Goal: Task Accomplishment & Management: Manage account settings

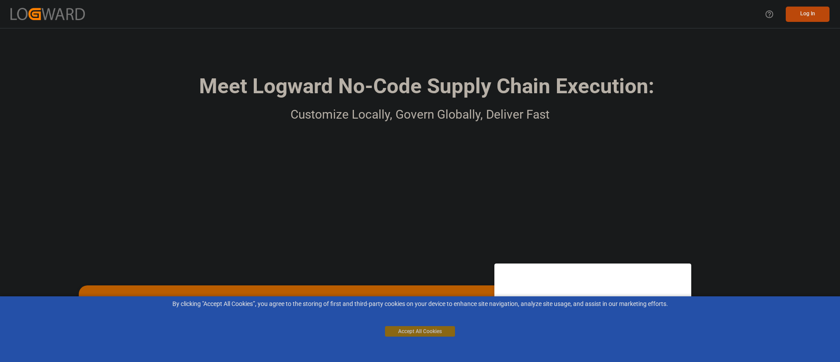
click at [429, 326] on button "Accept All Cookies" at bounding box center [420, 331] width 70 height 11
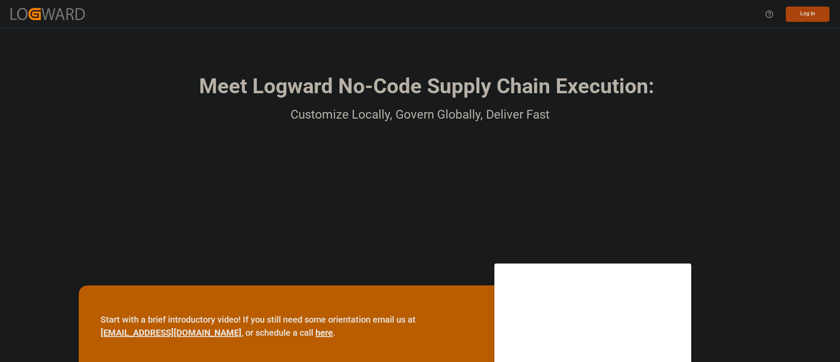
click at [817, 10] on button "Log In" at bounding box center [808, 14] width 44 height 15
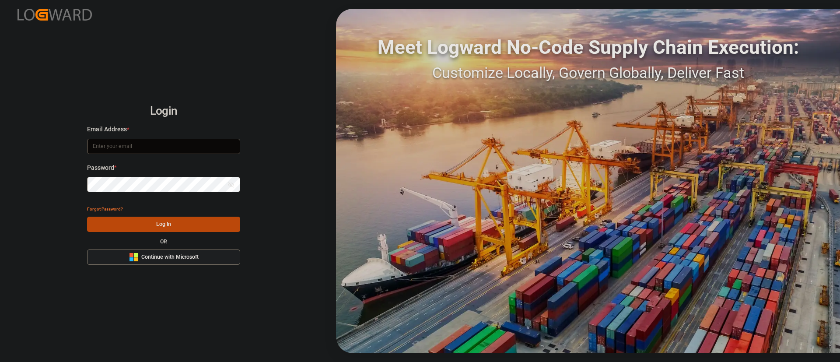
click at [174, 255] on span "Continue with Microsoft" at bounding box center [169, 257] width 57 height 8
click at [181, 258] on span "Continue with Microsoft" at bounding box center [169, 257] width 57 height 8
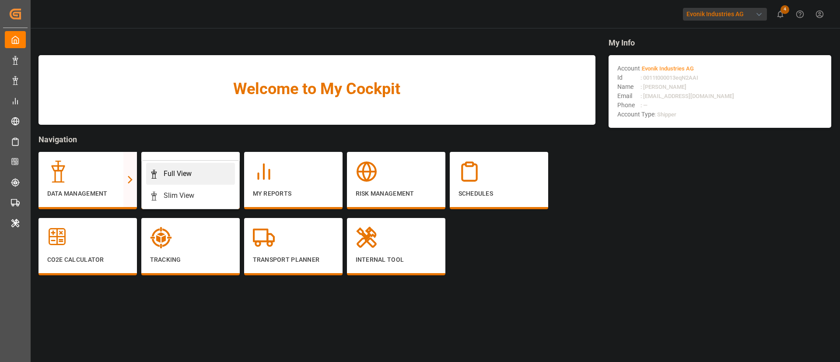
click at [195, 168] on link "Full View" at bounding box center [190, 174] width 89 height 22
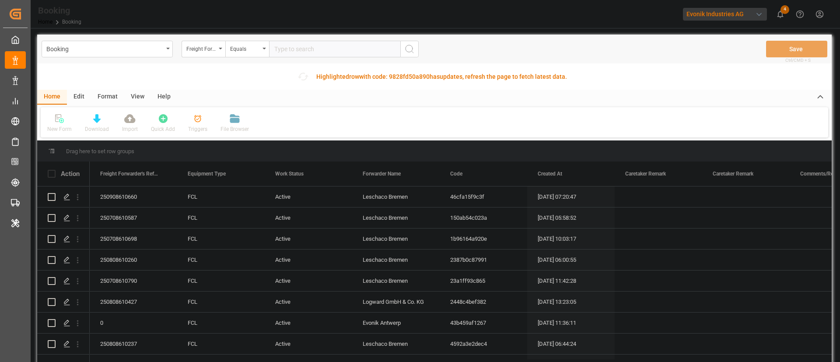
click at [116, 91] on div "Format" at bounding box center [107, 97] width 33 height 15
click at [54, 130] on div "Filter Rows" at bounding box center [60, 129] width 26 height 8
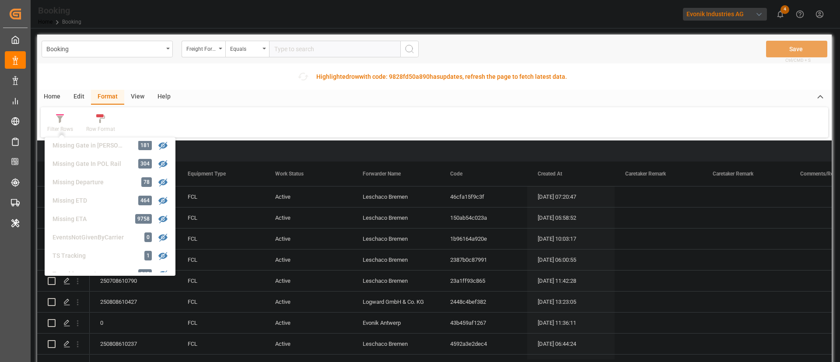
scroll to position [131, 0]
click at [112, 182] on div "Missing Gate in POL Barge" at bounding box center [91, 184] width 77 height 9
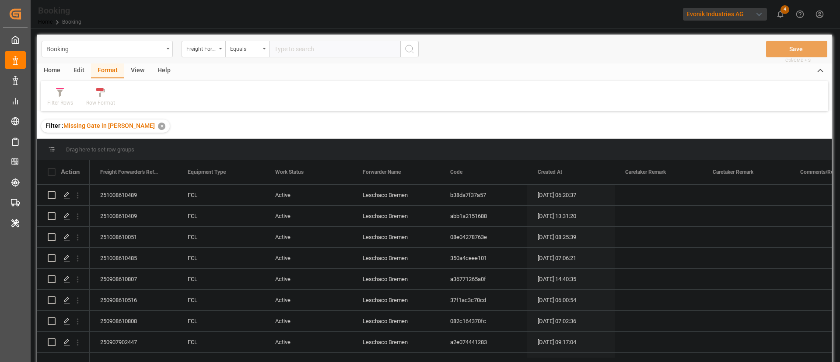
click at [137, 74] on div "View" at bounding box center [137, 70] width 27 height 15
click at [61, 102] on div "Default" at bounding box center [55, 103] width 17 height 8
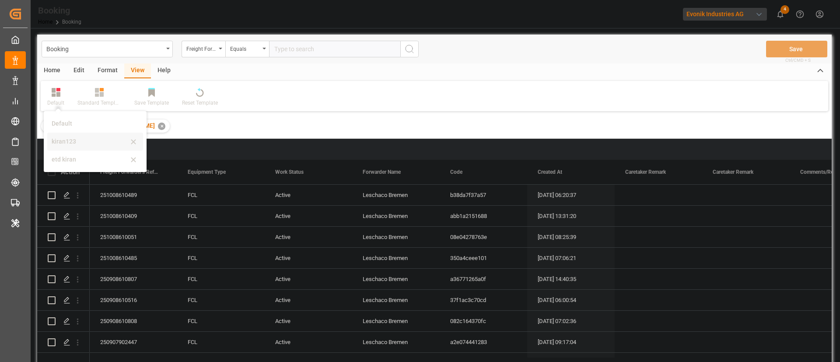
click at [70, 143] on div "kiran123" at bounding box center [90, 141] width 77 height 9
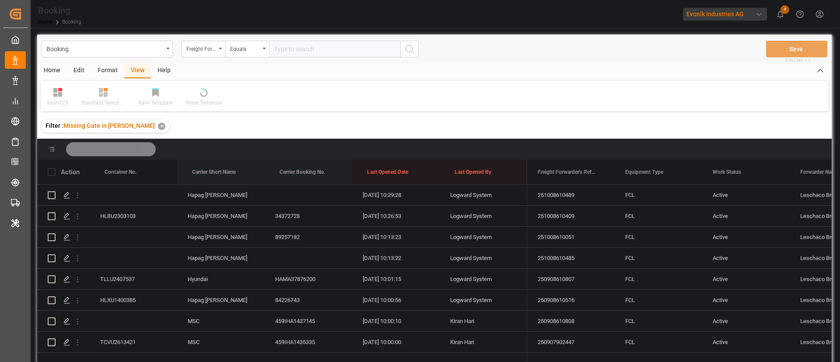
drag, startPoint x: 222, startPoint y: 168, endPoint x: 330, endPoint y: 181, distance: 109.3
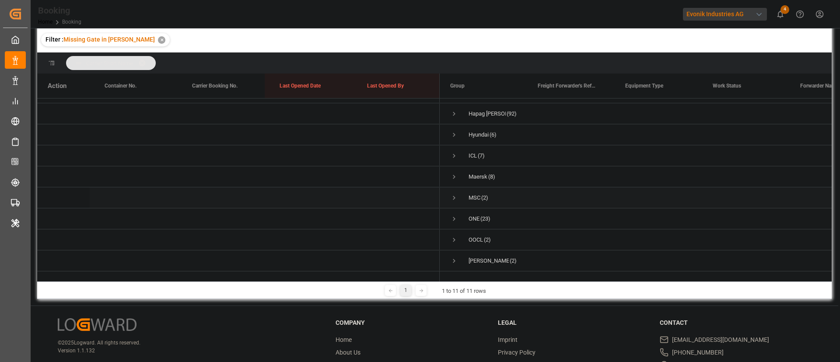
scroll to position [130, 0]
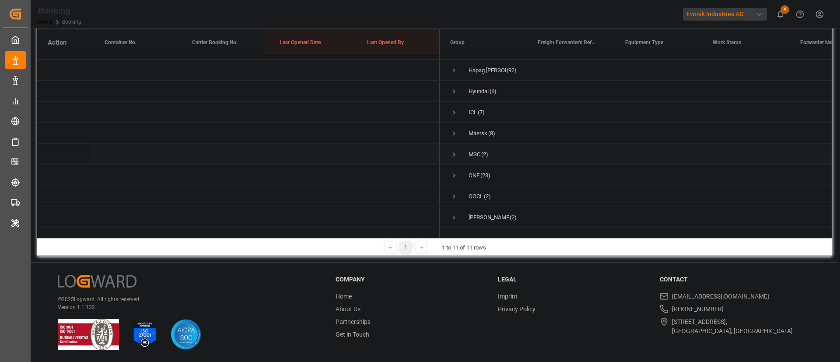
click at [450, 144] on span "Press SPACE to select this row." at bounding box center [454, 154] width 8 height 20
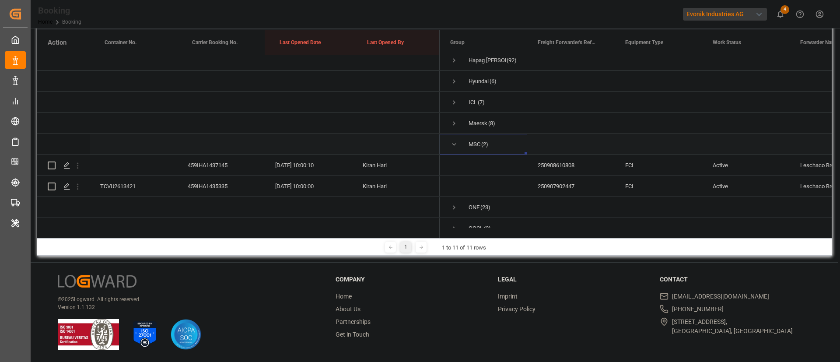
click at [453, 144] on span "Press SPACE to select this row." at bounding box center [454, 144] width 8 height 8
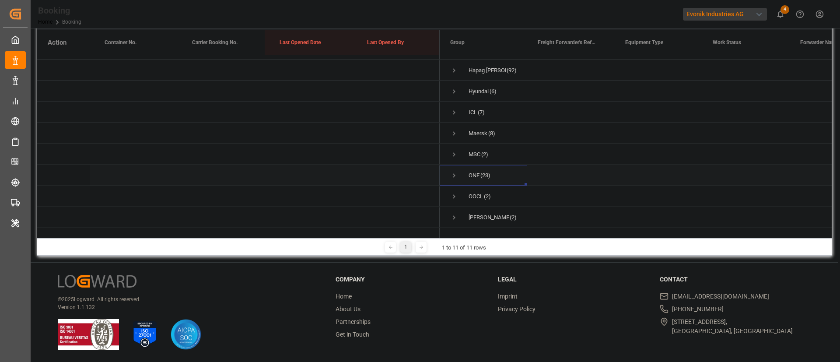
click at [454, 172] on span "Press SPACE to select this row." at bounding box center [454, 176] width 8 height 8
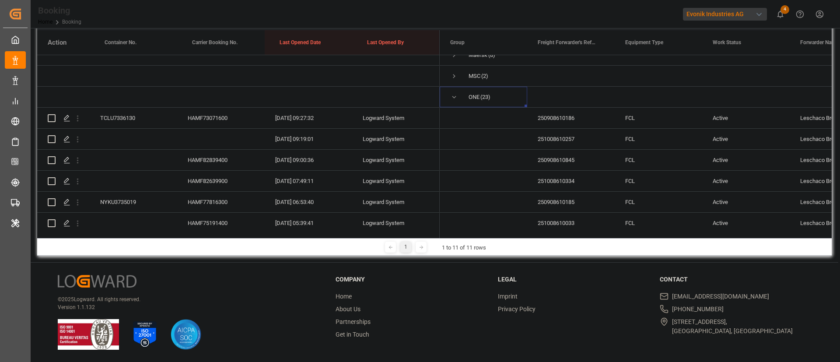
scroll to position [158, 0]
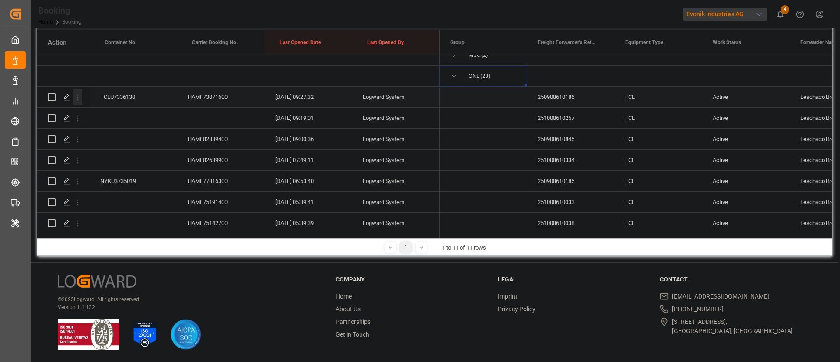
click at [81, 95] on icon "open menu" at bounding box center [77, 97] width 9 height 9
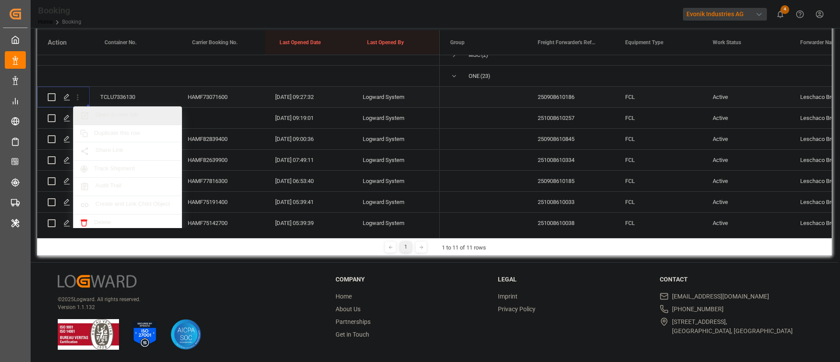
click at [130, 116] on span "Open in new tab" at bounding box center [135, 115] width 80 height 9
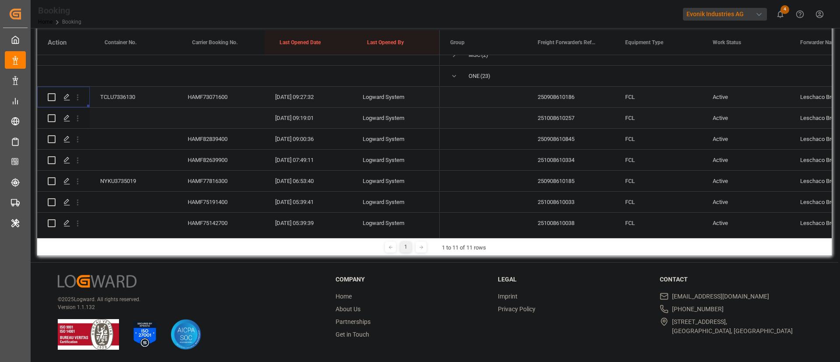
click at [77, 120] on icon "open menu" at bounding box center [78, 119] width 2 height 6
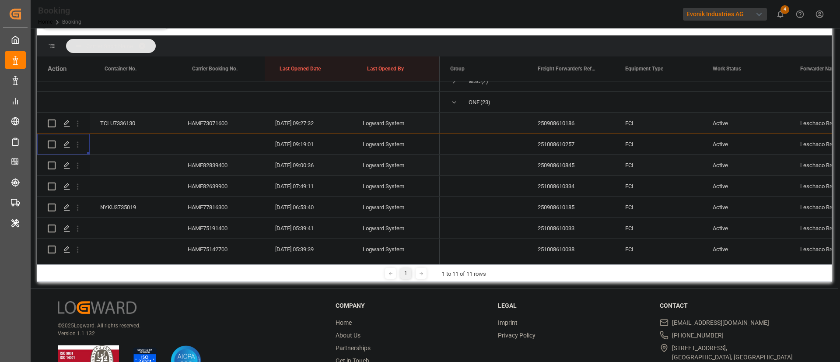
scroll to position [156, 0]
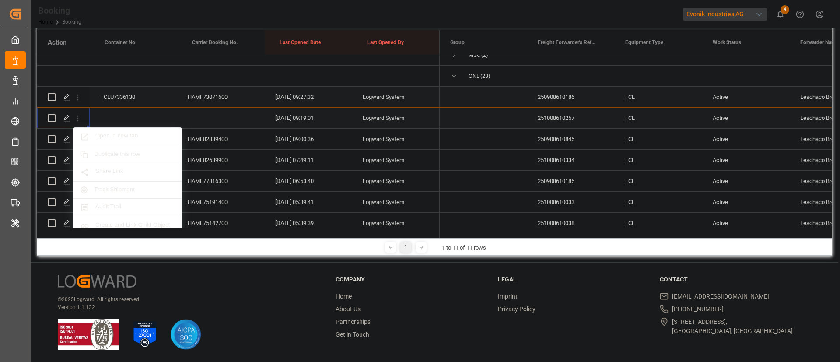
click at [137, 130] on div "Open in new tab" at bounding box center [128, 137] width 108 height 18
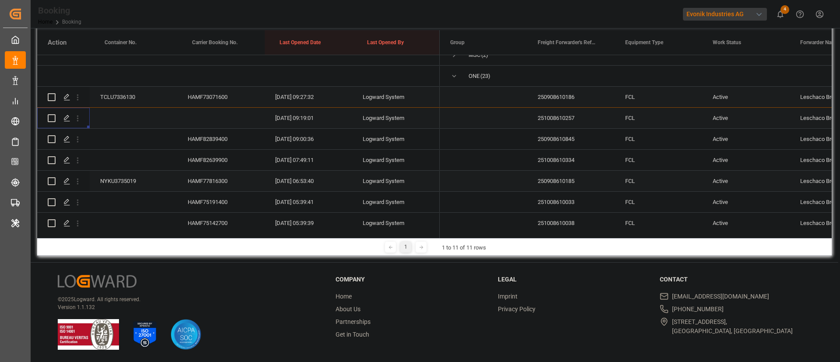
scroll to position [130, 0]
click at [80, 136] on icon "open menu" at bounding box center [77, 139] width 9 height 9
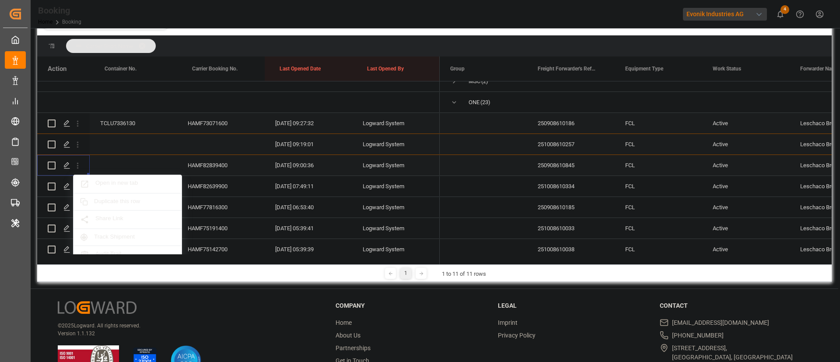
scroll to position [156, 0]
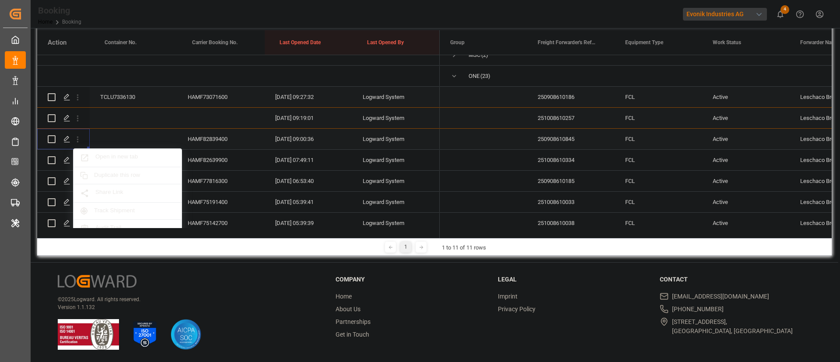
click at [116, 153] on span "Open in new tab" at bounding box center [135, 157] width 80 height 9
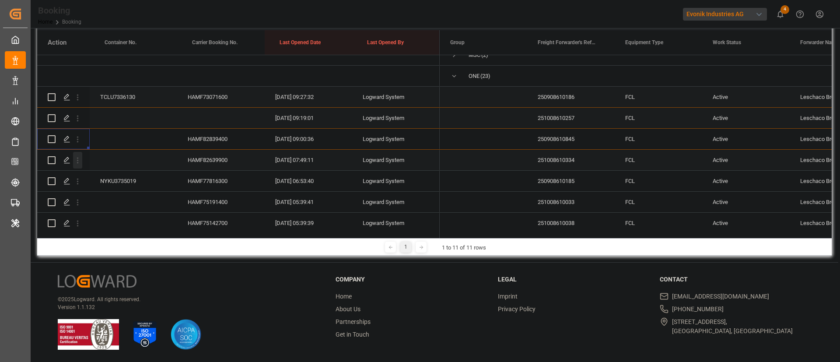
click at [77, 164] on icon "open menu" at bounding box center [77, 160] width 9 height 9
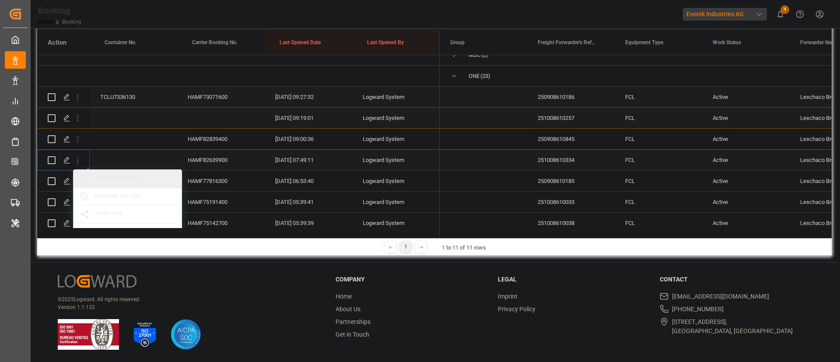
click at [129, 180] on span "Open in new tab" at bounding box center [135, 178] width 80 height 9
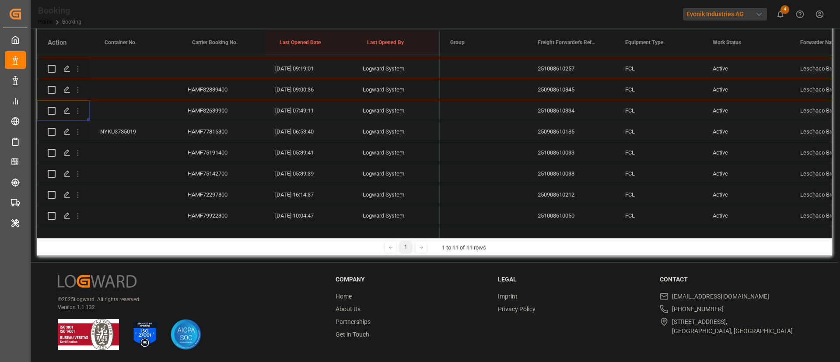
scroll to position [223, 0]
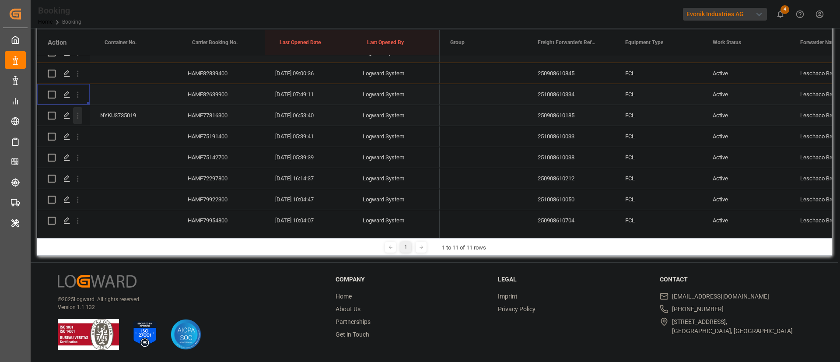
click at [78, 112] on icon "open menu" at bounding box center [77, 115] width 9 height 9
click at [214, 136] on div "HAMF75191400" at bounding box center [221, 136] width 88 height 21
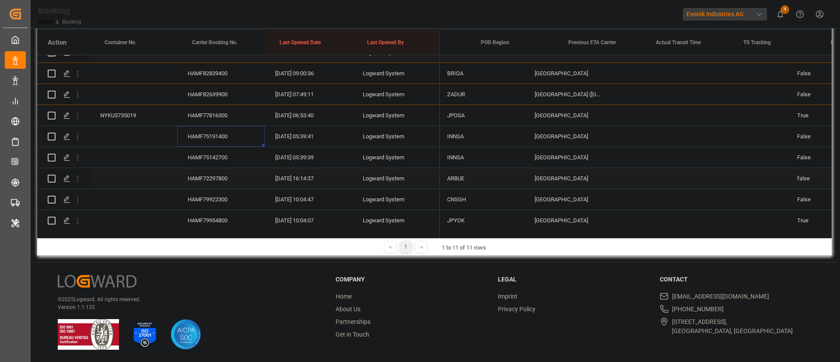
scroll to position [0, 0]
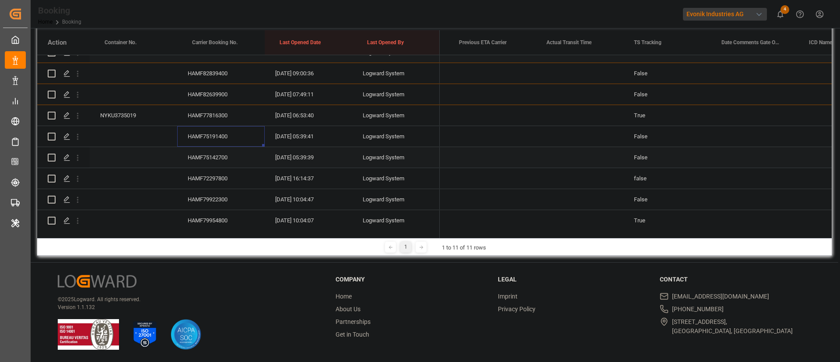
click at [236, 151] on div "HAMF75142700" at bounding box center [221, 157] width 88 height 21
click at [219, 176] on div "HAMF72297800" at bounding box center [221, 178] width 88 height 21
click at [81, 179] on icon "open menu" at bounding box center [77, 178] width 9 height 9
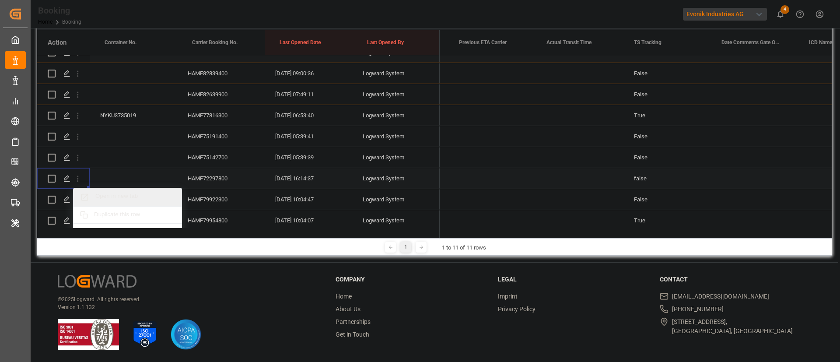
click at [139, 195] on span "Open in new tab" at bounding box center [135, 197] width 80 height 9
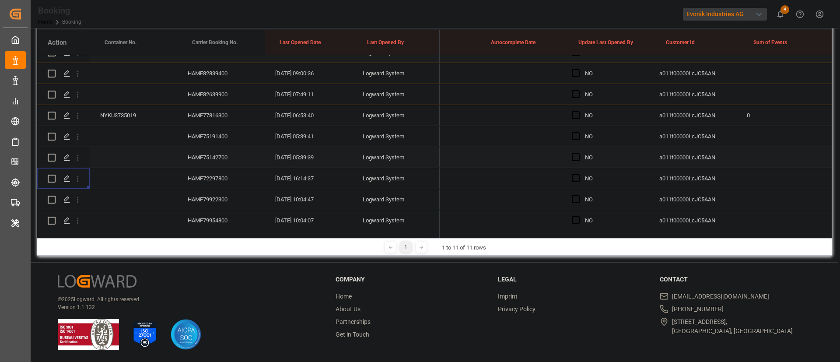
scroll to position [0, 6805]
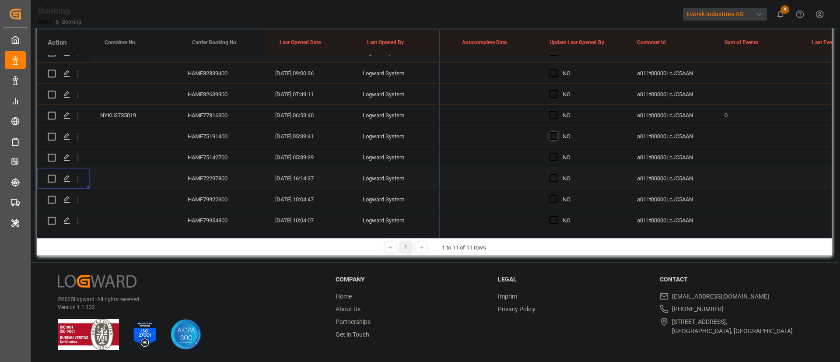
click at [554, 158] on span "Press SPACE to select this row." at bounding box center [554, 157] width 8 height 8
click at [556, 153] on input "Press SPACE to select this row." at bounding box center [556, 153] width 0 height 0
click at [554, 135] on span "Press SPACE to select this row." at bounding box center [554, 136] width 8 height 8
click at [556, 132] on input "Press SPACE to select this row." at bounding box center [556, 132] width 0 height 0
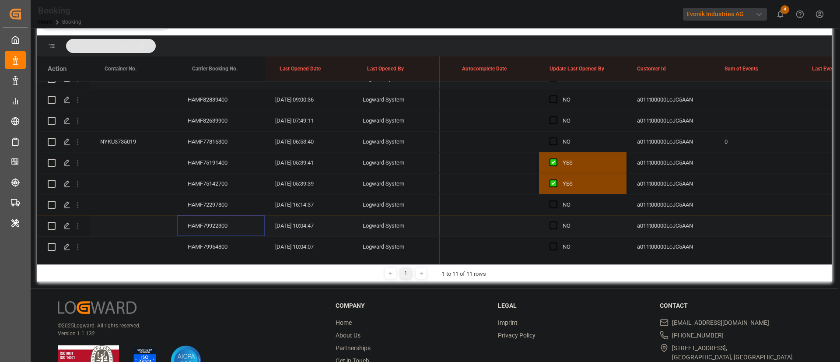
click at [204, 215] on div "HAMF79922300" at bounding box center [221, 225] width 88 height 21
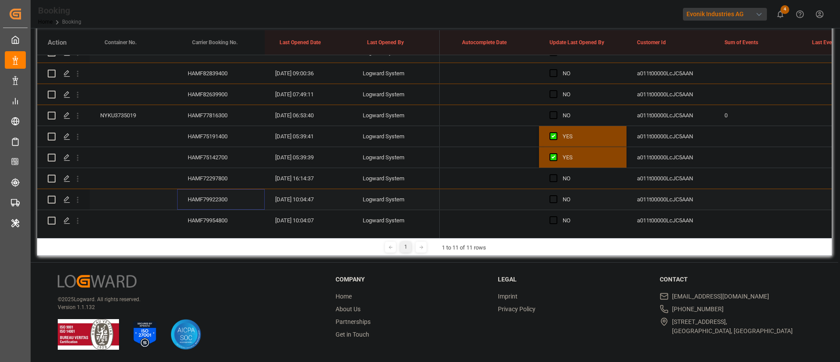
scroll to position [289, 0]
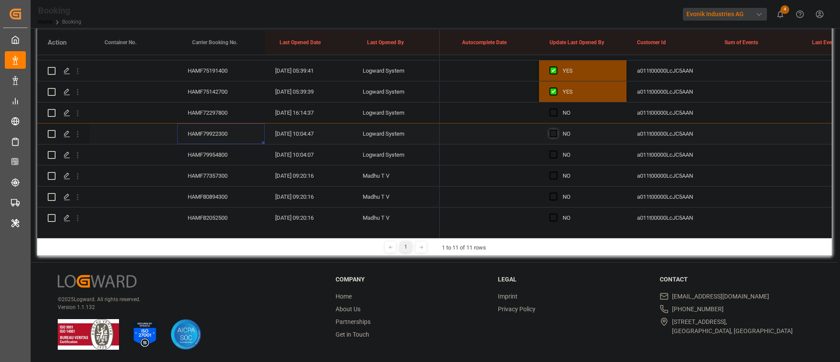
click at [551, 135] on span "Press SPACE to select this row." at bounding box center [554, 134] width 8 height 8
click at [556, 130] on input "Press SPACE to select this row." at bounding box center [556, 130] width 0 height 0
click at [214, 154] on div "HAMF79954800" at bounding box center [221, 154] width 88 height 21
click at [232, 182] on div "HAMF77357300" at bounding box center [221, 175] width 88 height 21
click at [211, 190] on div "HAMF80894300" at bounding box center [221, 196] width 88 height 21
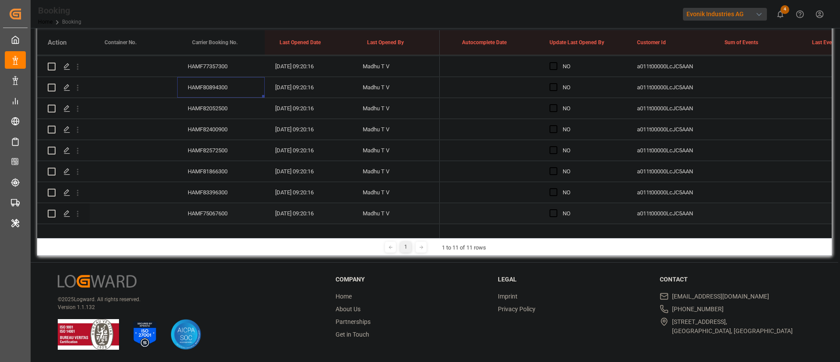
scroll to position [420, 0]
click at [217, 91] on div "HAMF82052500" at bounding box center [221, 86] width 88 height 21
click at [219, 106] on div "HAMF82400900" at bounding box center [221, 107] width 88 height 21
click at [236, 129] on div "HAMF82572500" at bounding box center [221, 128] width 88 height 21
click at [211, 143] on div "HAMF81866300" at bounding box center [221, 149] width 88 height 21
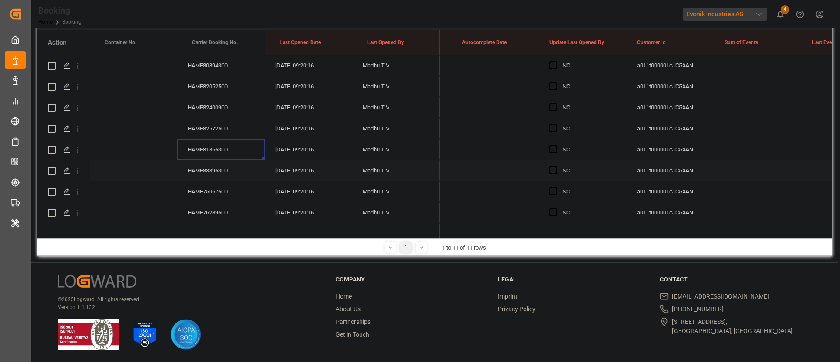
click at [199, 166] on div "HAMF83396300" at bounding box center [221, 170] width 88 height 21
click at [207, 125] on div "HAMF75067600" at bounding box center [221, 126] width 88 height 21
click at [203, 147] on div "HAMF76289600" at bounding box center [221, 147] width 88 height 21
click at [223, 169] on div "HAMF75548300" at bounding box center [221, 168] width 88 height 21
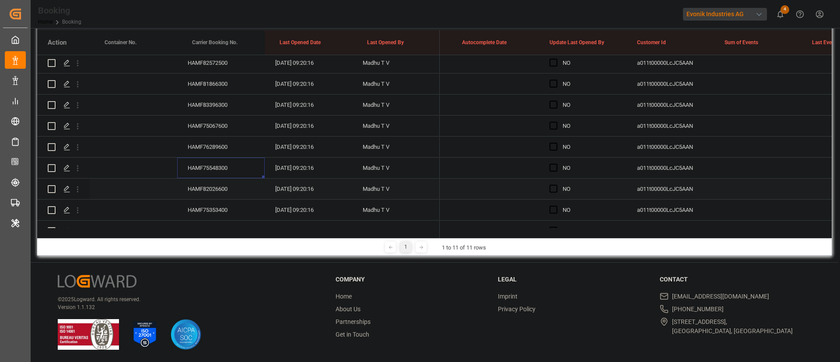
scroll to position [551, 0]
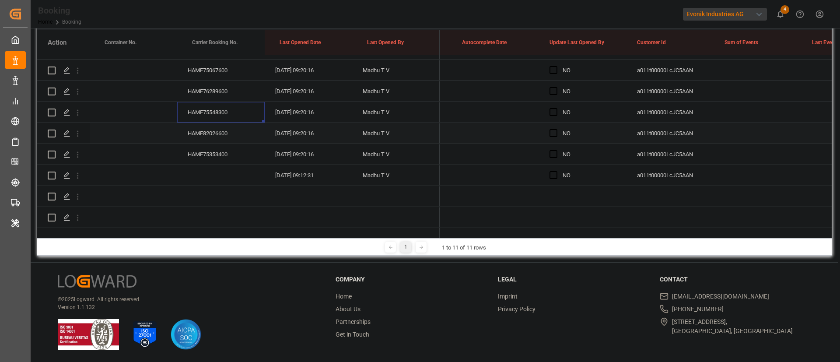
click at [220, 129] on div "HAMF82026600" at bounding box center [221, 133] width 88 height 21
click at [221, 144] on div "HAMF75353400" at bounding box center [221, 154] width 88 height 21
click at [80, 171] on icon "open menu" at bounding box center [77, 175] width 9 height 9
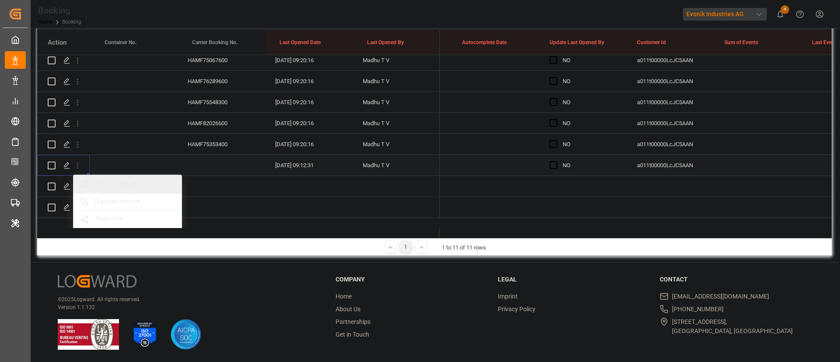
click at [120, 181] on span "Open in new tab" at bounding box center [135, 183] width 80 height 9
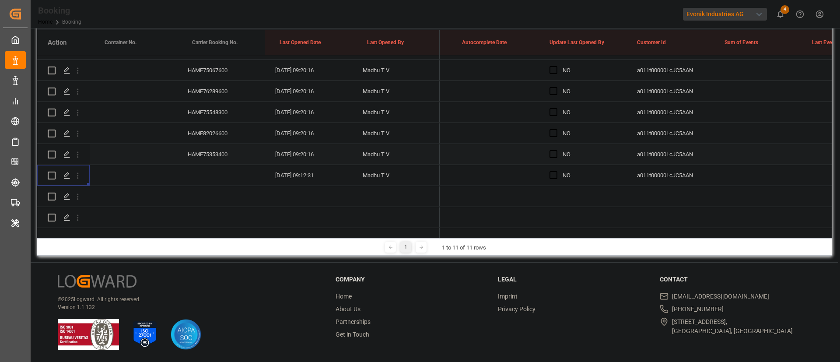
click at [559, 147] on div "Press SPACE to select this row." at bounding box center [556, 154] width 13 height 20
click at [555, 150] on span "Press SPACE to select this row." at bounding box center [554, 154] width 8 height 8
click at [556, 150] on input "Press SPACE to select this row." at bounding box center [556, 150] width 0 height 0
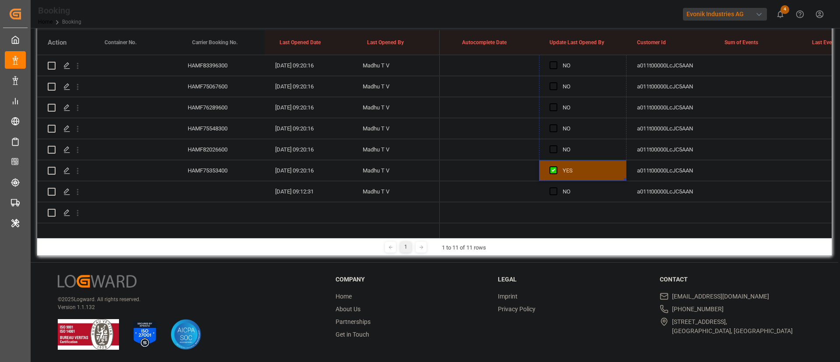
scroll to position [355, 0]
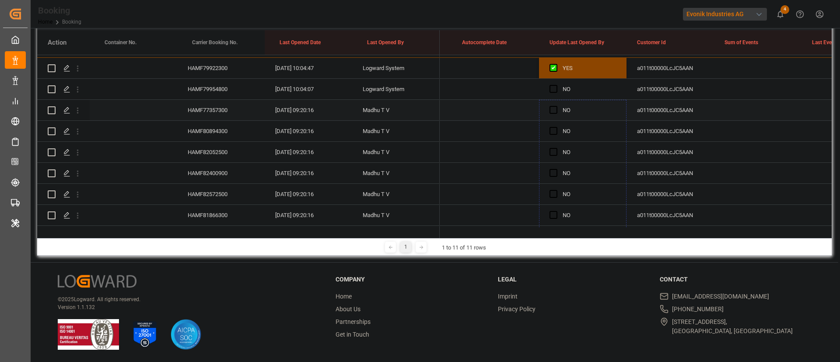
drag, startPoint x: 624, startPoint y: 152, endPoint x: 578, endPoint y: 100, distance: 69.7
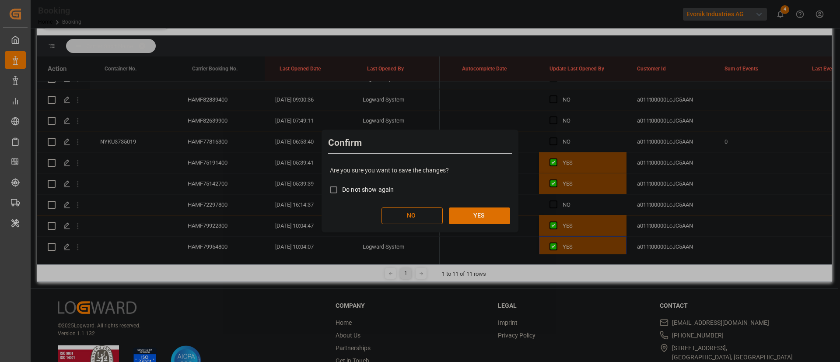
scroll to position [156, 0]
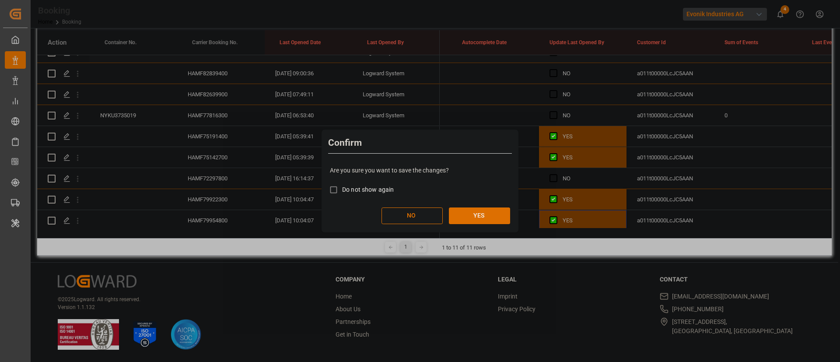
click at [479, 214] on button "YES" at bounding box center [479, 215] width 61 height 17
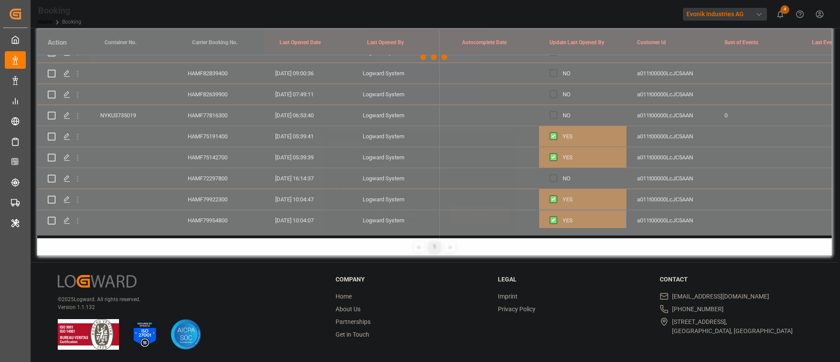
click at [484, 216] on button "YES" at bounding box center [479, 215] width 61 height 17
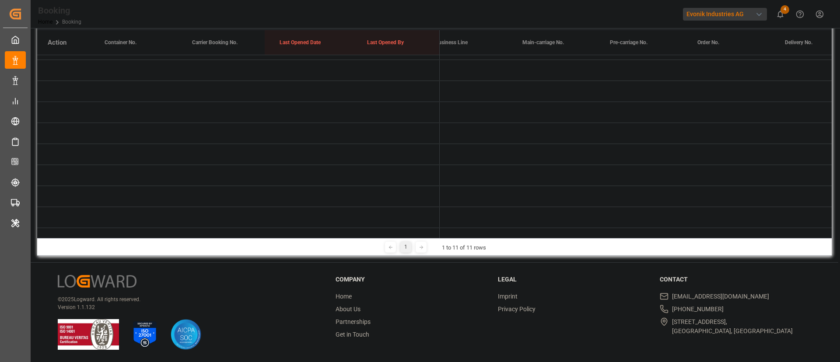
scroll to position [0, 0]
click at [454, 193] on span "Press SPACE to select this row." at bounding box center [454, 197] width 8 height 8
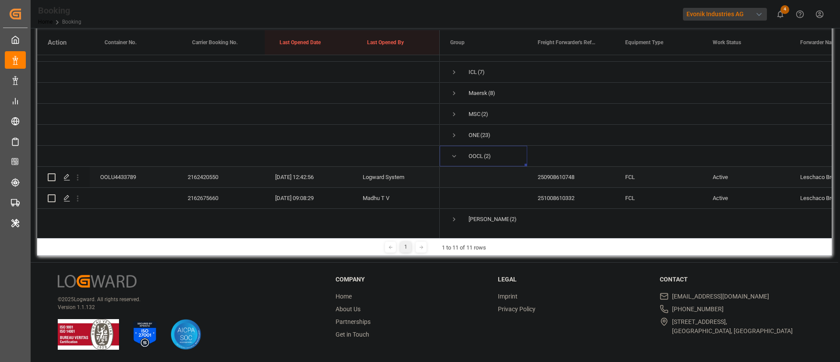
scroll to position [110, 0]
click at [79, 171] on icon "open menu" at bounding box center [77, 175] width 9 height 9
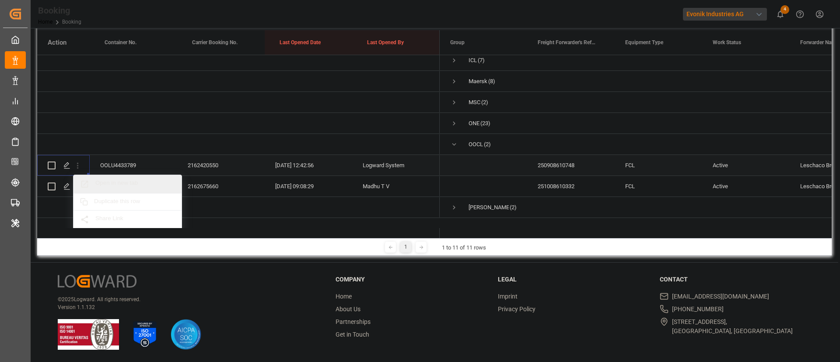
click at [119, 182] on span "Open in new tab" at bounding box center [135, 183] width 80 height 9
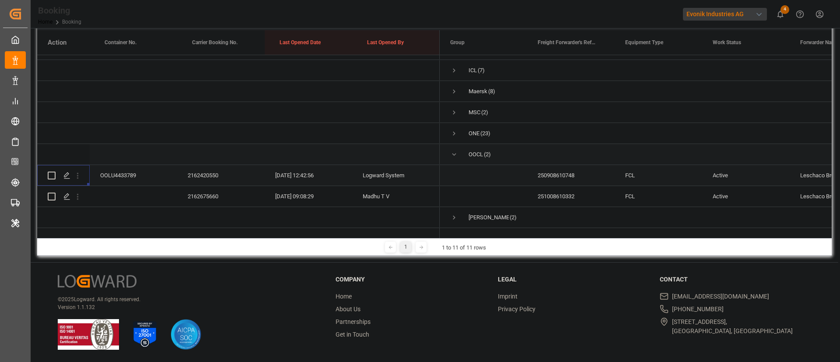
click at [75, 192] on icon "open menu" at bounding box center [77, 196] width 9 height 9
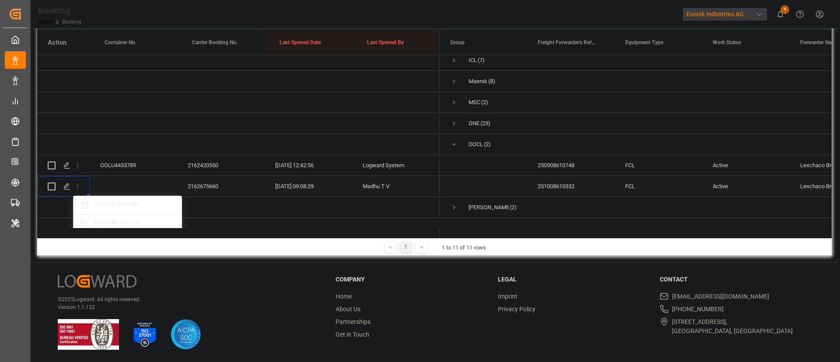
click at [115, 204] on span "Open in new tab" at bounding box center [135, 204] width 80 height 9
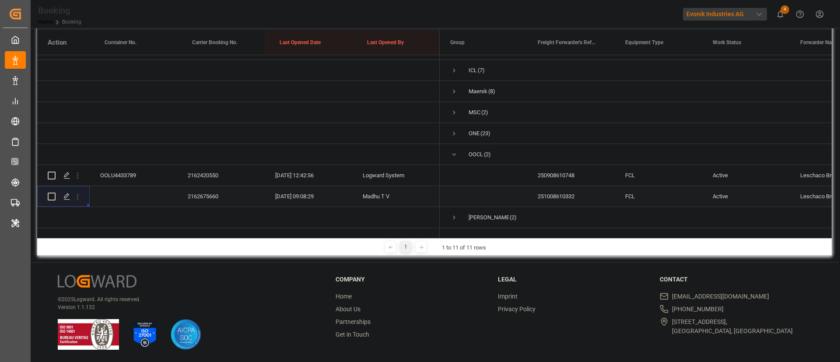
click at [204, 165] on div "2162420550" at bounding box center [221, 175] width 88 height 21
click at [455, 151] on span "Press SPACE to select this row." at bounding box center [454, 155] width 8 height 8
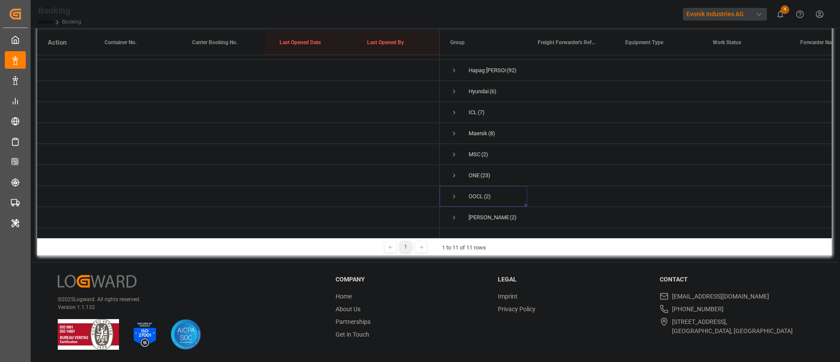
scroll to position [68, 0]
click at [453, 214] on span "Press SPACE to select this row." at bounding box center [454, 218] width 8 height 8
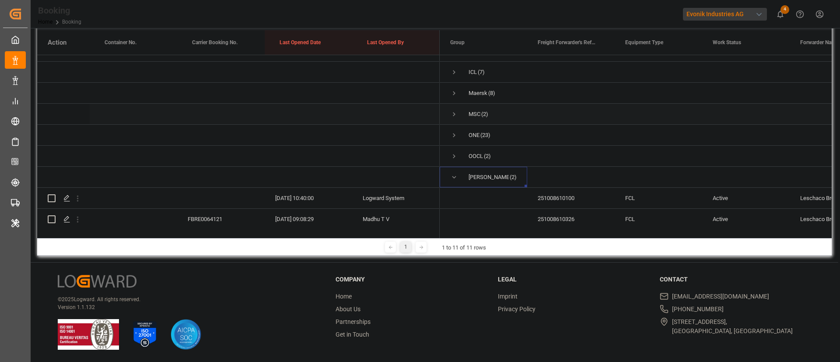
scroll to position [110, 0]
click at [79, 192] on icon "open menu" at bounding box center [77, 196] width 9 height 9
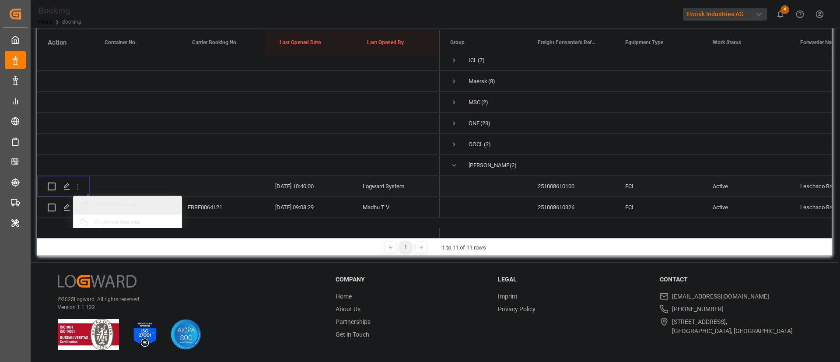
click at [123, 203] on span "Open in new tab" at bounding box center [135, 204] width 80 height 9
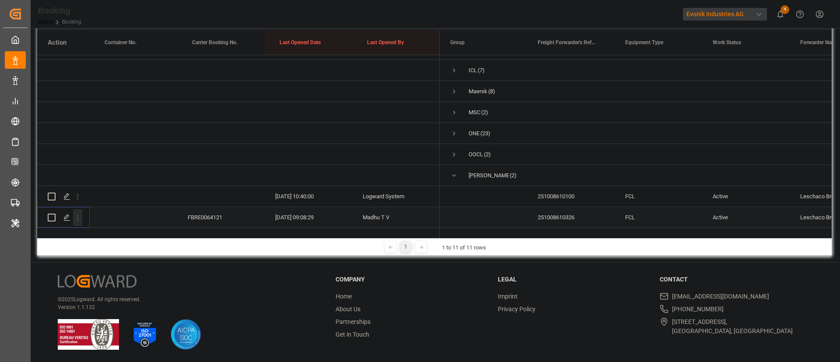
click at [76, 213] on icon "open menu" at bounding box center [77, 217] width 9 height 9
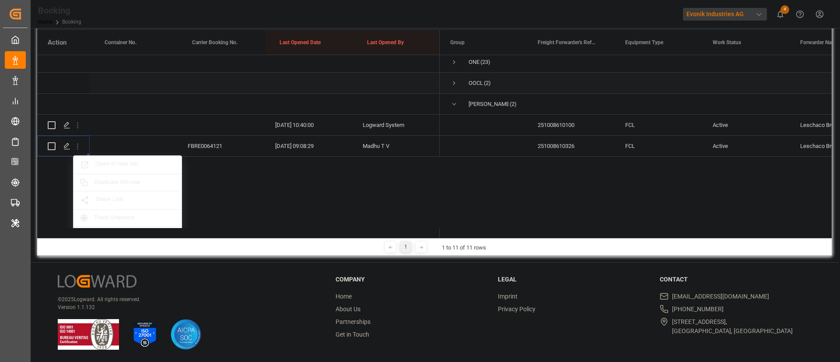
scroll to position [176, 0]
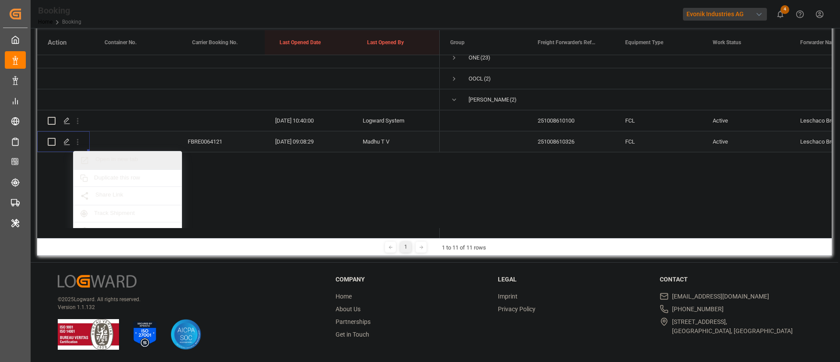
click at [114, 161] on span "Open in new tab" at bounding box center [135, 160] width 80 height 9
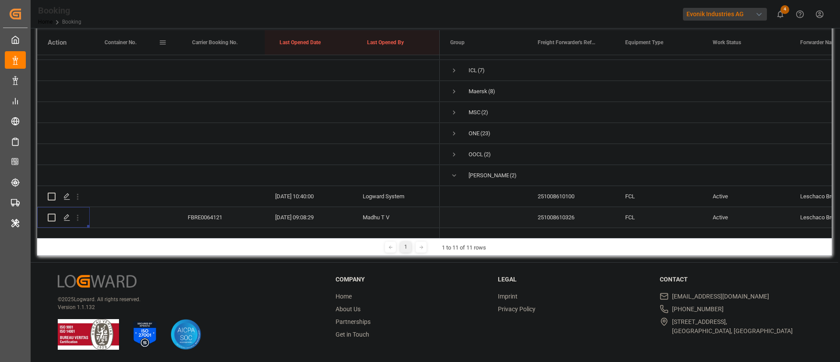
scroll to position [110, 0]
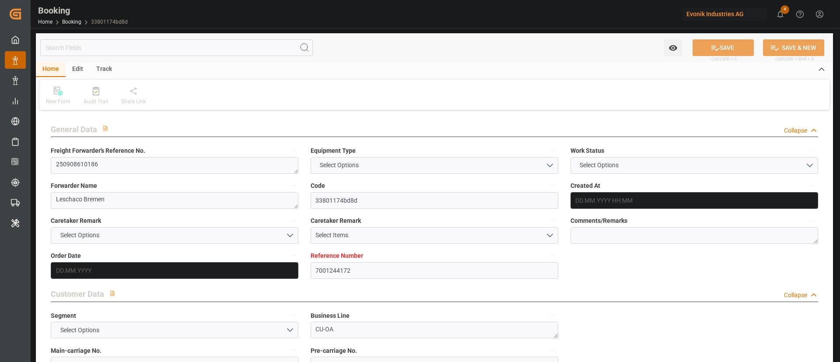
type textarea "250908610186"
type textarea "Leschaco Bremen"
type input "33801174bd8d"
type input "7001244172"
type textarea "CU-OA"
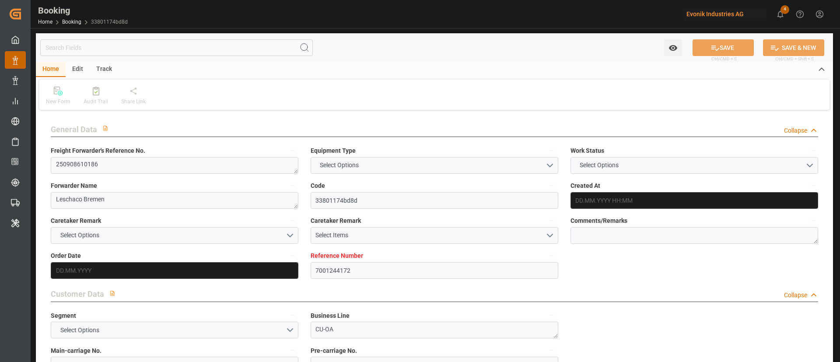
type input "7001244171"
type textarea "yuki.tsunekawa@evonik.com"
type textarea "CFR"
type textarea "OSAKA"
type textarea "Weiterstadt"
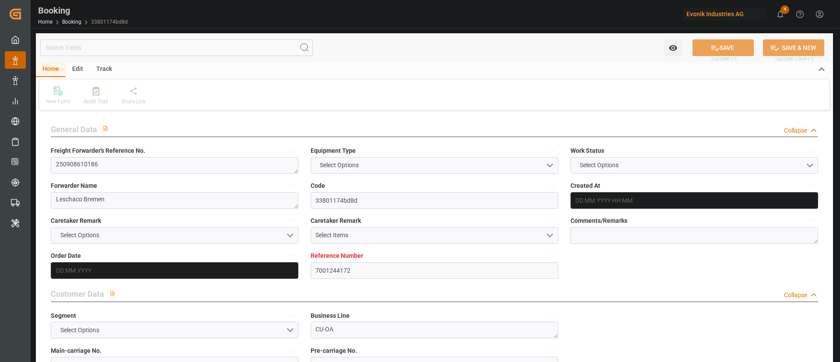
type textarea "TCLU7336130"
type input "HMM Copenhagen"
type input "ONEY"
type textarea "HAMF73071600"
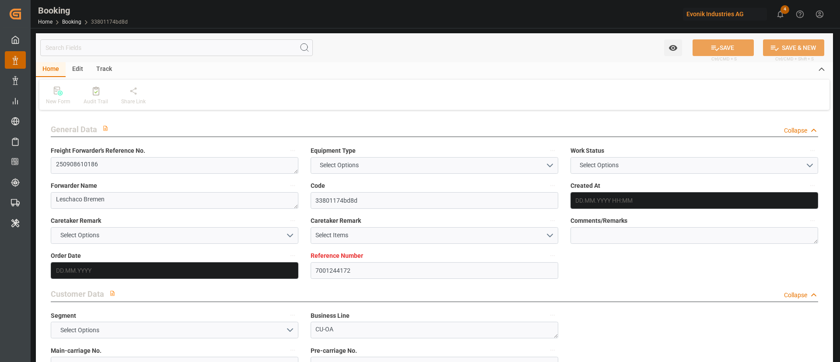
type input "[GEOGRAPHIC_DATA]"
type input "Osaka"
type input "Busan"
type textarea "vesselName etd eta"
type textarea "INPUT_Evonik_Seeburger_IFTMIN_1003167414_20250922112613260.edi"
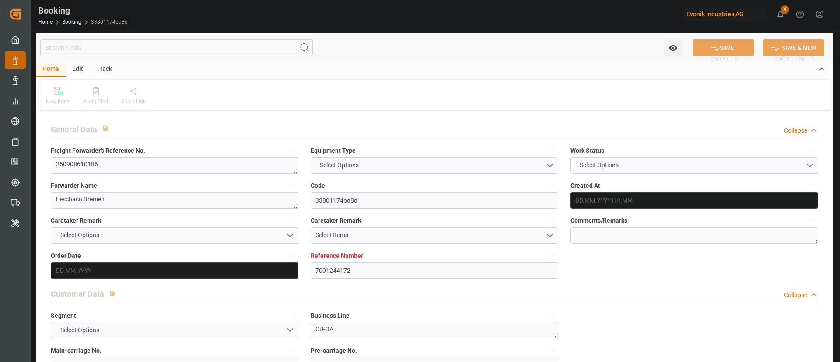
type textarea "NWC/UK North West Continent / UK_JPOSA_ONEY_CU-OA"
type textarea "INPUT_Evonik_Seeburger_IFTMIN_1003033472_20250808100702971.edi,INPUT_Evonik_See…"
type textarea "1003167414"
type textarea "Logward System"
type textarea "businessDivision-businessLine-businessLineCode-"
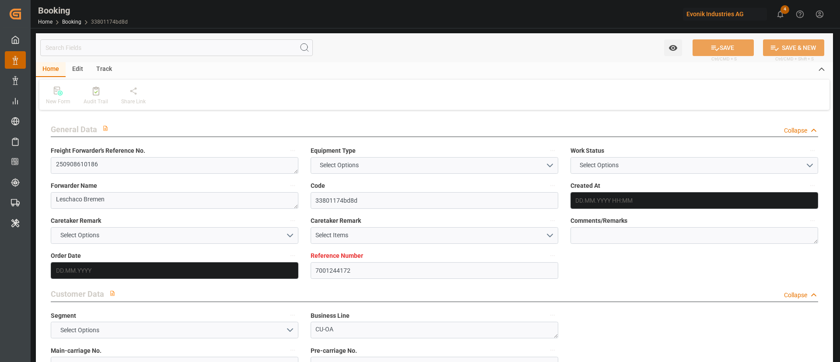
type textarea "IFTSTA"
type textarea "a011t00000LcJC5AAN"
type textarea "Yes"
type input "7001244172"
type input "9863302"
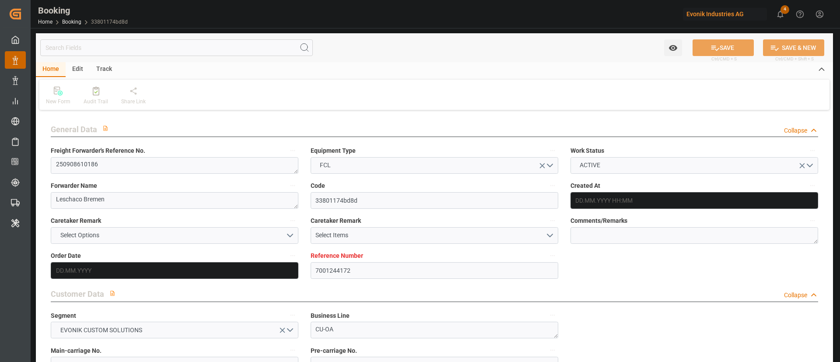
type input "9863302"
type input "ONE"
type input "Ocean Network Express"
type input "NLRTM"
type input "JPOSA"
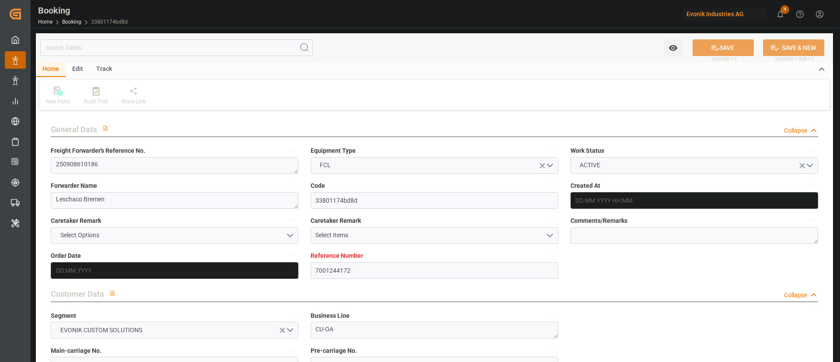
type input "KRPUS"
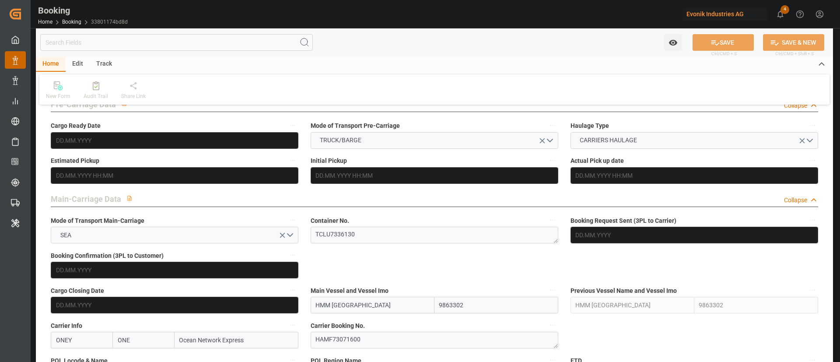
type input "08.08.2025 08:08"
type input "08.08.2025"
type input "25.11.2025"
type input "19.09.2025"
type input "[DATE] 00:00"
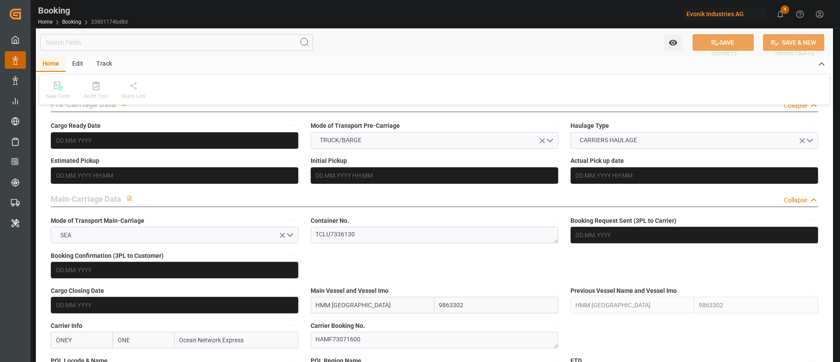
type input "[DATE] 00:00"
type input "13.08.2025"
type input "18.09.2025"
type input "[DATE] 00:00"
type input "01.10.2025 00:00"
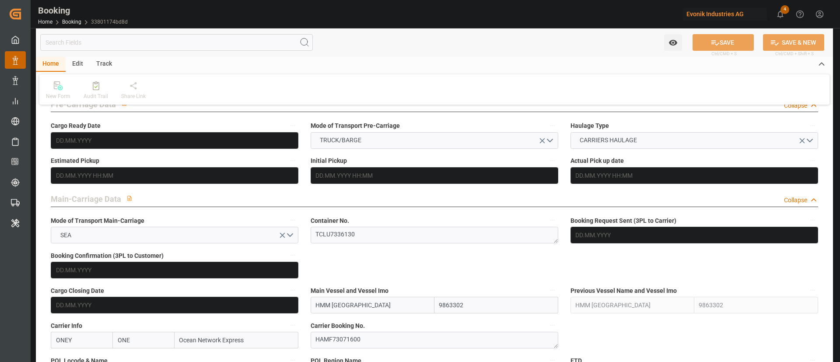
type input "05.12.2025 00:00"
type input "12.12.2025 00:00"
type input "27.11.2025 00:00"
type input "25.11.2025 00:00"
type input "02.12.2025 00:00"
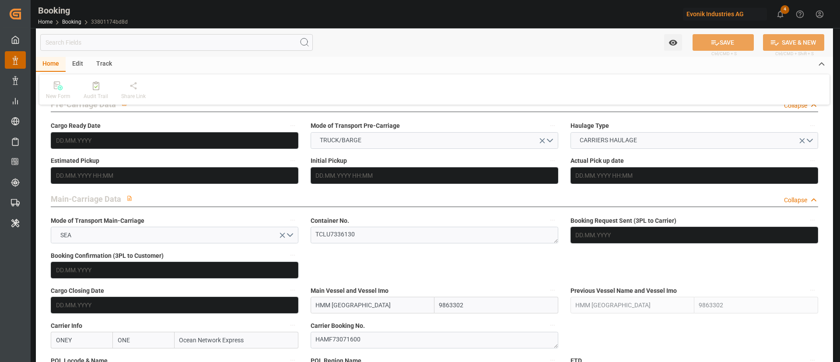
type input "09.12.2025 00:00"
type input "18.08.2025"
type input "22.09.2025 09:27"
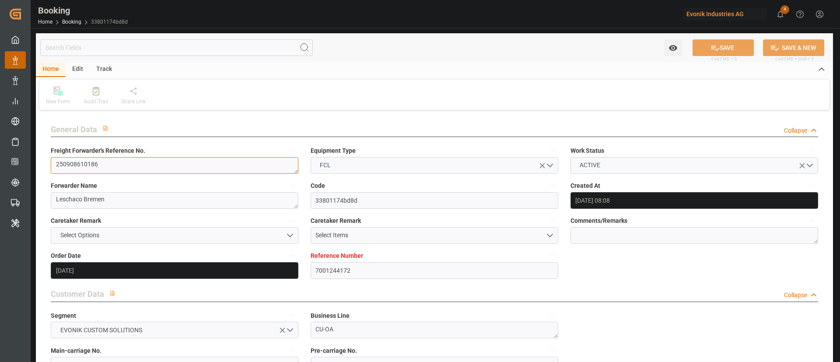
click at [146, 170] on textarea "250908610186" at bounding box center [175, 165] width 248 height 17
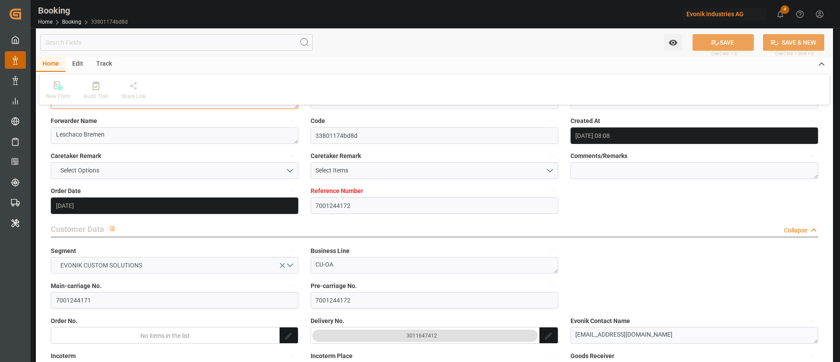
scroll to position [131, 0]
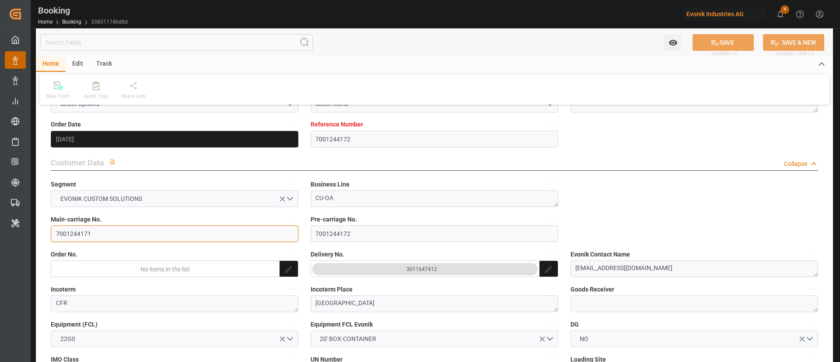
click at [110, 229] on input "7001244171" at bounding box center [175, 233] width 248 height 17
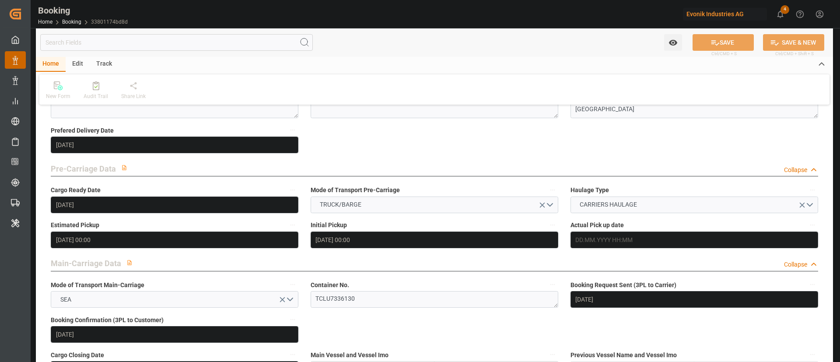
scroll to position [460, 0]
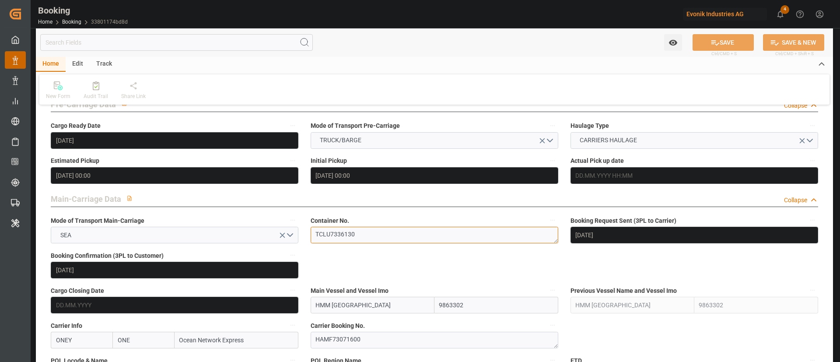
click at [371, 239] on textarea "TCLU7336130" at bounding box center [435, 235] width 248 height 17
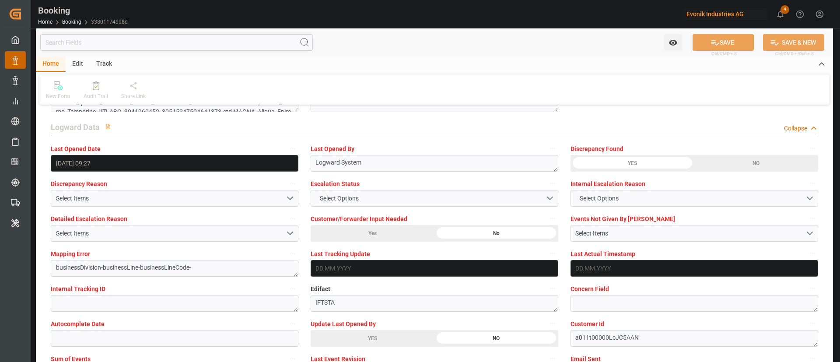
scroll to position [1641, 0]
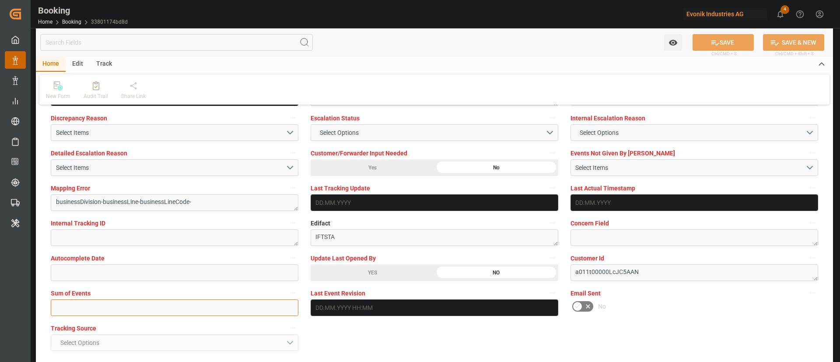
click at [204, 311] on input "text" at bounding box center [175, 307] width 248 height 17
type input "0"
click at [722, 45] on button "SAVE" at bounding box center [723, 42] width 61 height 17
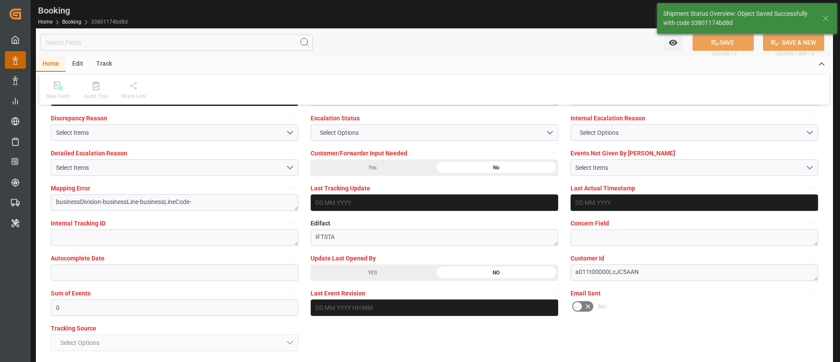
type textarea "Kiran Hari"
type textarea "businessDivision-businessLine-"
type input "22.09.2025 10:38"
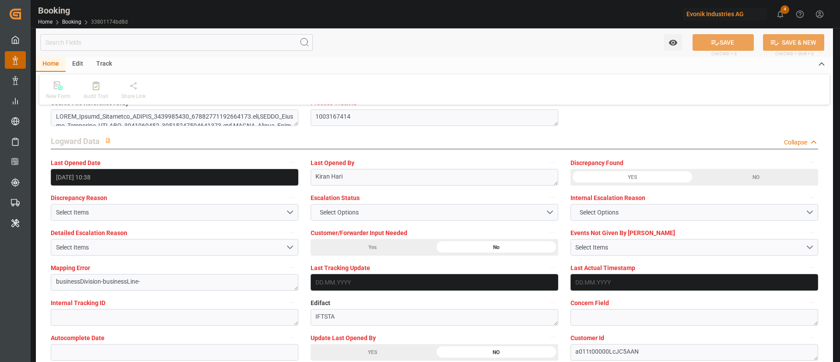
scroll to position [1444, 0]
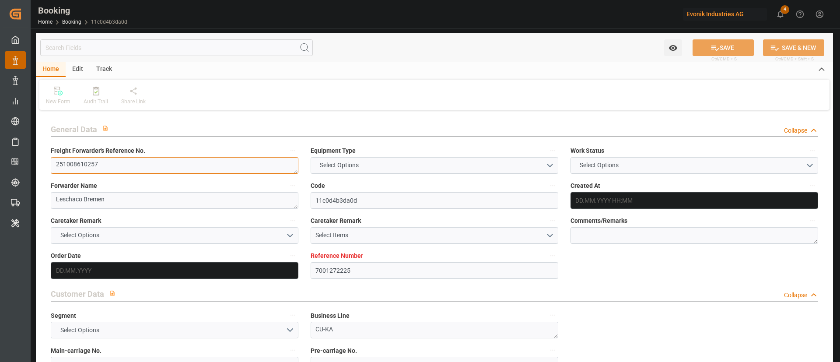
click at [131, 161] on textarea "251008610257" at bounding box center [175, 165] width 248 height 17
type input "7001272225"
type input "9933016"
type input "ONE"
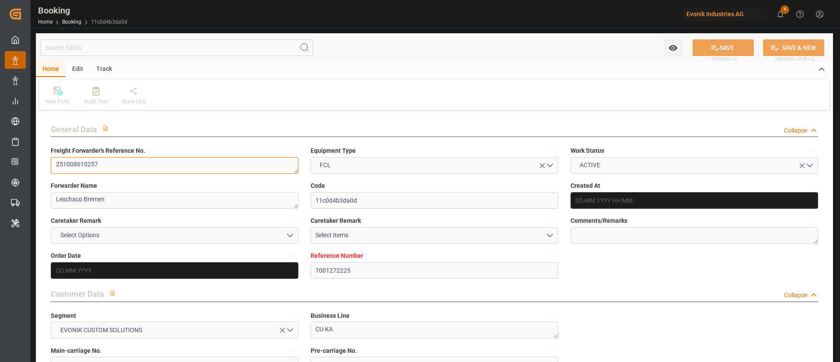
type input "Ocean Network Express"
type input "EUNWC"
type input "CNSHA"
click at [122, 165] on textarea "251008610257" at bounding box center [175, 165] width 248 height 17
type input "10.09.2025 14:16"
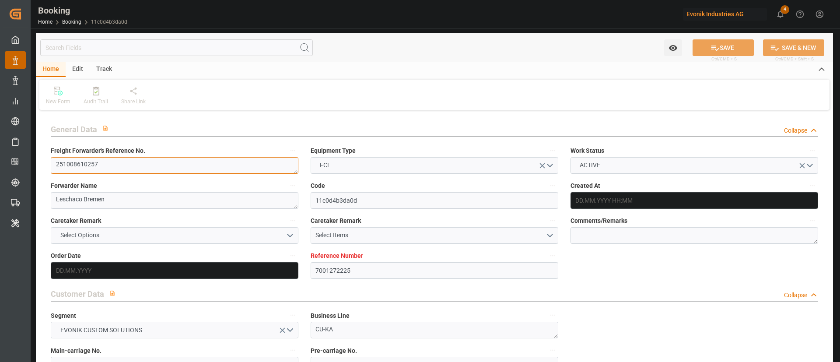
type input "10.09.2025"
type input "12.12.2025"
type input "16.10.2025"
type input "16.10.2025 00:00"
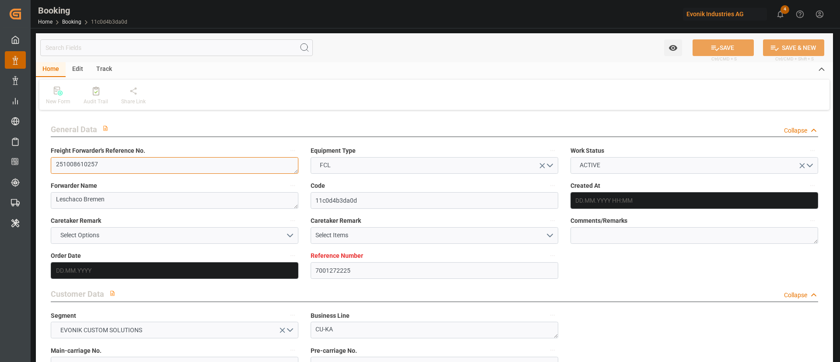
type input "19.09.2025"
type input "[DATE]"
type input "31.10.2025 00:00"
type input "21.12.2025 00:00"
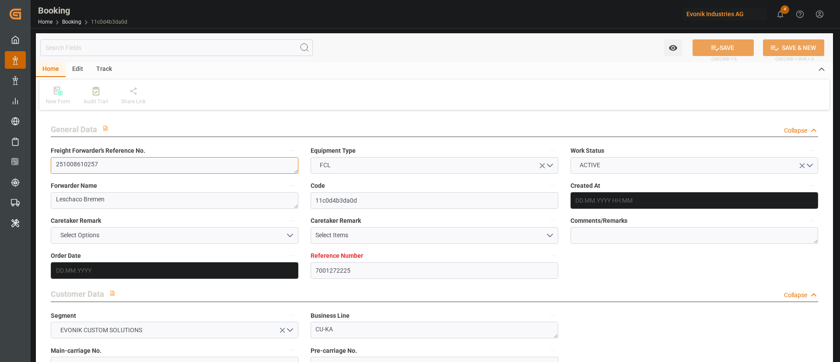
type input "12.12.2025 00:00"
type input "22.09.2025 09:19"
click at [122, 165] on textarea "251008610257" at bounding box center [175, 165] width 248 height 17
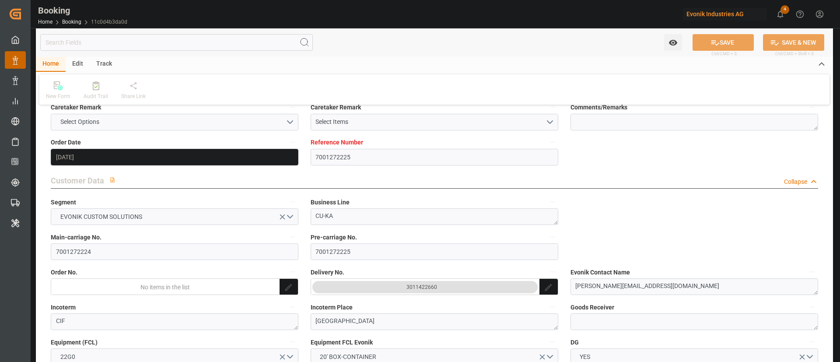
scroll to position [131, 0]
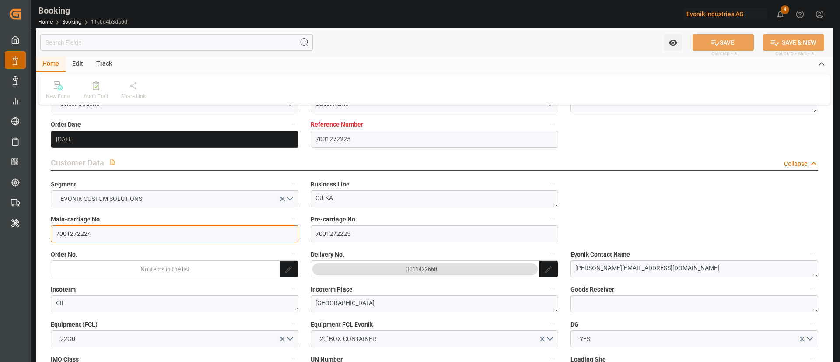
click at [121, 233] on input "7001272224" at bounding box center [175, 233] width 248 height 17
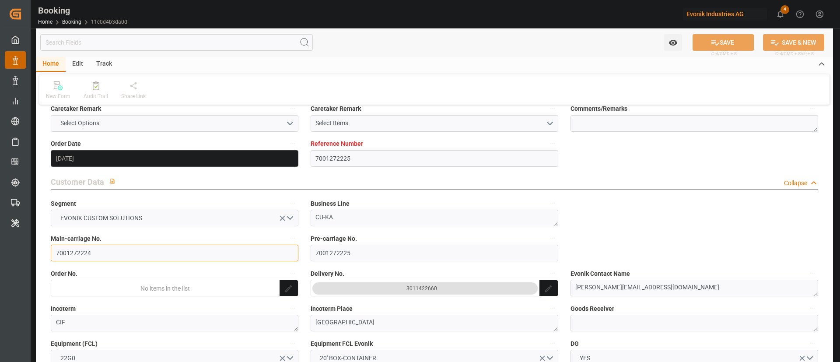
scroll to position [0, 0]
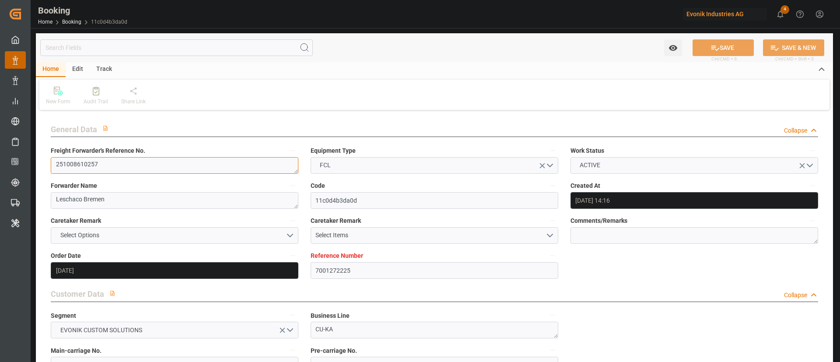
click at [117, 162] on textarea "251008610257" at bounding box center [175, 165] width 248 height 17
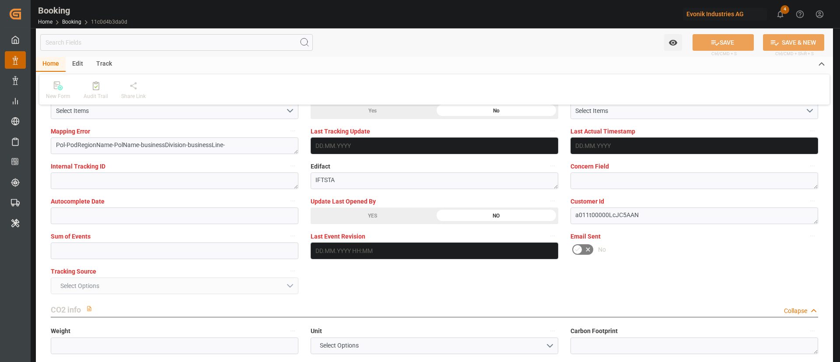
scroll to position [1707, 0]
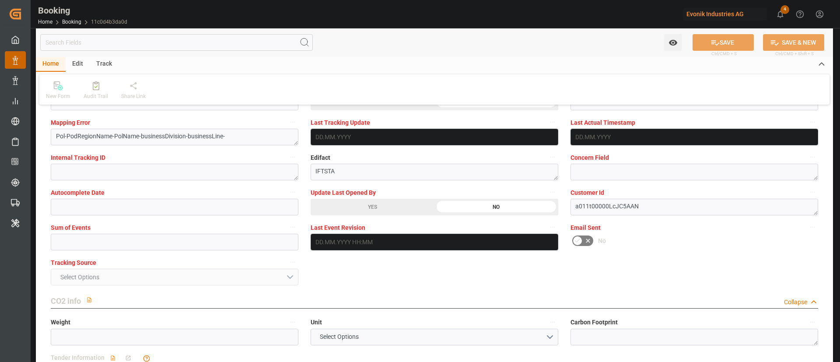
click at [351, 206] on div "YES" at bounding box center [373, 207] width 124 height 17
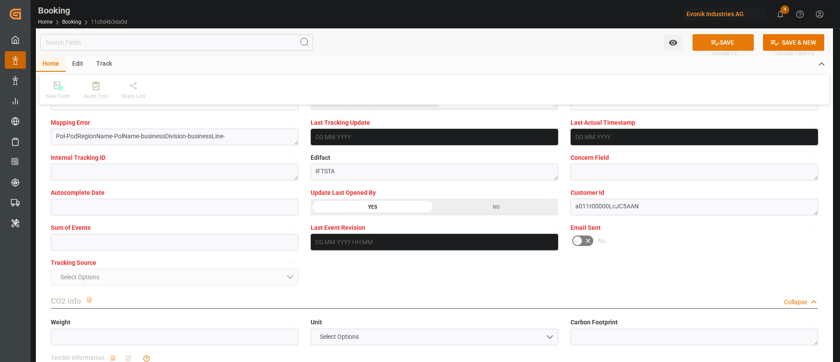
click at [728, 36] on button "SAVE" at bounding box center [723, 42] width 61 height 17
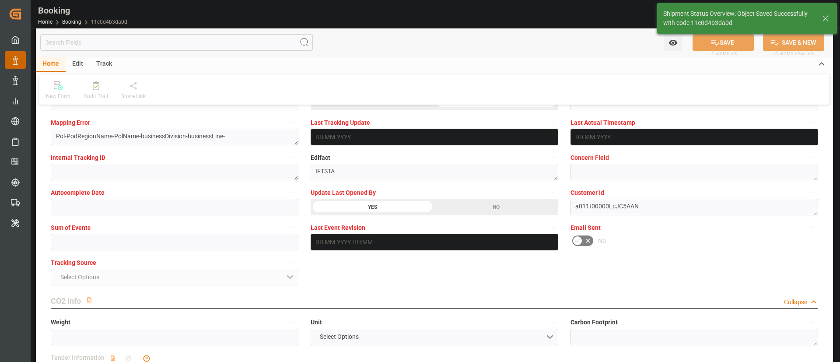
type textarea "Kiran Hari"
type textarea "Pol-PodRegionName-businessDivision-businessLine-"
type input "22.09.2025 10:39"
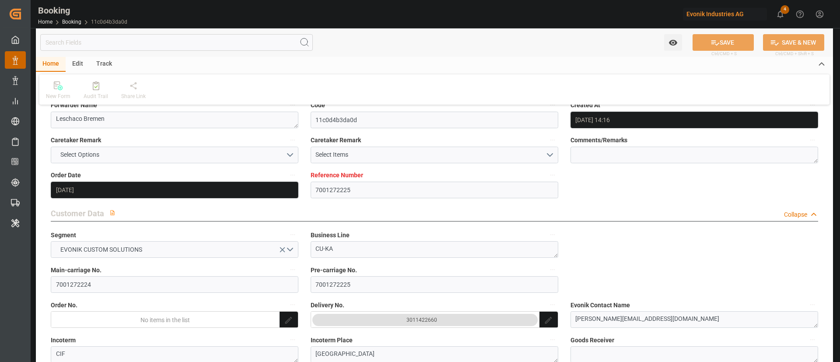
scroll to position [0, 0]
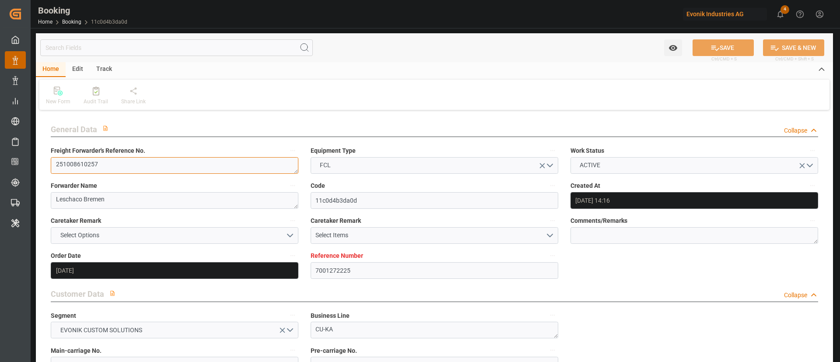
click at [134, 163] on textarea "251008610257" at bounding box center [175, 165] width 248 height 17
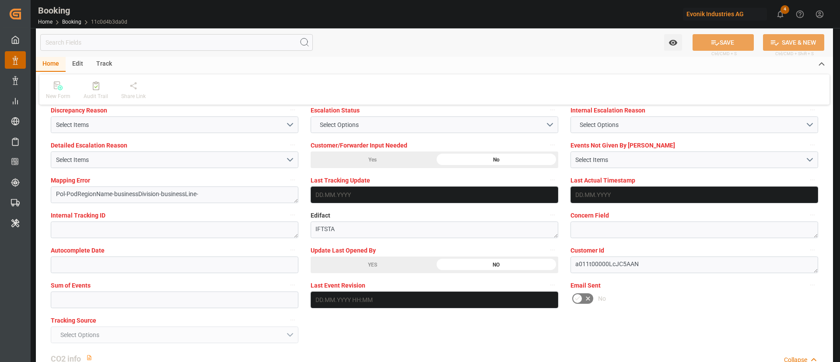
scroll to position [1576, 0]
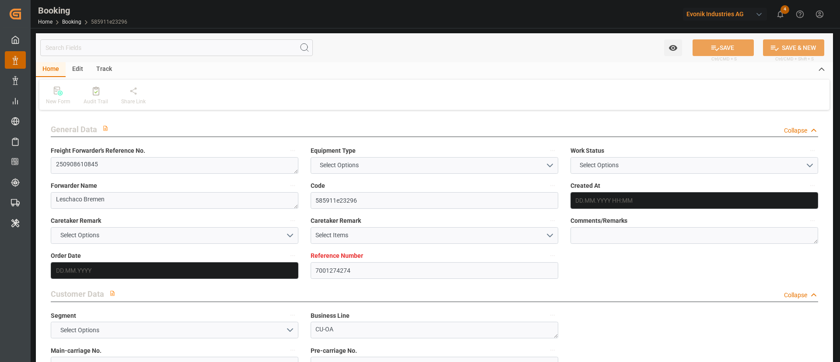
type input "7001274274"
type input "9324837"
type input "ONE"
type input "Ocean Network Express"
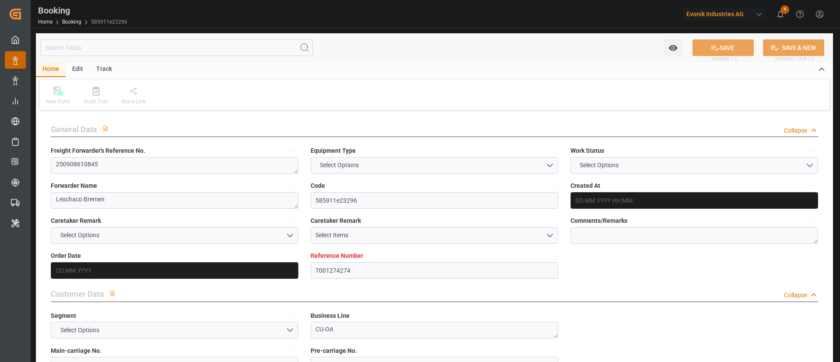
type input "NLRTM"
type input "BRIOA"
type input "[DATE] 11:02"
type input "[DATE]"
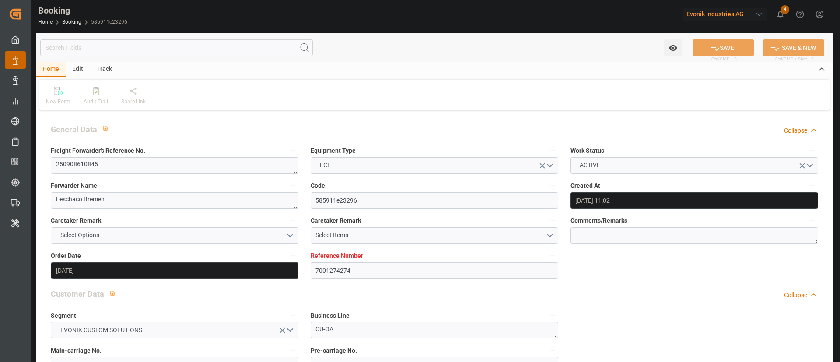
type input "22.09.2025"
type input "22.09.2025 00:00"
type input "[DATE]"
type input "22.09.2025"
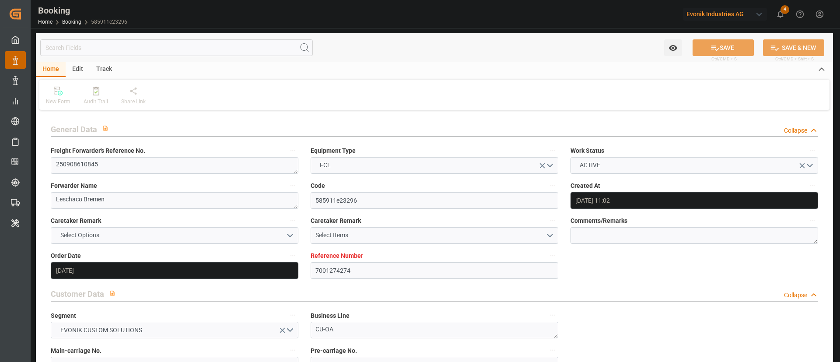
type input "23.10.2025 00:00"
type input "02.10.2025 00:00"
type input "04.12.2025 00:00"
type input "01.11.2025 00:00"
type input "22.09.2025 09:00"
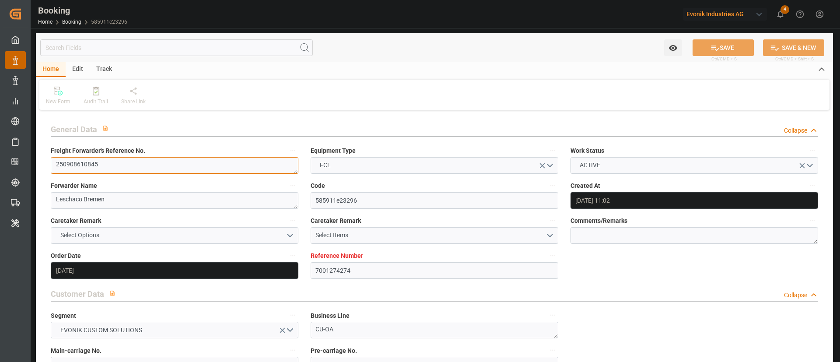
click at [169, 168] on textarea "250908610845" at bounding box center [175, 165] width 248 height 17
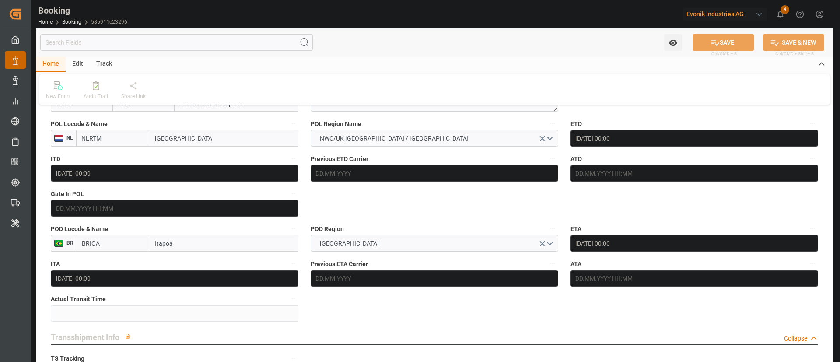
scroll to position [722, 0]
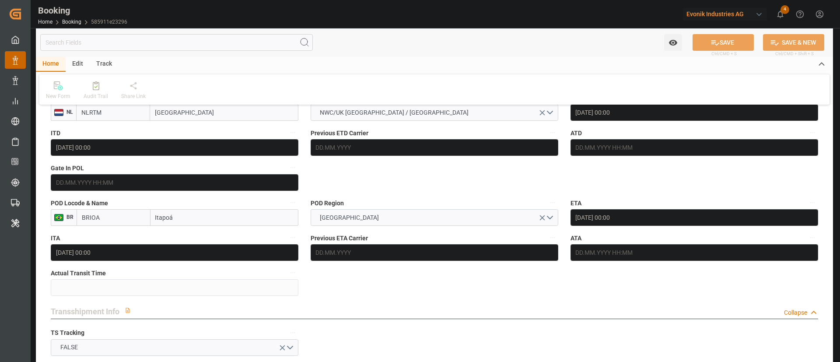
click at [734, 18] on div "Evonik Industries AG" at bounding box center [725, 14] width 84 height 13
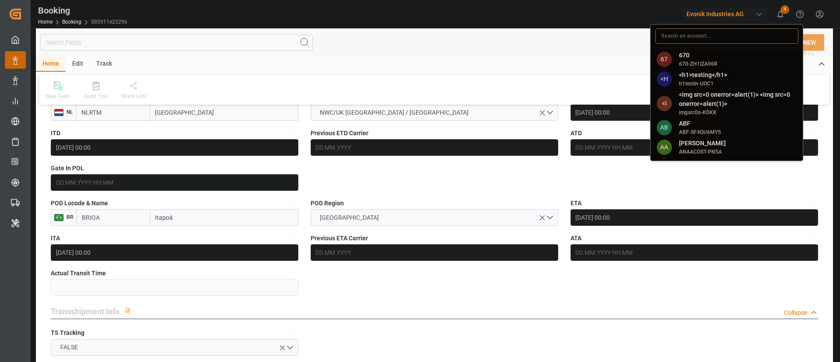
click at [446, 172] on html "Created by potrace 1.15, written by Peter Selinger 2001-2017 Created by potrace…" at bounding box center [420, 181] width 840 height 362
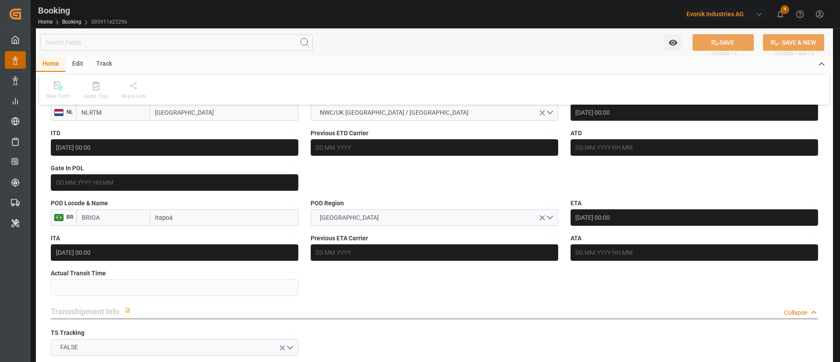
scroll to position [591, 0]
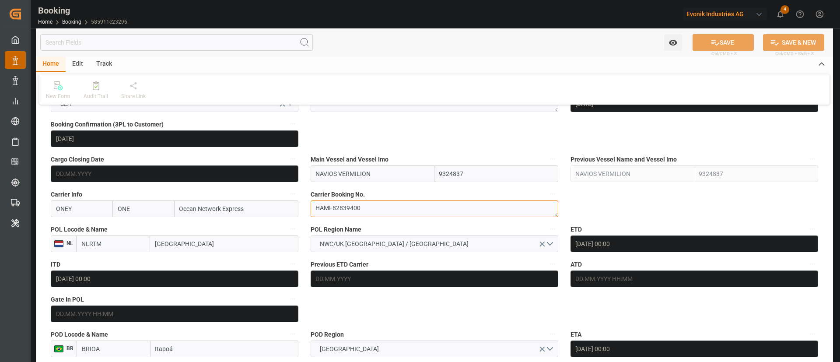
click at [372, 211] on textarea "HAMF82839400" at bounding box center [435, 208] width 248 height 17
drag, startPoint x: 318, startPoint y: 192, endPoint x: 305, endPoint y: 192, distance: 12.7
paste input "XIN CHONG QING"
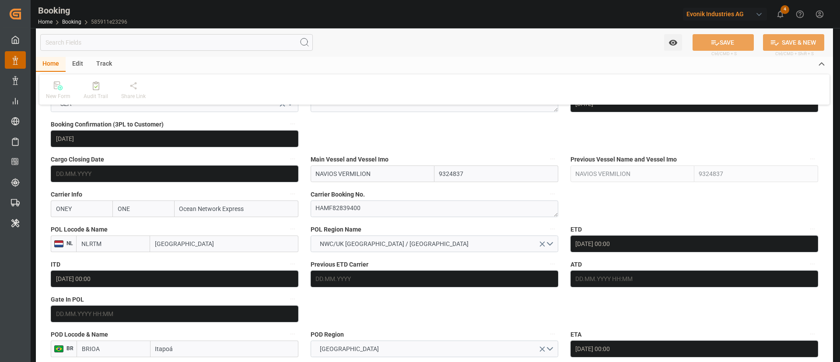
type input "XIN CHONG QING"
click at [364, 193] on b "XIN CHONG QING" at bounding box center [339, 193] width 47 height 7
type input "9262118"
type input "XIN CHONG QING"
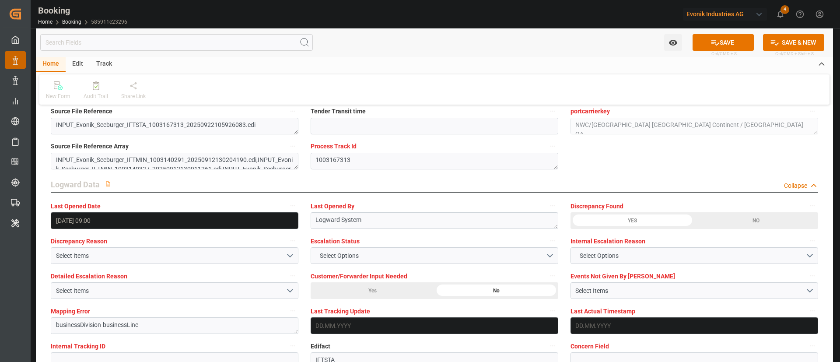
scroll to position [1641, 0]
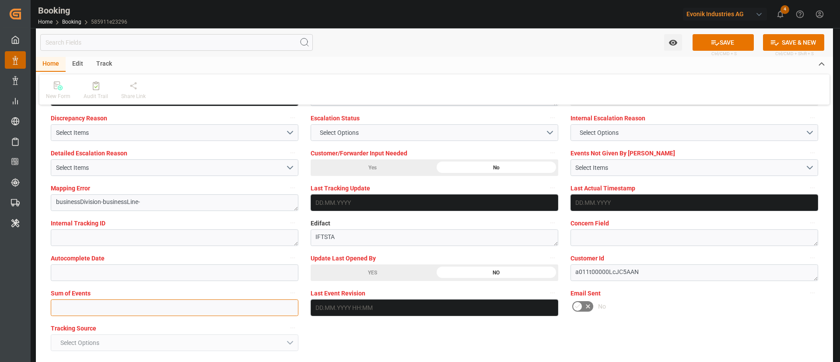
click at [154, 308] on input "text" at bounding box center [175, 307] width 248 height 17
type input "0"
click at [731, 38] on button "SAVE" at bounding box center [723, 42] width 61 height 17
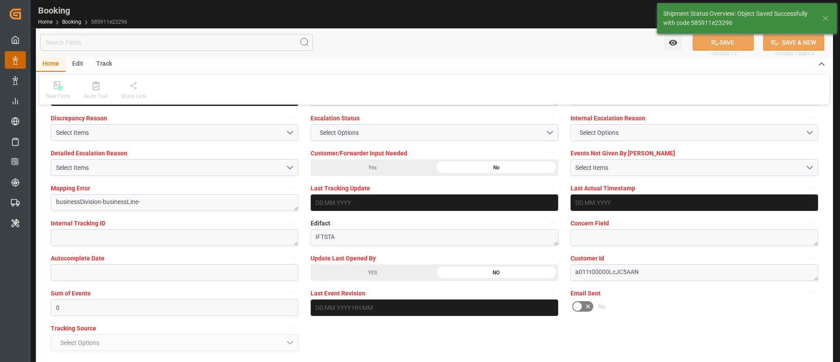
type textarea "Kiran Hari"
type input "22.09.2025 10:45"
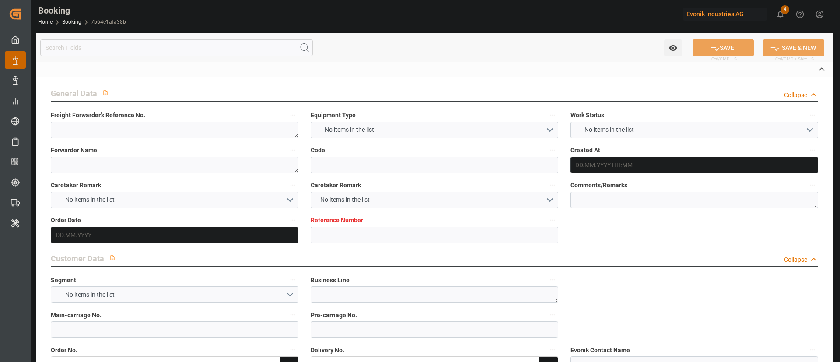
type textarea "251008610334"
type textarea "Leschaco Bremen"
type input "7b64e1afa38b"
type input "7001274070"
type textarea "CU-OA"
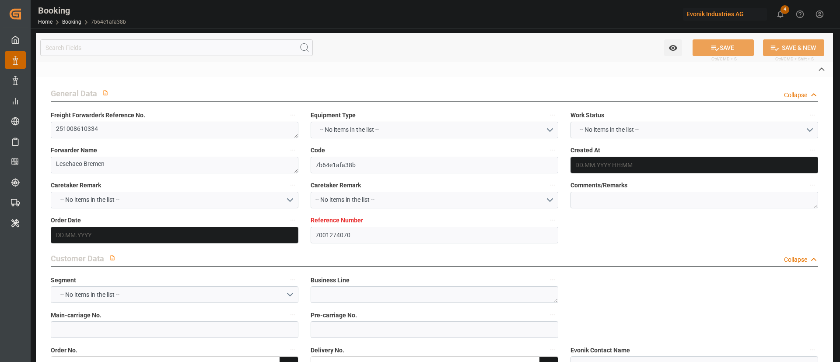
type input "7001274069"
type textarea "[DOMAIN_NAME][EMAIL_ADDRESS][DOMAIN_NAME]"
type textarea "CFR"
type textarea "[GEOGRAPHIC_DATA]"
type textarea "Lauterbourg"
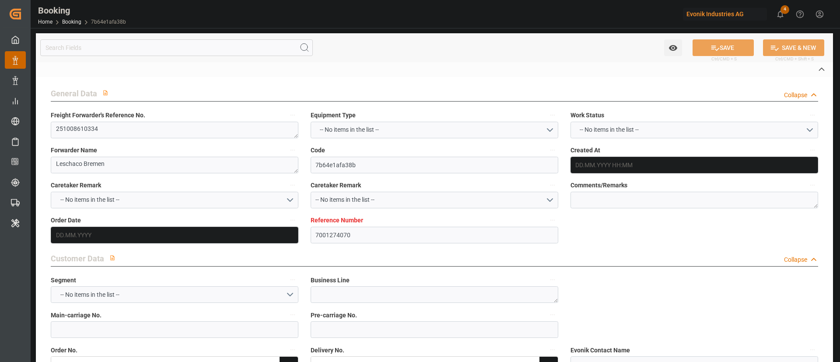
type input "KALAHARI EXPRESS"
type input "ONEY"
type textarea "HAMF82639900"
type input "[GEOGRAPHIC_DATA]"
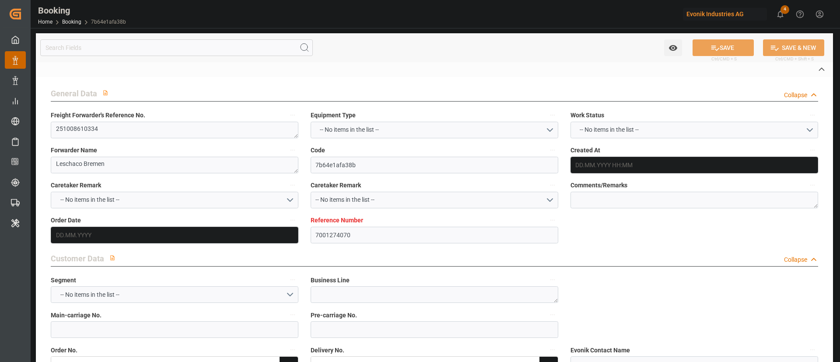
type input "Durban"
type textarea "INPUT_Evonik_Seeburger_IFTMIN_1003166888_20250922094748216.edi"
type textarea "NWC/UK North West Continent / UK_ZADUR_ONEY_CU-OA"
type textarea "INPUT_Evonik_Seeburger_IFTMIN_1003139908_20250912104152457.edi,INPUT_Evonik_See…"
type textarea "1003166888"
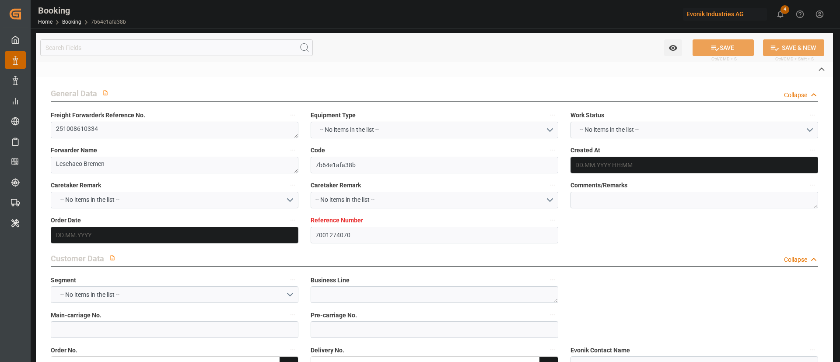
type textarea "Logward System"
type textarea "businessDivision-businessLine-businessLineCode-"
type textarea "IFTSTA"
type textarea "a011t00000LcJC5AAN"
type textarea "No"
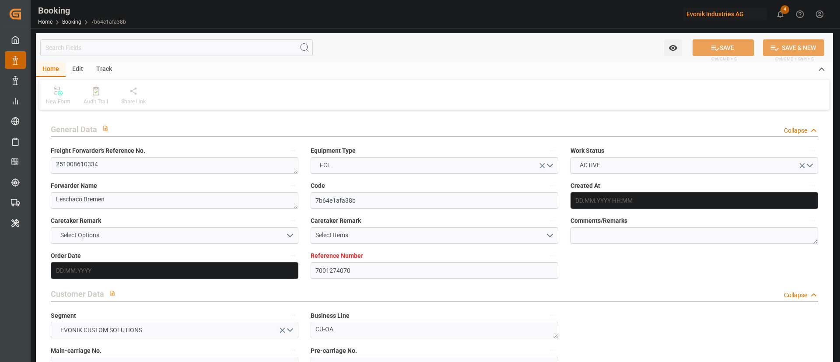
type input "7001274070"
type input "9400095"
type input "ONE"
type input "Ocean Network Express"
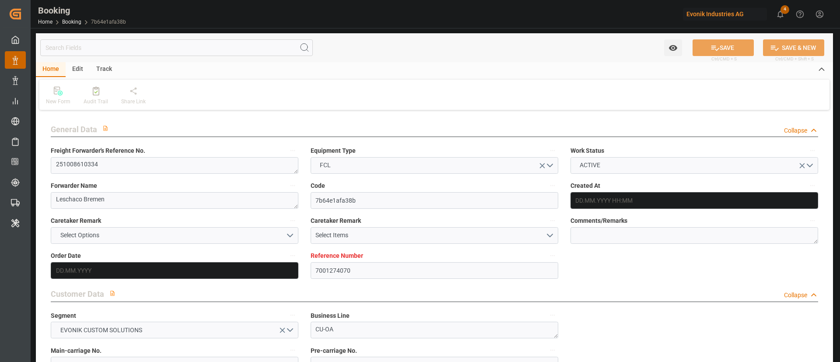
type input "NLRTM"
type input "ZADUR"
type input "12.09.2025 08:42"
type input "12.09.2025"
type input "19.11.2025"
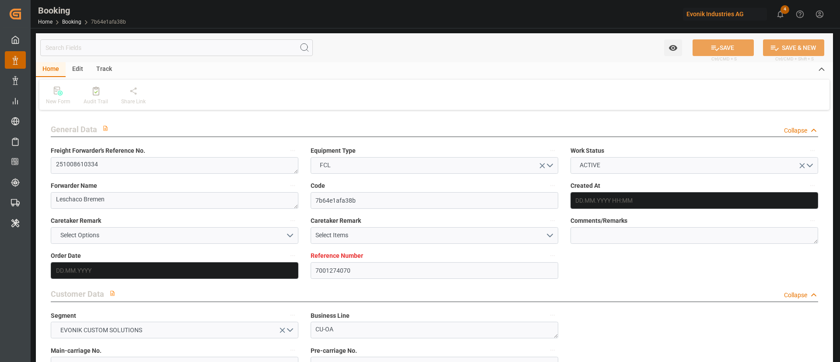
type input "30.09.2025"
type input "30.09.2025 00:00"
type input "12.09.2025"
type input "15.09.2025"
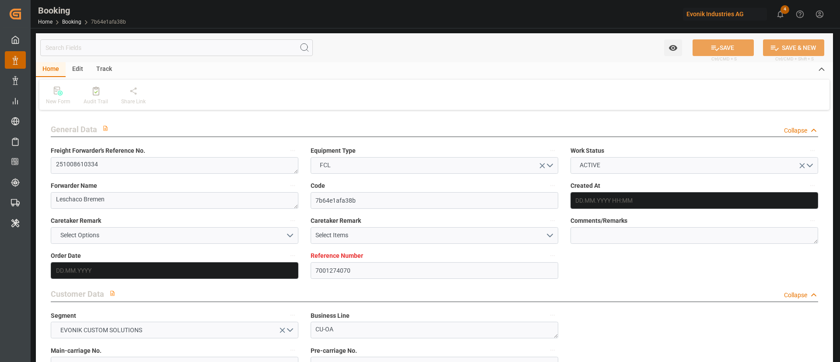
type input "09.10.2025 00:00"
type input "12.11.2025 00:00"
type input "19.11.2025 00:00"
type input "22.09.2025 07:49"
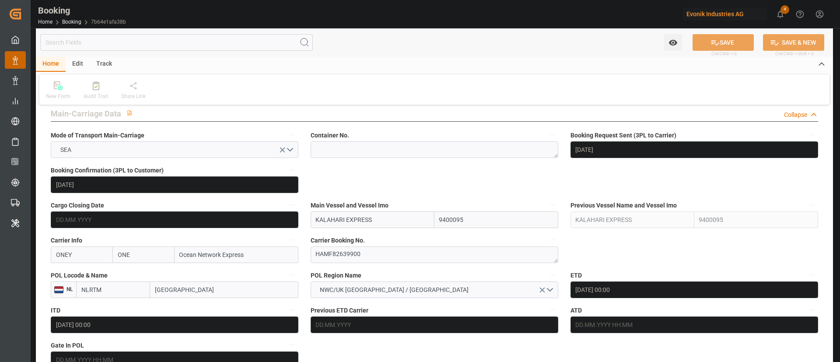
scroll to position [656, 0]
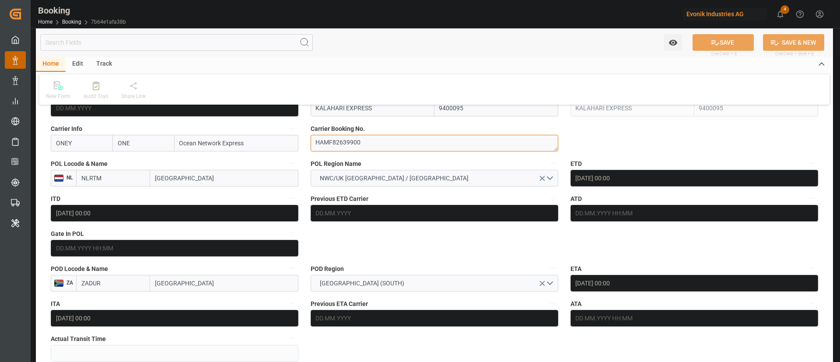
click at [390, 142] on textarea "HAMF82639900" at bounding box center [435, 143] width 248 height 17
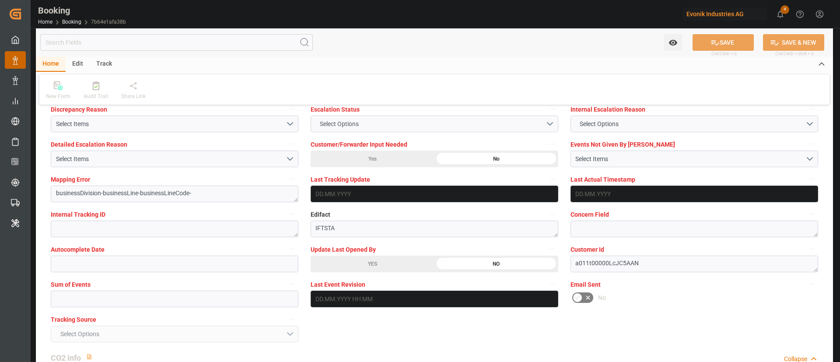
scroll to position [1707, 0]
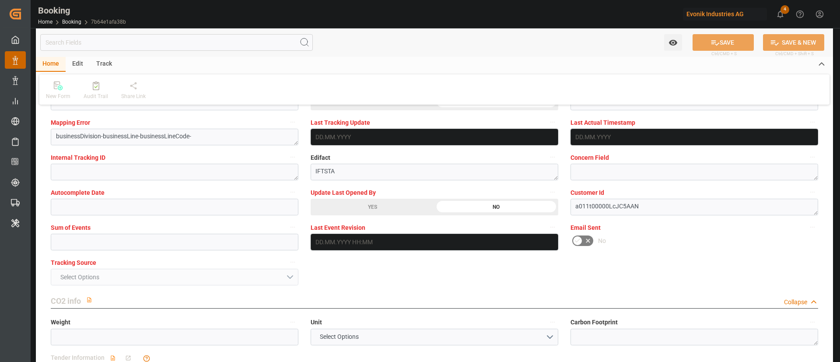
click at [391, 197] on label "Update Last Opened By" at bounding box center [435, 192] width 248 height 12
click at [547, 197] on button "Update Last Opened By" at bounding box center [552, 191] width 11 height 11
click at [421, 206] on div "YES" at bounding box center [373, 207] width 124 height 17
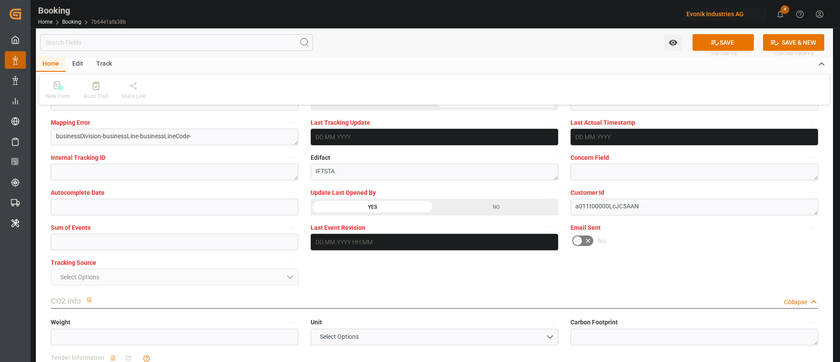
click at [725, 37] on button "SAVE" at bounding box center [723, 42] width 61 height 17
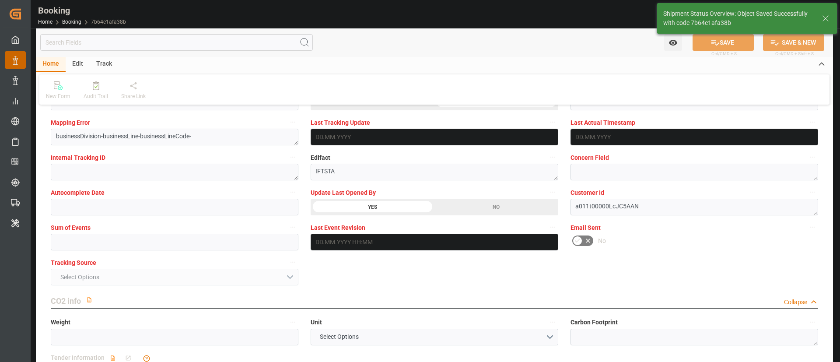
type textarea "Kiran Hari"
type textarea "businessDivision-businessLine-"
type input "22.09.2025 10:47"
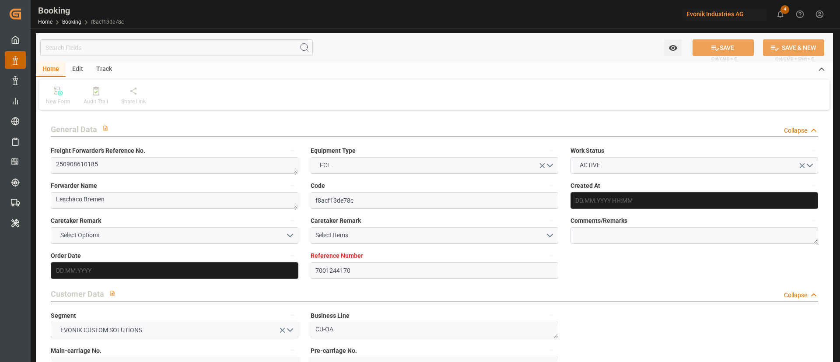
type input "7001244170"
type input "9863302"
type input "ONE"
type input "Ocean Network Express"
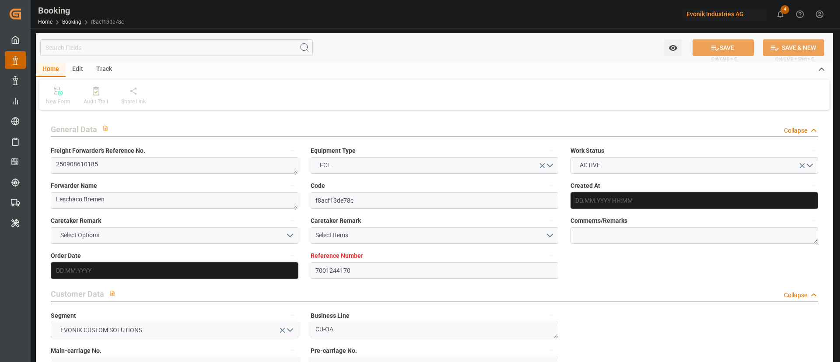
type input "NLRTM"
type input "JPOSA"
type input "KRPUS"
type input "0"
type input "[DATE] 08:08"
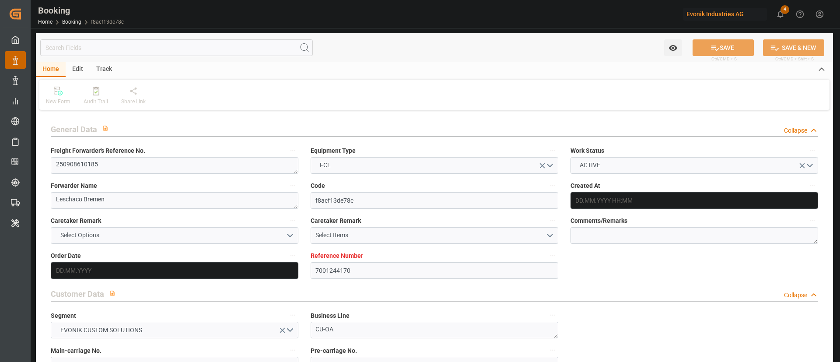
type input "[DATE]"
type input "[DATE] 00:00"
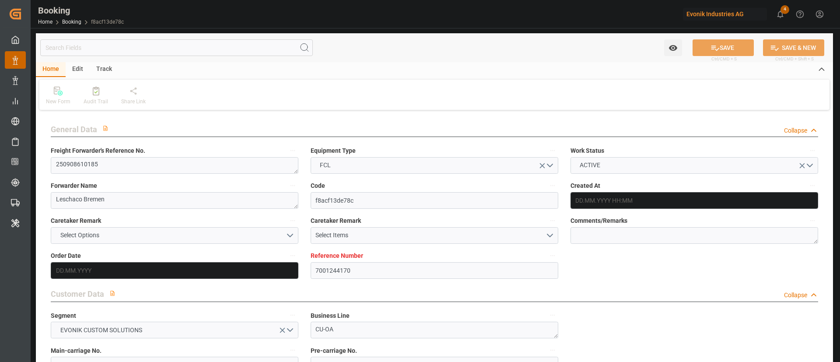
type input "[DATE]"
type input "[DATE] 00:00"
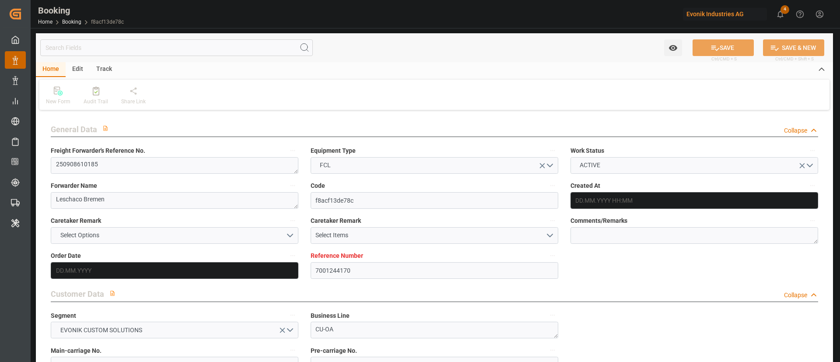
type input "[DATE] 00:00"
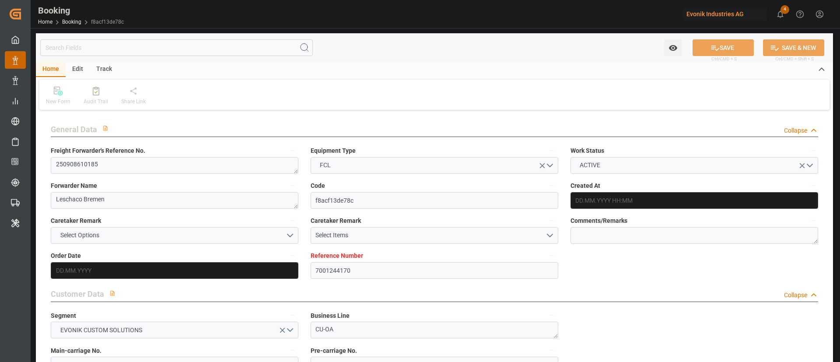
type input "[DATE]"
type input "[DATE] 06:53"
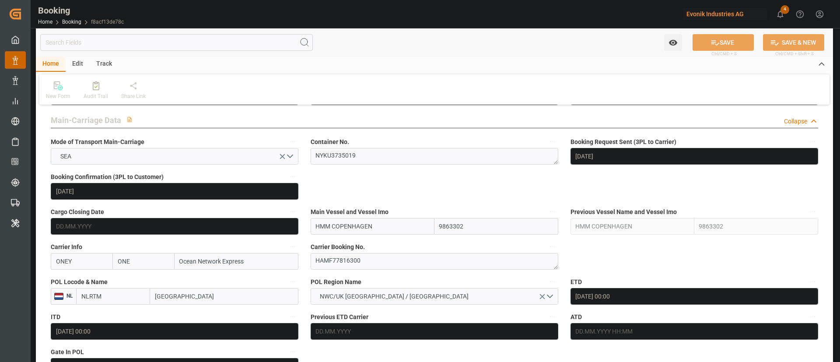
scroll to position [460, 0]
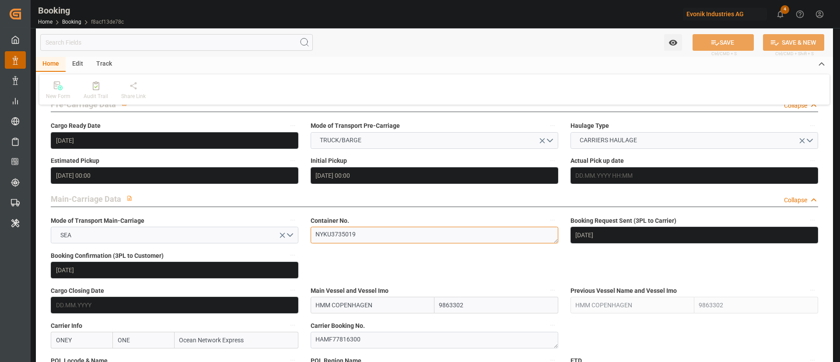
click at [368, 232] on textarea "NYKU3735019" at bounding box center [435, 235] width 248 height 17
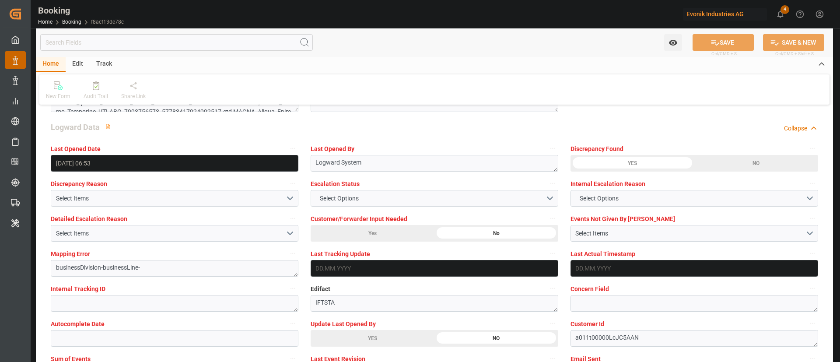
scroll to position [1707, 0]
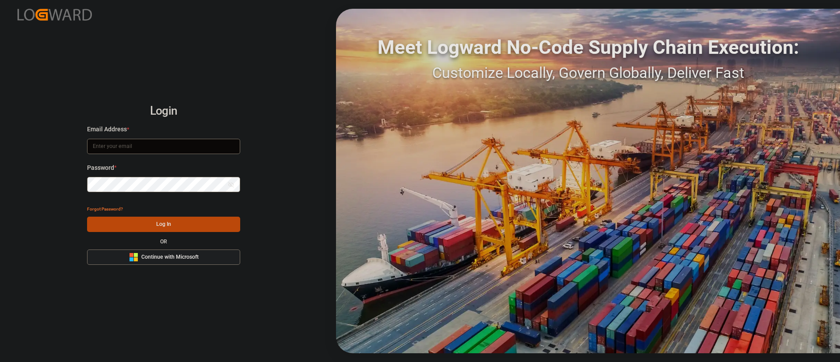
click at [177, 253] on span "Continue with Microsoft" at bounding box center [169, 257] width 57 height 8
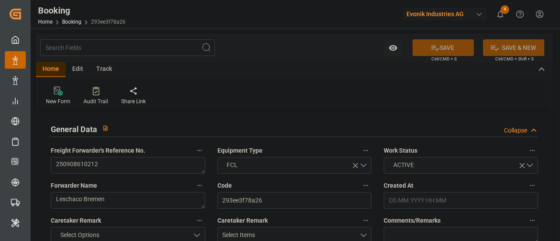
type input "7001245550"
type input "9337688"
type input "ONE"
type input "Ocean Network Express"
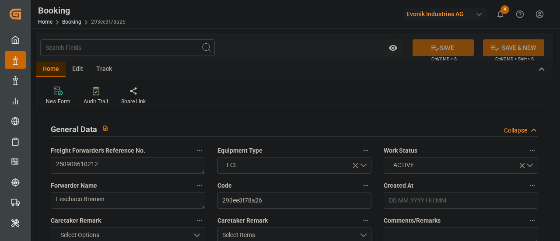
type input "BEANR"
type input "ARBUE"
type input "BEANR"
type input "ARBUE"
type input "[DATE] 12:18"
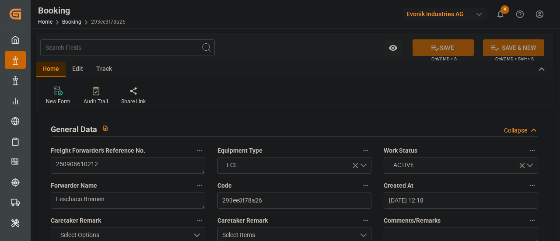
type input "[DATE]"
type input "[DATE] 00:00"
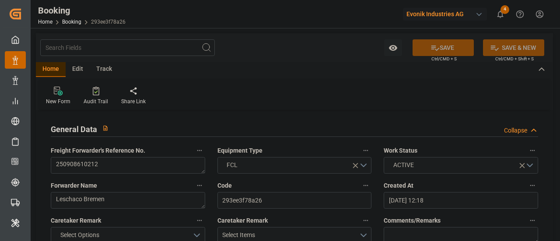
type input "[DATE]"
type input "[DATE] 08:00"
type input "[DATE] 00:00"
type input "[DATE] 19:00"
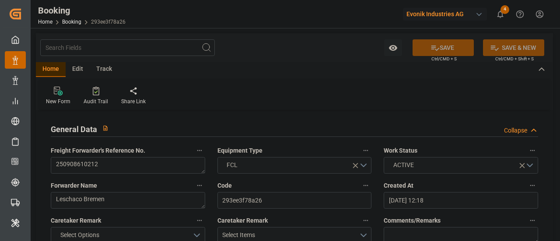
type input "[DATE] 00:00"
type input "[DATE]"
type input "21.09.2025 16:14"
type input "[DATE]"
type input "[DATE] 08:00"
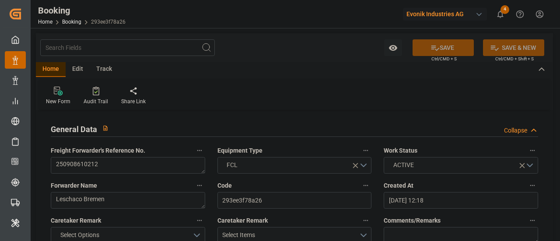
type input "[DATE] 19:00"
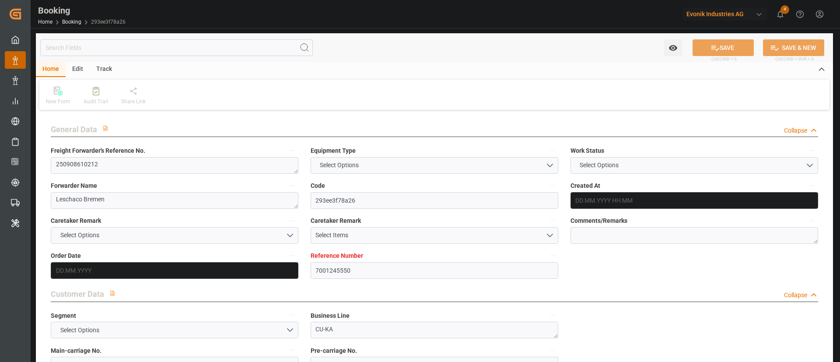
type textarea "250908610212"
type textarea "Leschaco Bremen"
type input "293ee3f78a26"
type input "7001245550"
type textarea "CU-KA"
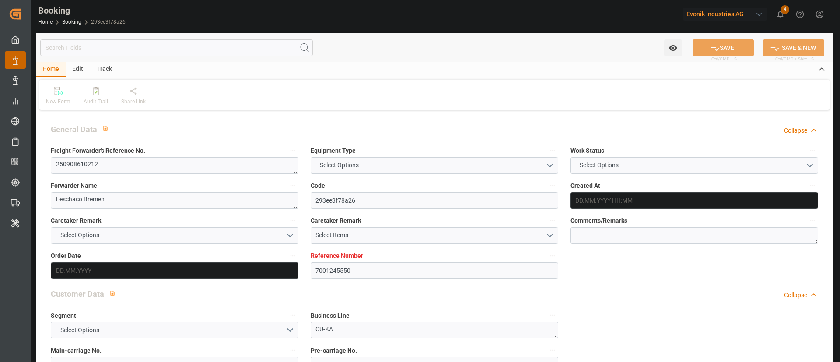
type input "7001245549"
type textarea "[PERSON_NAME][EMAIL_ADDRESS][DOMAIN_NAME]"
type textarea "CFR"
type textarea "[GEOGRAPHIC_DATA]"
type textarea "4.2"
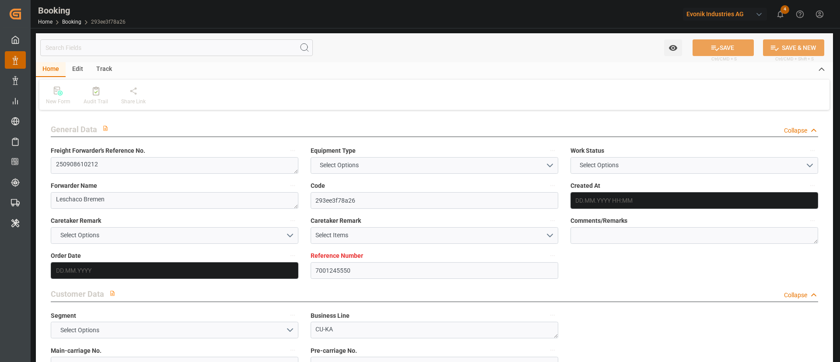
type textarea "Niederkassel"
type input "NYK [PERSON_NAME]"
type input "ONEY"
type textarea "HAMF72297800"
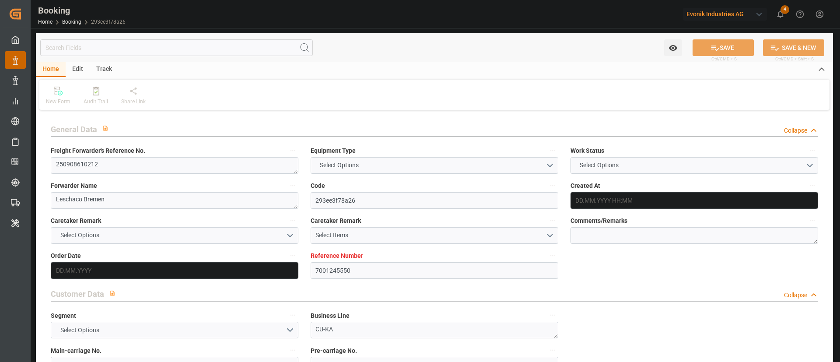
type input "[GEOGRAPHIC_DATA]"
type textarea "vesselName etd eta"
type textarea "INPUT_Evonik_Seeburger_IFTMIN_1003167728_20250922125708675.edi"
type textarea "NWC/[GEOGRAPHIC_DATA] [GEOGRAPHIC_DATA] Continent / [GEOGRAPHIC_DATA]-KA"
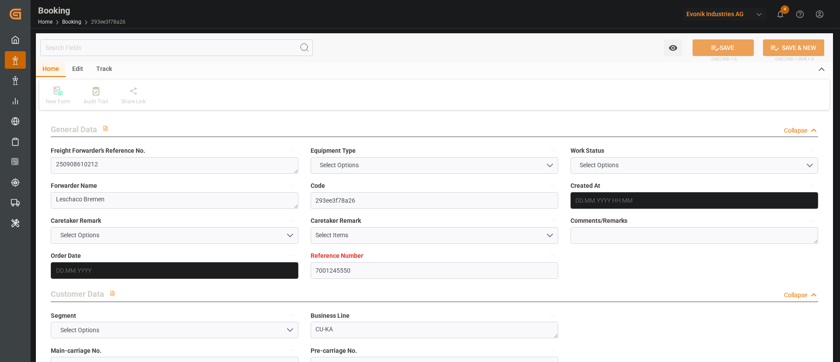
type textarea "INPUT_Evonik_Seeburger_IFTMIN_1003040091_20250811141707207.edi,INPUT_Evonik_See…"
type textarea "1003167728"
type textarea "Logward System"
type textarea "businessDivision-businessLine-businessLineCode-"
type textarea "IFTSTA"
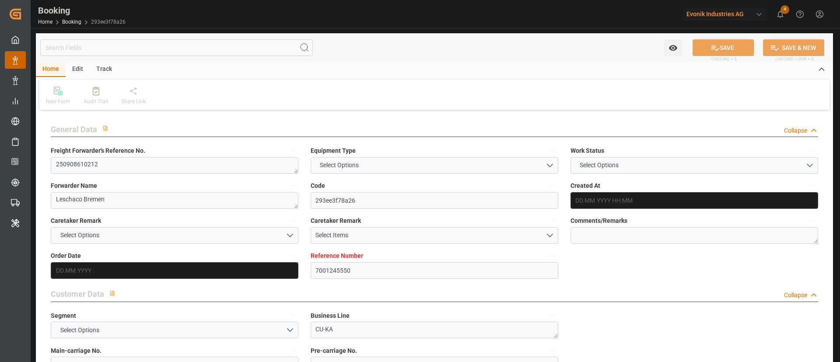
type textarea "a011t00000LcJC5AAN"
type textarea "No"
type input "[GEOGRAPHIC_DATA]"
type input "020S"
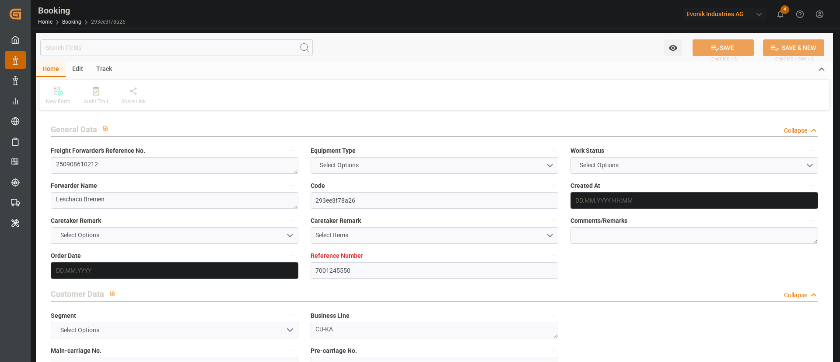
type input "VESSEL"
type input "7001245550"
type input "9337688"
type input "ONE"
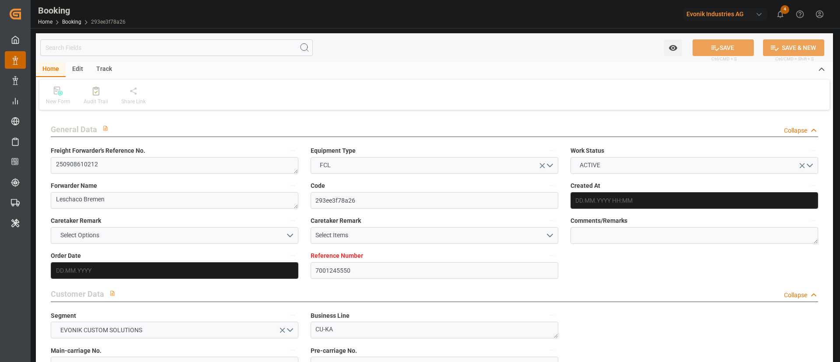
type input "Ocean Network Express"
type input "BEANR"
type input "ARBUE"
type input "BEANR"
type input "ARBUE"
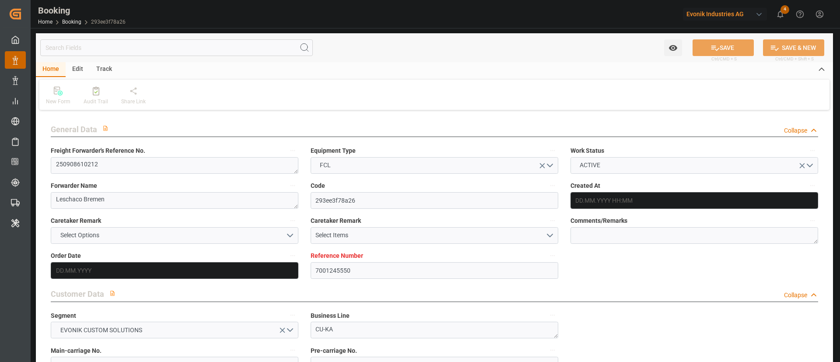
scroll to position [525, 0]
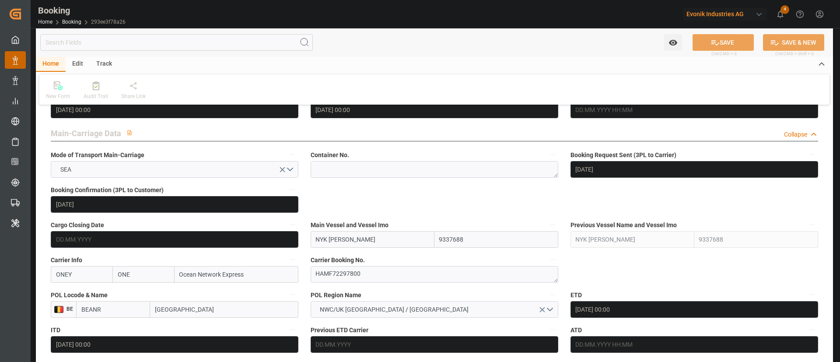
type input "[DATE] 12:18"
type input "[DATE]"
type input "[DATE] 00:00"
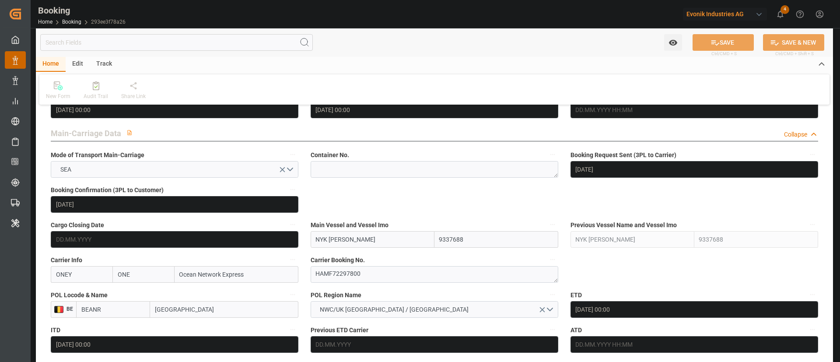
type input "[DATE] 00:00"
type input "[DATE]"
type input "[DATE] 00:00"
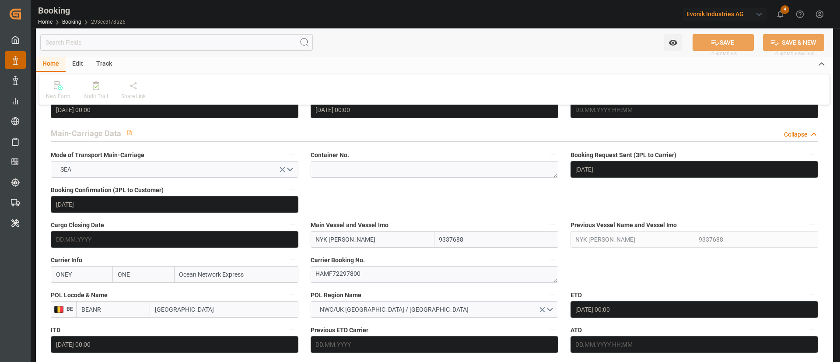
type input "[DATE] 00:00"
type input "[DATE]"
type input "[DATE] 10:58"
type input "[DATE]"
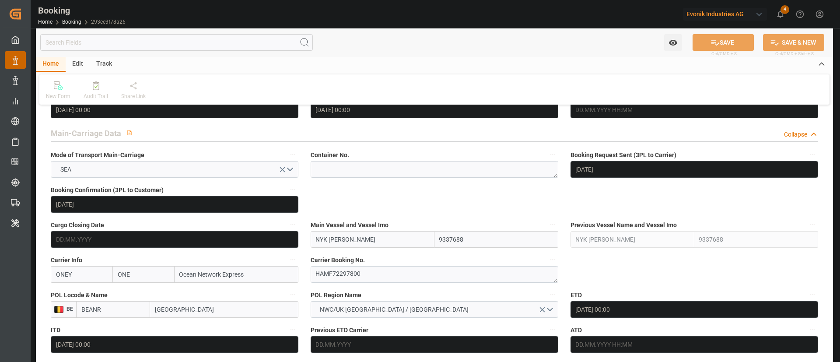
type input "[DATE] 08:00"
type input "[DATE] 19:00"
click at [348, 176] on textarea at bounding box center [435, 169] width 248 height 17
paste textarea "ONEU2735428"
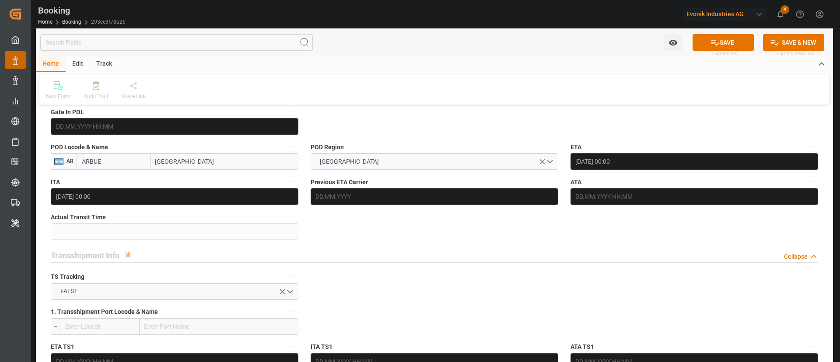
scroll to position [788, 0]
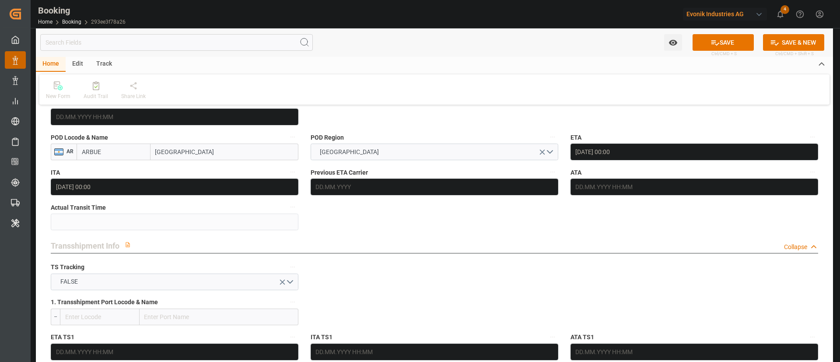
type textarea "ONEU2735428"
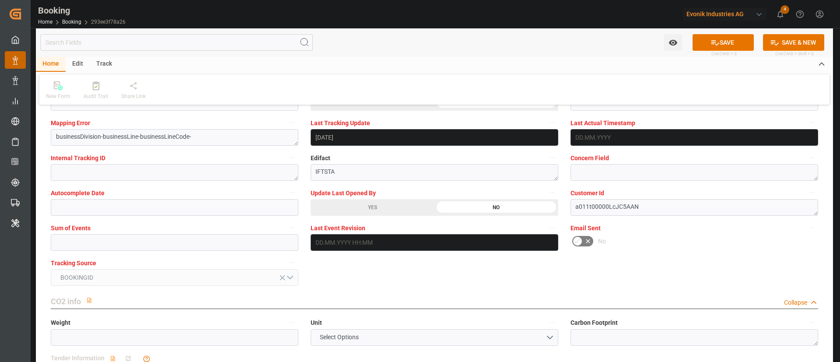
scroll to position [1707, 0]
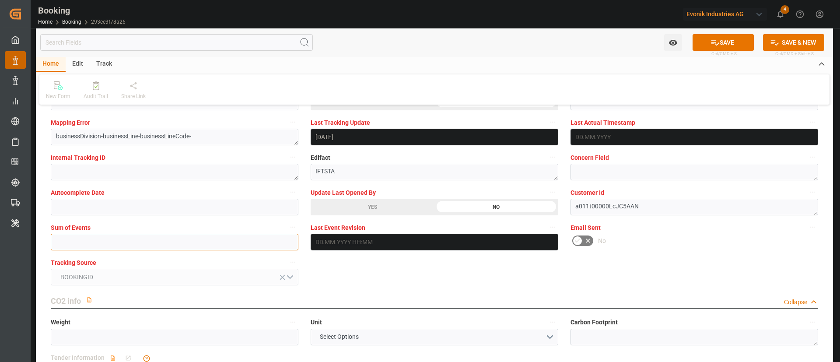
click at [82, 246] on input "text" at bounding box center [175, 242] width 248 height 17
type input "0"
click at [727, 39] on button "SAVE" at bounding box center [723, 42] width 61 height 17
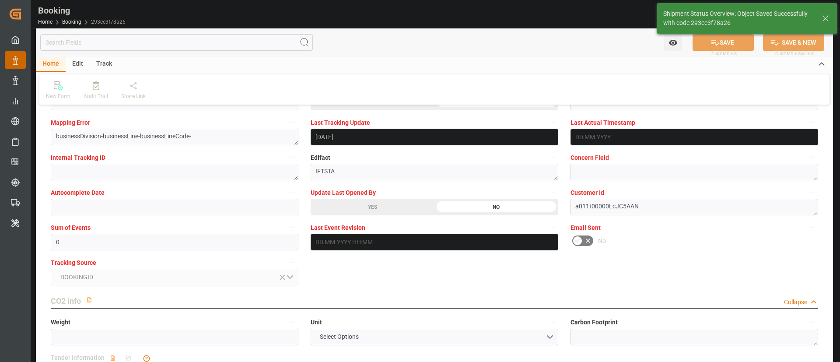
type textarea "Kiran Hari"
type textarea "businessDivision-businessLine-"
type input "[DATE] 10:59"
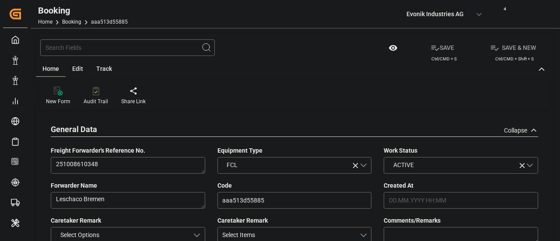
type input "12.09.2025 08:47"
type input "[DATE]"
type input "13.11.2025"
type input "01.10.2025"
type input "01.10.2025 00:00"
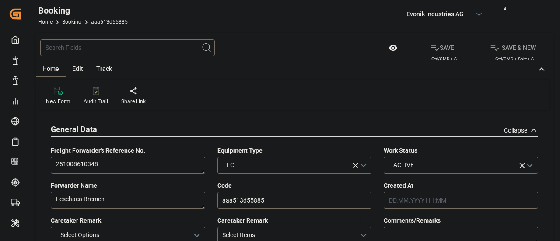
type input "01.10.2025 00:00"
type input "17.09.2025"
type input "18.09.2025"
type input "09.10.2025 00:00"
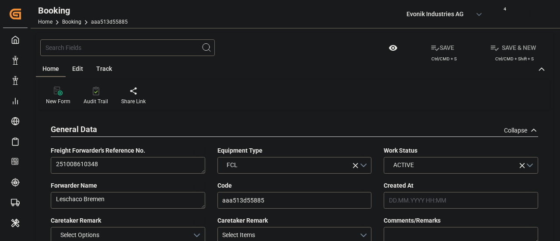
type input "12.11.2025 00:00"
type input "13.11.2025 00:00"
type input "19.09.2025 09:12"
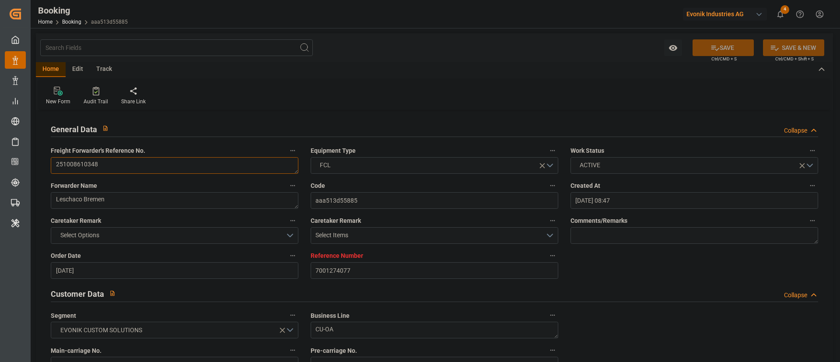
click at [169, 165] on textarea "251008610348" at bounding box center [175, 165] width 248 height 17
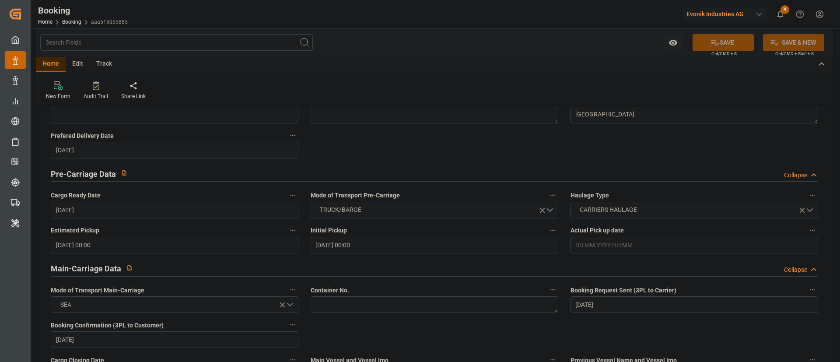
scroll to position [460, 0]
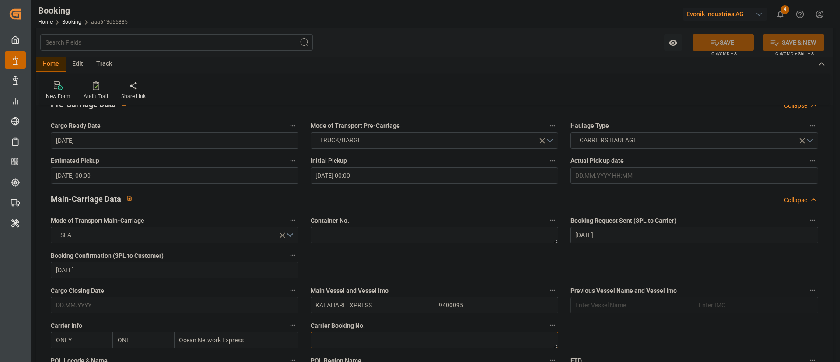
click at [356, 241] on textarea at bounding box center [435, 340] width 248 height 17
paste textarea "HAMF83914600"
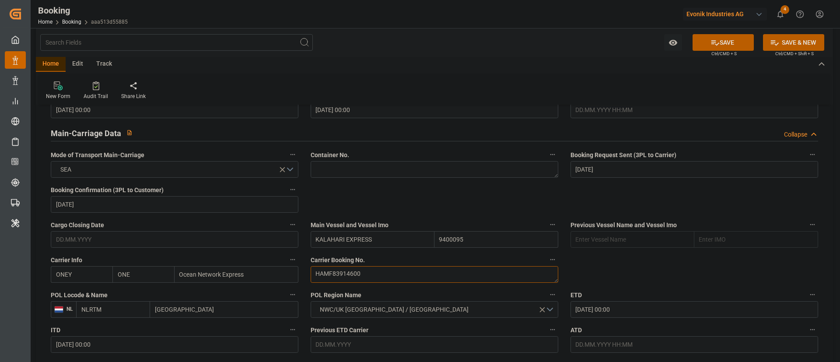
type textarea "HAMF83914600"
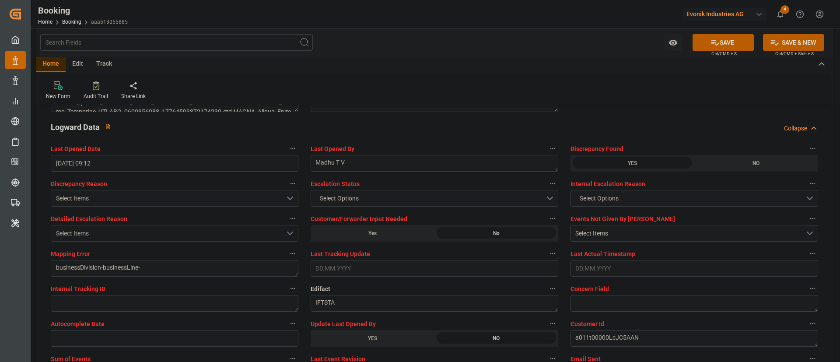
scroll to position [1641, 0]
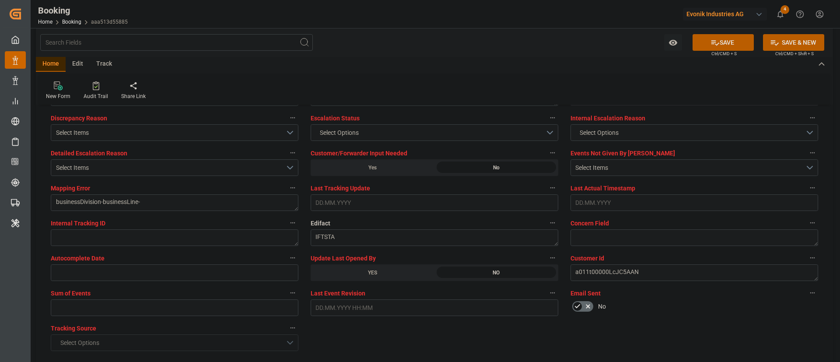
click at [560, 44] on button "SAVE" at bounding box center [723, 42] width 61 height 17
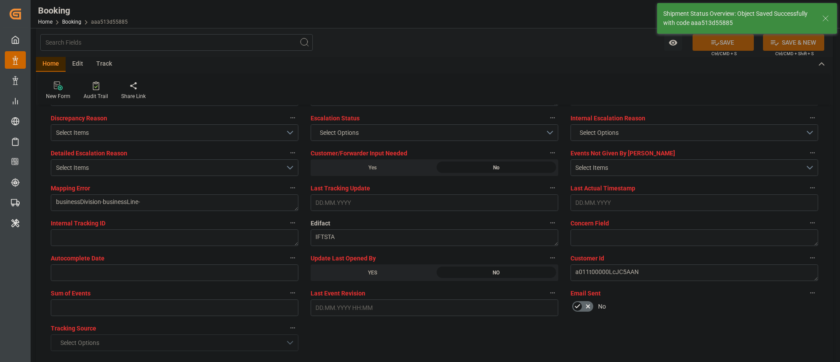
type textarea "Kiran Hari"
type input "22.09.2025 11:03"
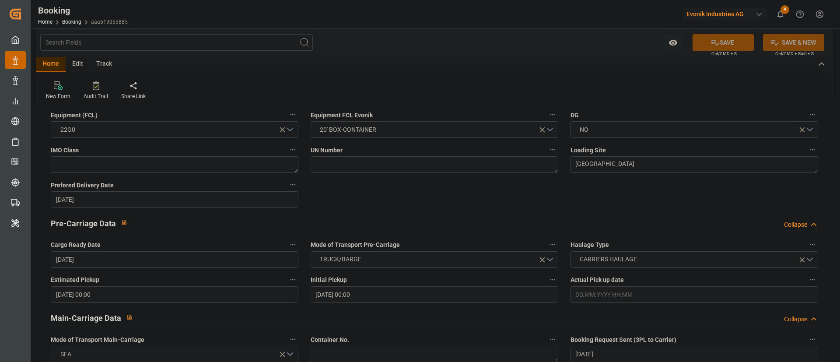
scroll to position [263, 0]
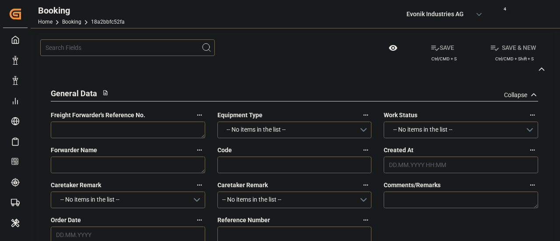
type textarea "250908610748"
type textarea "Leschaco Bremen"
type input "18a2bbfc52fa"
type input "7001265568"
type textarea "AT-SE"
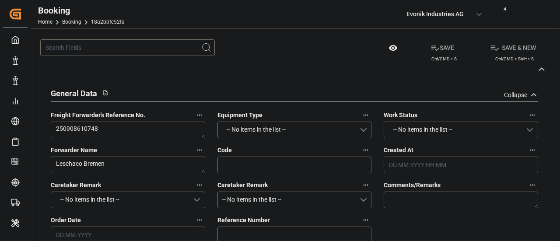
type input "7001265567"
type textarea "[PERSON_NAME][EMAIL_ADDRESS][PERSON_NAME][DOMAIN_NAME]"
type textarea "DAP"
type textarea "[GEOGRAPHIC_DATA], [GEOGRAPHIC_DATA]"
type textarea "Wesseling"
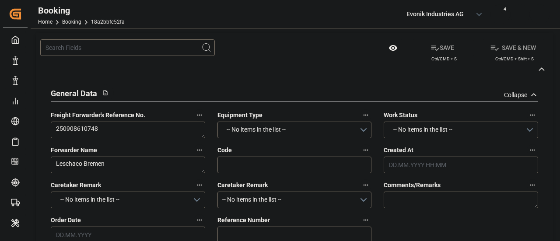
type textarea "OOLU4433789"
type input "OOCL [GEOGRAPHIC_DATA]"
type input "OOLU"
type textarea "2162420550"
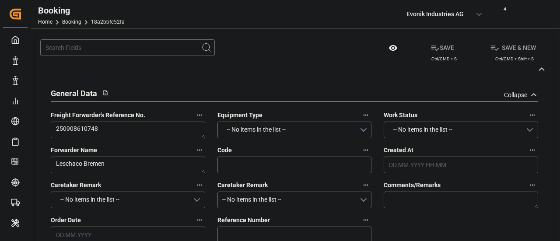
type input "[GEOGRAPHIC_DATA]"
type input "[US_STATE]"
type textarea "INPUT_Evonik_Seeburger_IFTMIN_1003141069_20250912211419336.edi"
type textarea "NWC/[GEOGRAPHIC_DATA] [GEOGRAPHIC_DATA] Continent / [GEOGRAPHIC_DATA]-SE"
type textarea "INPUT_Evonik_Seeburger_IFTMIN_1003110779_20250903085424930.edi,INPUT_Evonik_See…"
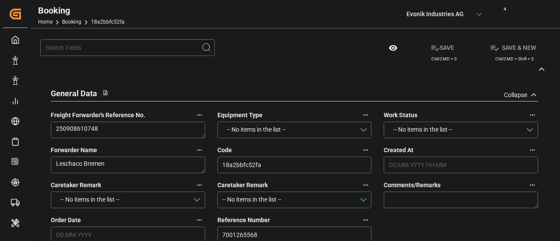
type textarea "1003141069"
type textarea "Logward System"
type textarea "businessDivision-businessLine-"
type textarea "IFTSTA"
type textarea "a011t00000LcJC5AAN"
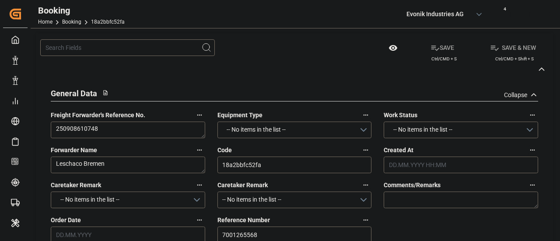
type textarea "No"
type input "ROTTERDAM"
type input "NEW YORK"
type input "115W"
type input "VESSEL"
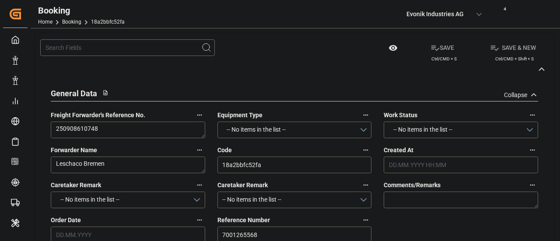
type input "TRUCK"
type input "7001265568"
type input "9417244"
type input "OOCL"
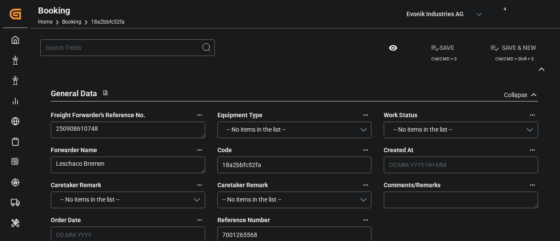
type input "Orient Overseas Container Line Ltd"
type input "NLRTM"
type input "USNYC"
type input "0"
type input "NLRTM"
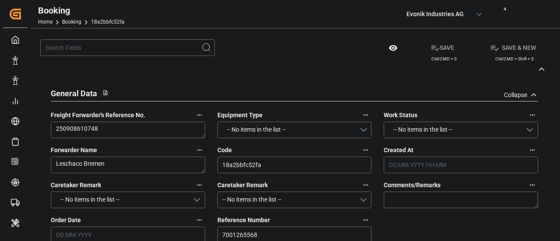
type input "USNYC"
type input "03.09.2025 06:55"
type input "03.09.2025"
type input "18.10.2025"
type input "[DATE]"
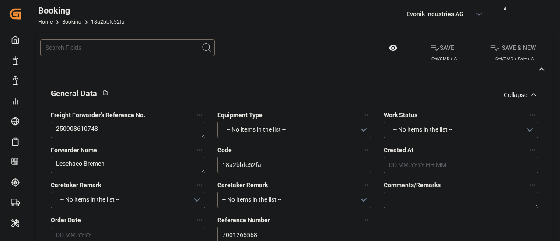
type input "12.09.2025 00:00"
type input "03.09.2025"
type input "04.09.2025"
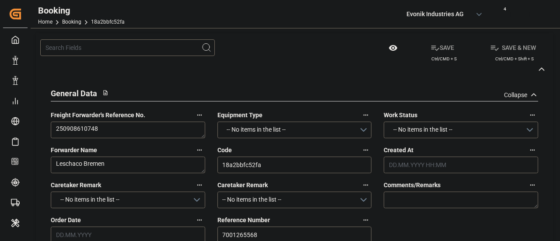
type input "01.10.2025 16:00"
type input "24.09.2025 00:00"
type input "15.10.2025 19:00"
type input "08.10.2025 00:00"
type input "21.09.2025 12:42"
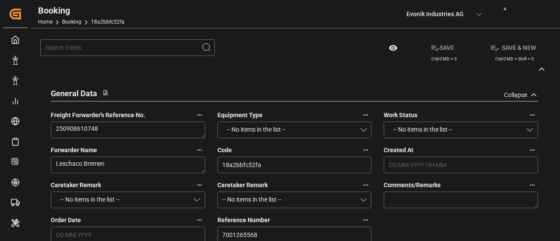
type input "21.09.2025"
type input "01.10.2025 16:00"
type input "15.10.2025 19:00"
type input "16.10.2025 13:18"
type input "20.10.2025 13:18"
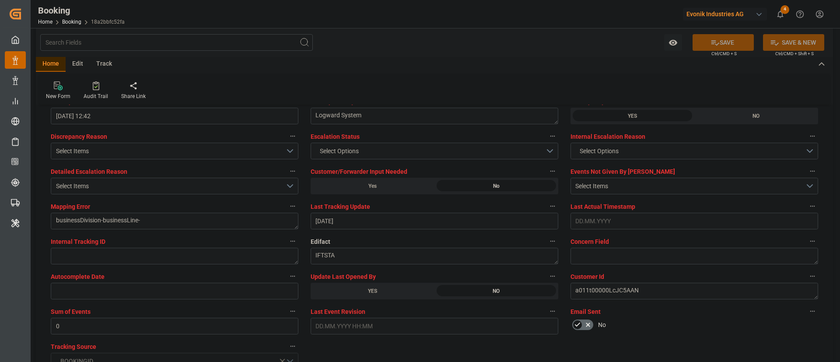
scroll to position [1707, 0]
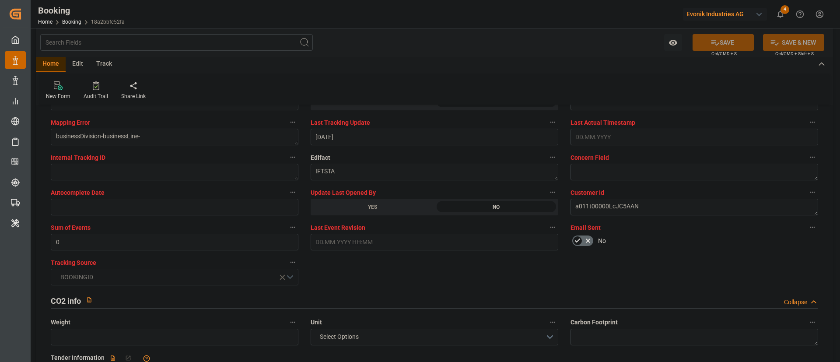
click at [360, 199] on div "YES" at bounding box center [373, 207] width 124 height 17
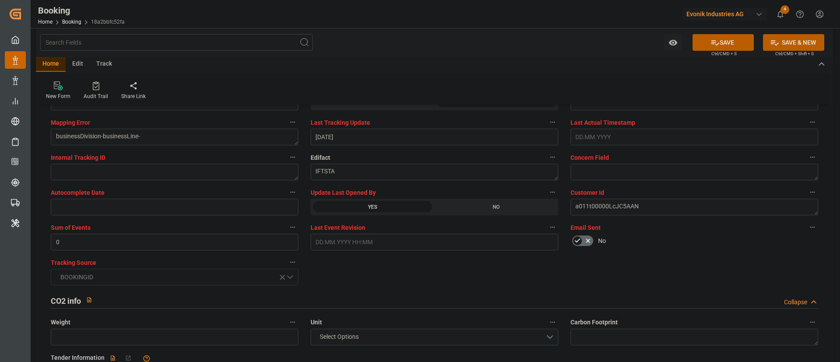
drag, startPoint x: 730, startPoint y: 36, endPoint x: 439, endPoint y: 2, distance: 292.7
click at [560, 36] on button "SAVE" at bounding box center [723, 42] width 61 height 17
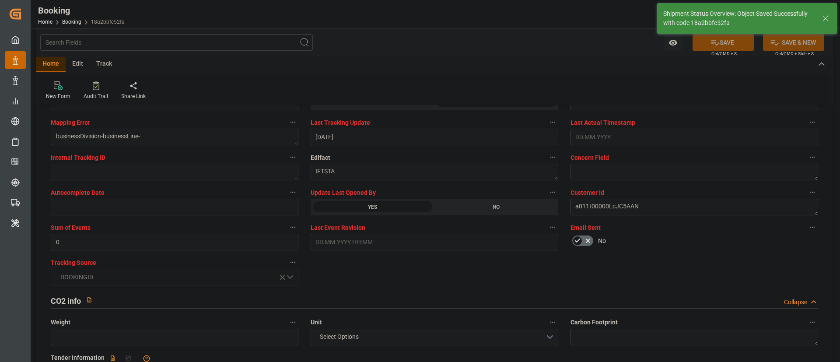
type textarea "Kiran Hari"
type input "22.09.2025 11:11"
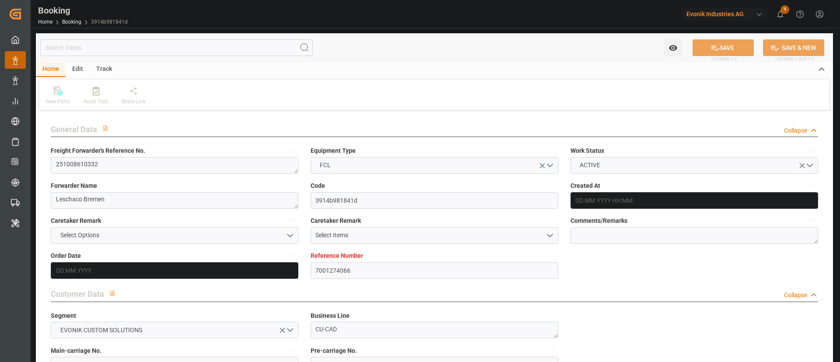
type input "7001274066"
type input "9783473"
type input "OOCL"
type input "Orient Overseas Container Line Ltd"
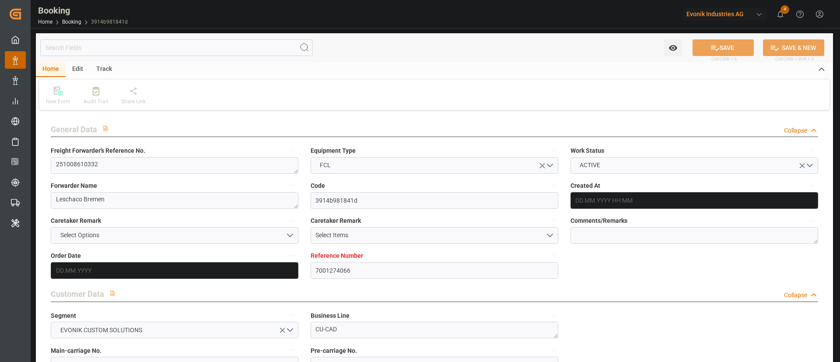
type input "BEANR"
type input "KRPUS"
type input "CNSGH"
type input "[DATE] 08:40"
type input "[DATE]"
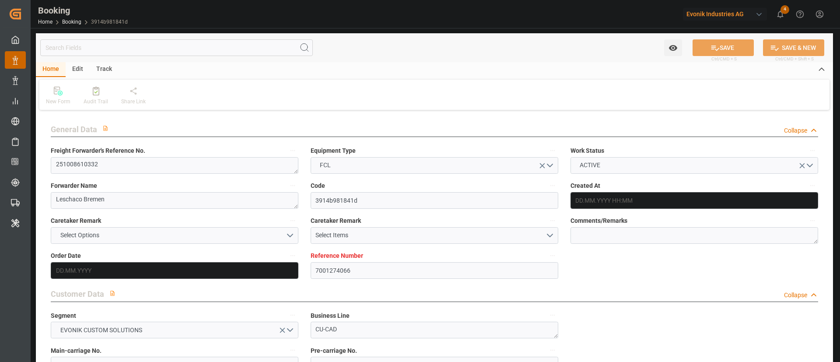
type input "[DATE]"
type input "[DATE] 00:00"
type input "[DATE]"
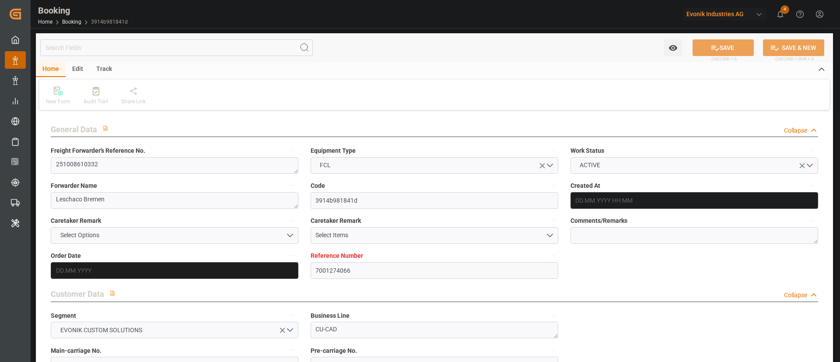
type input "[DATE]"
type input "[DATE] 00:00"
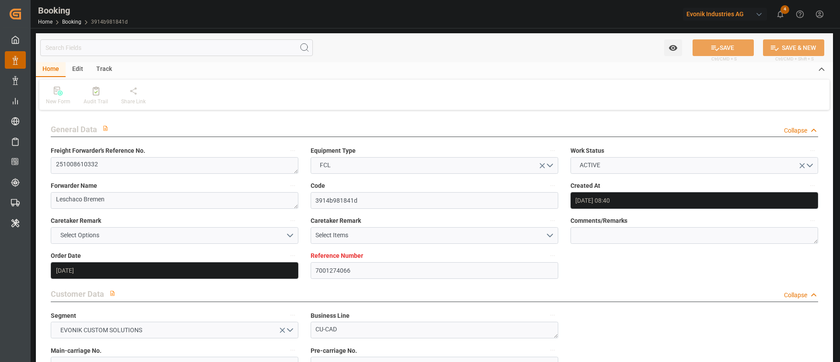
type input "[DATE] 00:00"
type input "[DATE] 09:08"
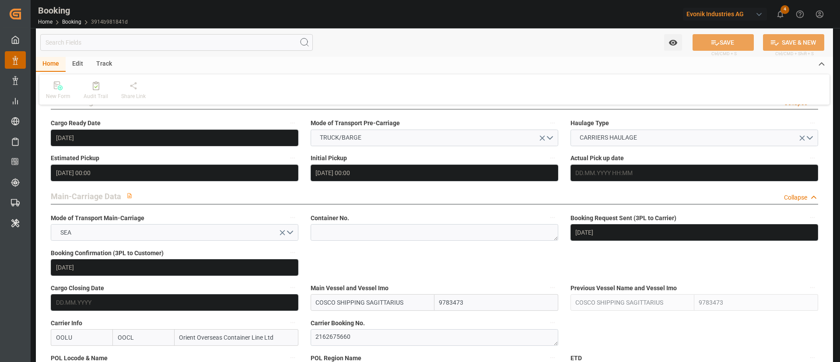
scroll to position [460, 0]
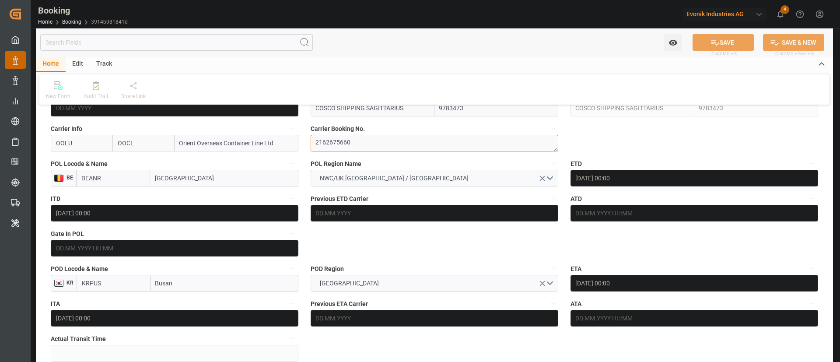
click at [379, 143] on textarea "2162675660" at bounding box center [435, 143] width 248 height 17
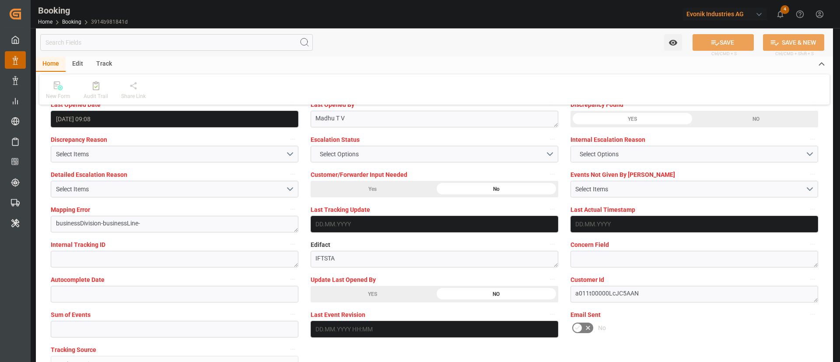
scroll to position [1641, 0]
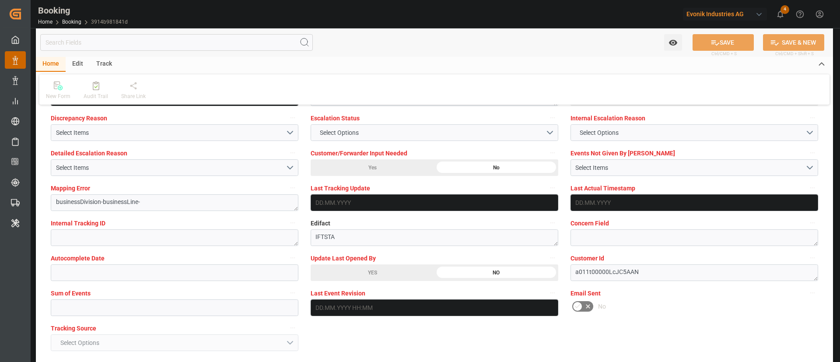
click at [376, 270] on div "YES" at bounding box center [373, 272] width 124 height 17
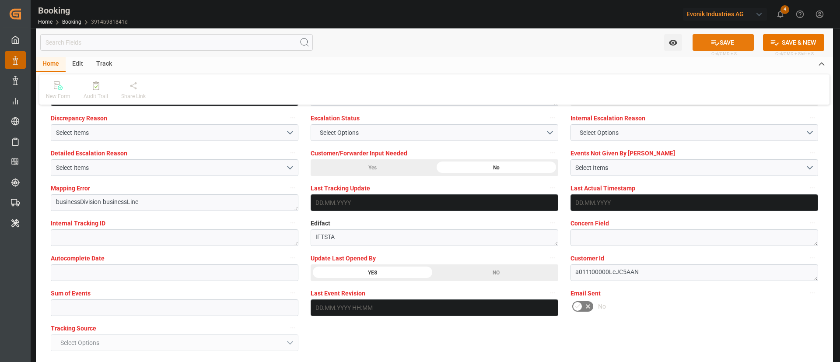
click at [722, 39] on button "SAVE" at bounding box center [723, 42] width 61 height 17
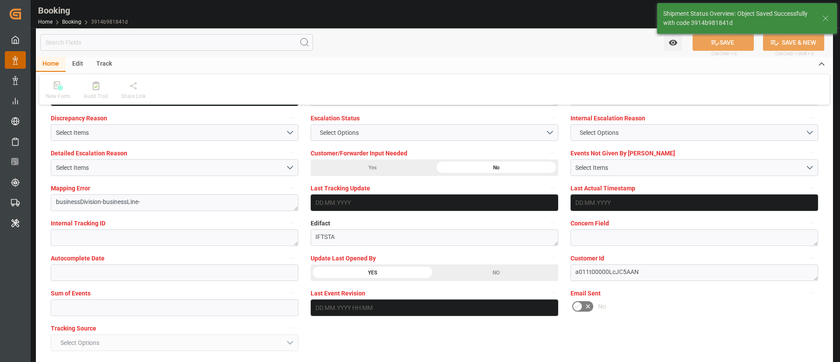
type textarea "Kiran Hari"
type input "[DATE] 11:12"
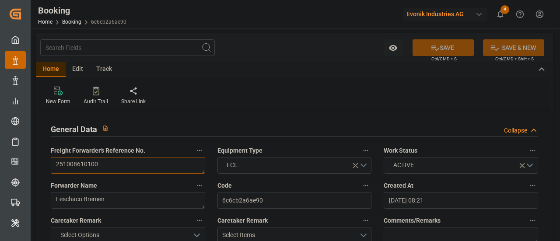
click at [115, 166] on textarea "251008610100" at bounding box center [128, 165] width 154 height 17
click at [122, 164] on textarea "251008610100" at bounding box center [128, 165] width 154 height 17
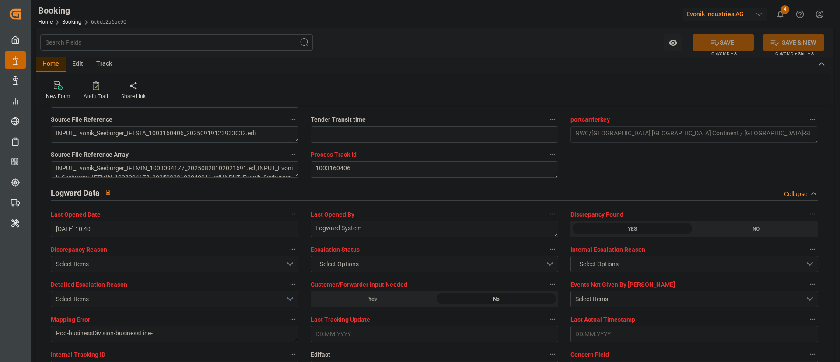
scroll to position [1641, 0]
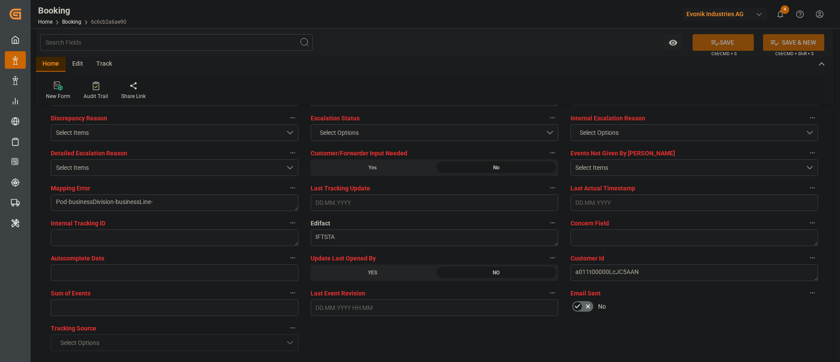
click at [374, 241] on div "YES" at bounding box center [373, 272] width 124 height 17
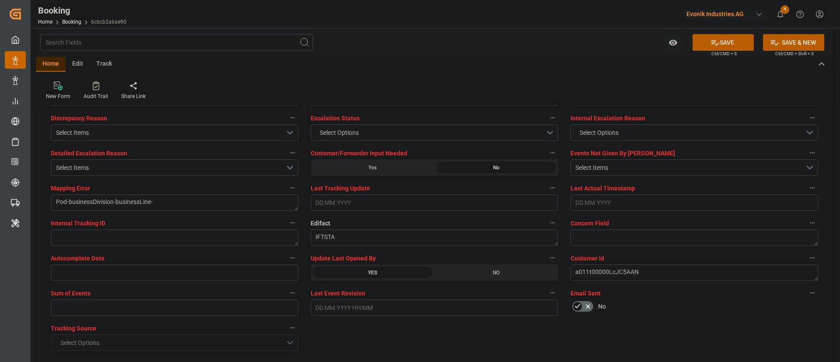
click at [560, 39] on button "SAVE" at bounding box center [723, 42] width 61 height 17
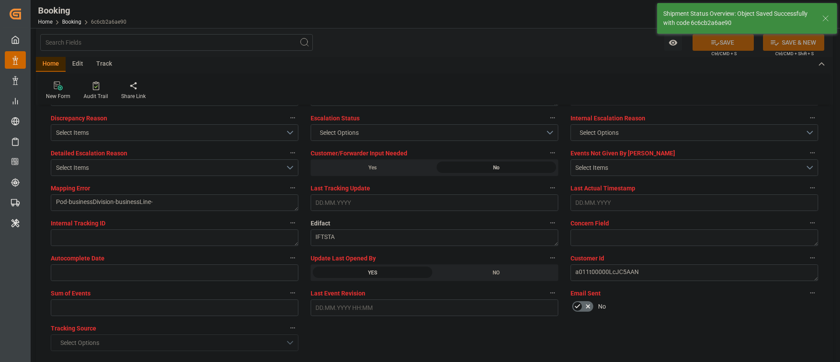
type textarea "Kiran Hari"
type input "[DATE] 11:14"
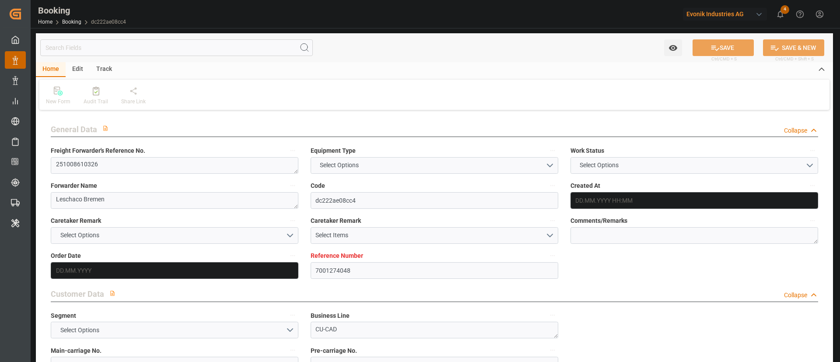
type input "7001274048"
type input "9878515"
type input "[PERSON_NAME]"
type input "[PERSON_NAME] Marine Transport Corp."
type input "BEANR"
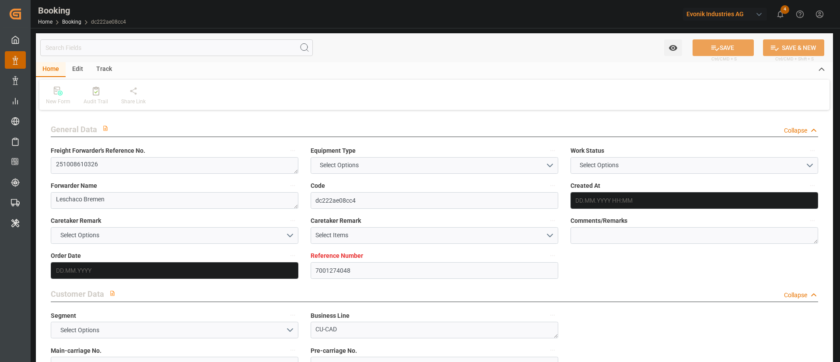
type input "VNCLI"
type input "VNCMT"
type input "[DATE] 08:28"
type input "[DATE]"
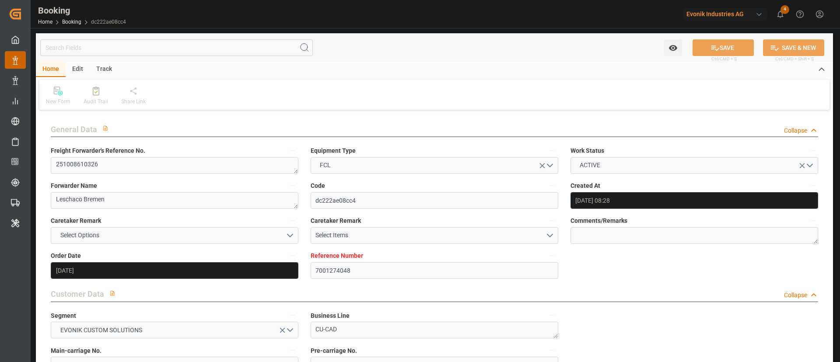
type input "[DATE]"
type input "[DATE] 00:00"
type input "[DATE]"
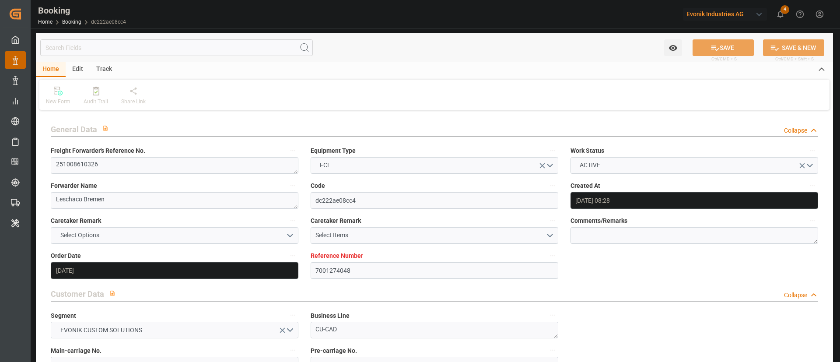
type input "[DATE] 00:00"
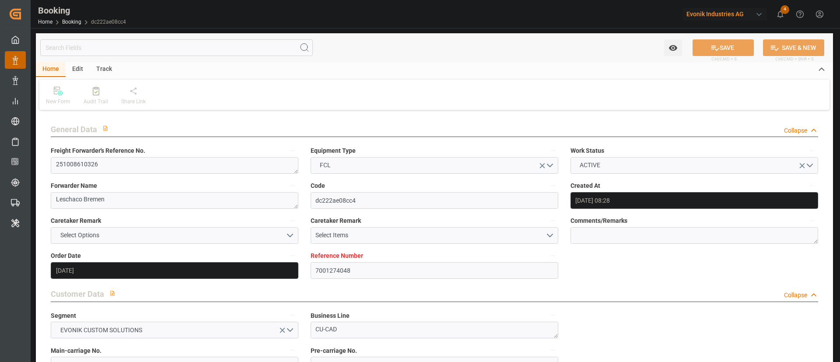
type input "[DATE] 00:00"
type input "[DATE] 09:08"
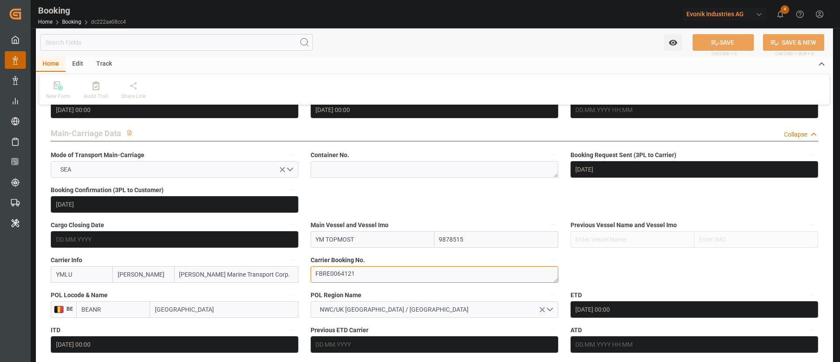
click at [339, 272] on textarea "FBRE0064121" at bounding box center [435, 274] width 248 height 17
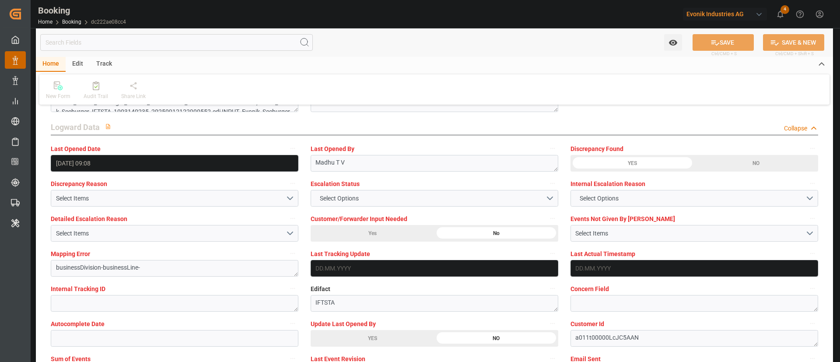
scroll to position [1641, 0]
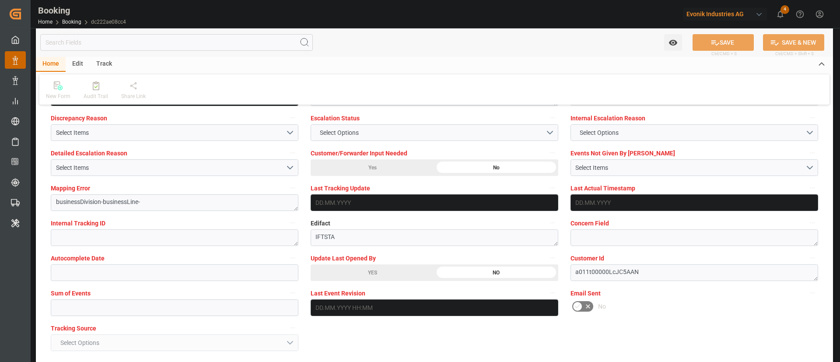
click at [372, 270] on div "YES" at bounding box center [373, 272] width 124 height 17
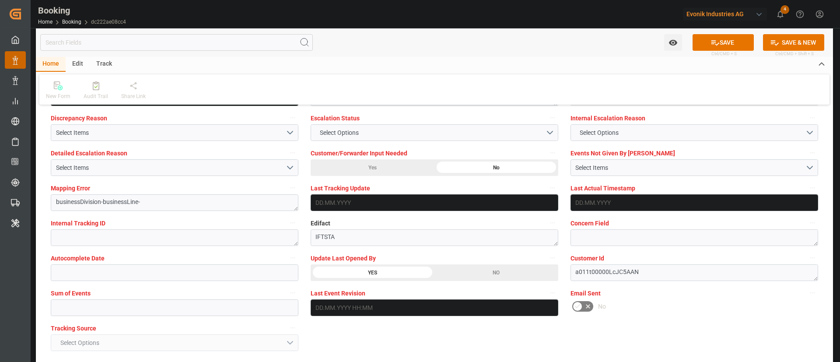
click at [734, 39] on button "SAVE" at bounding box center [723, 42] width 61 height 17
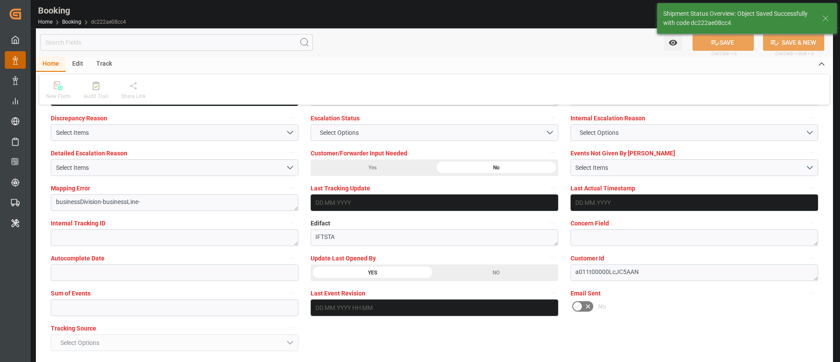
type textarea "Kiran Hari"
type input "22.09.2025 11:14"
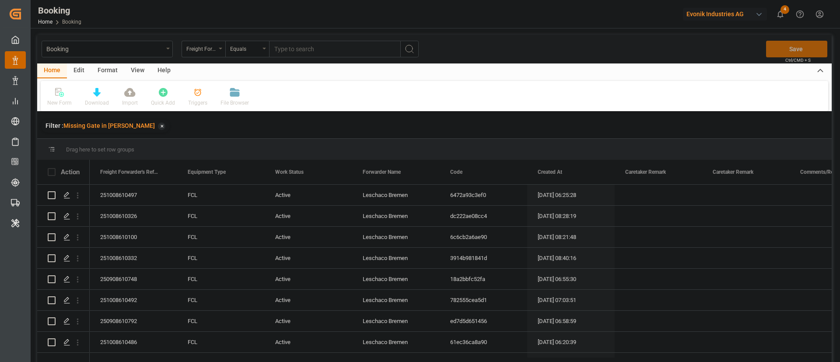
click at [132, 69] on div "View" at bounding box center [137, 70] width 27 height 15
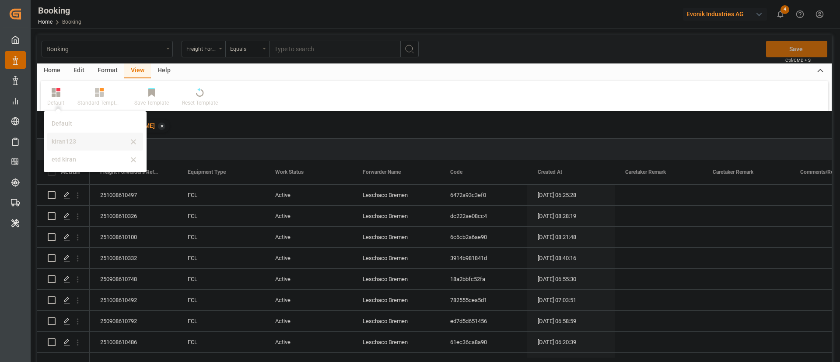
click at [71, 141] on div "kiran123" at bounding box center [90, 141] width 77 height 9
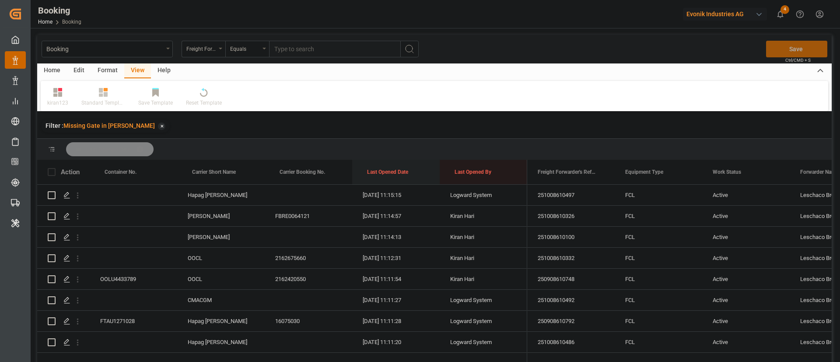
drag, startPoint x: 399, startPoint y: 160, endPoint x: 404, endPoint y: 156, distance: 6.5
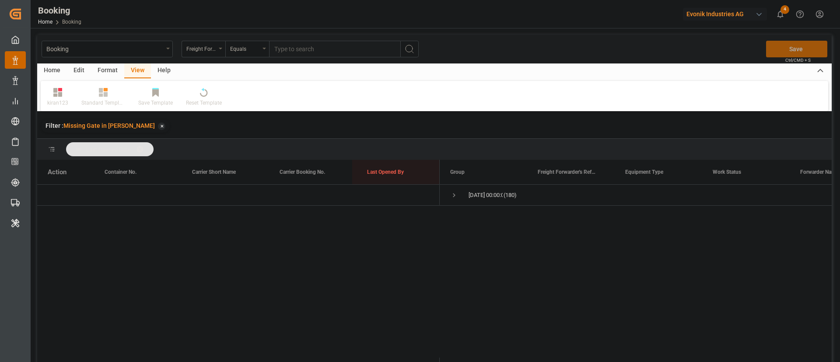
click at [109, 67] on div "Format" at bounding box center [107, 70] width 33 height 15
click at [65, 101] on div "Filter Rows" at bounding box center [60, 103] width 26 height 8
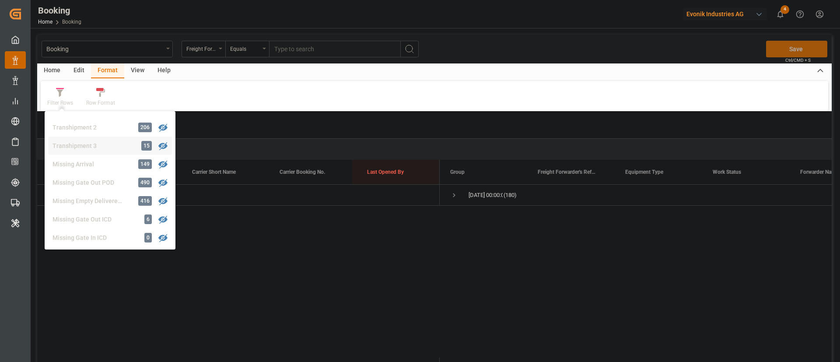
scroll to position [333, 0]
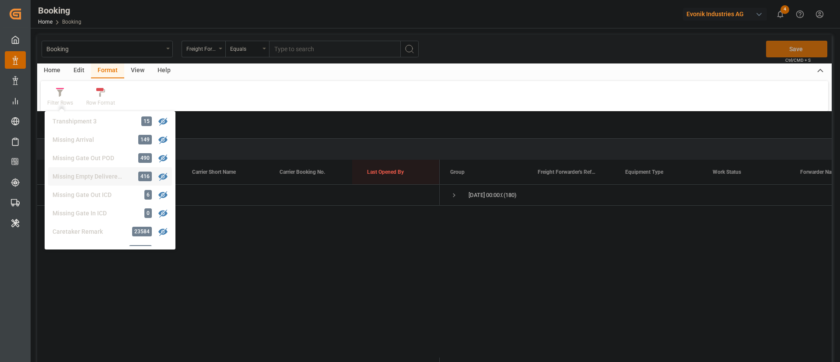
click at [110, 171] on div "Missing Empty Delivered Depot 416" at bounding box center [110, 176] width 124 height 18
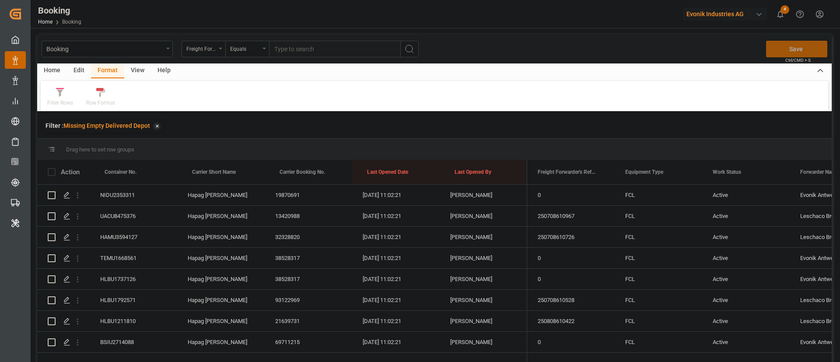
click at [140, 69] on div "View" at bounding box center [137, 70] width 27 height 15
click at [59, 96] on icon at bounding box center [57, 92] width 9 height 9
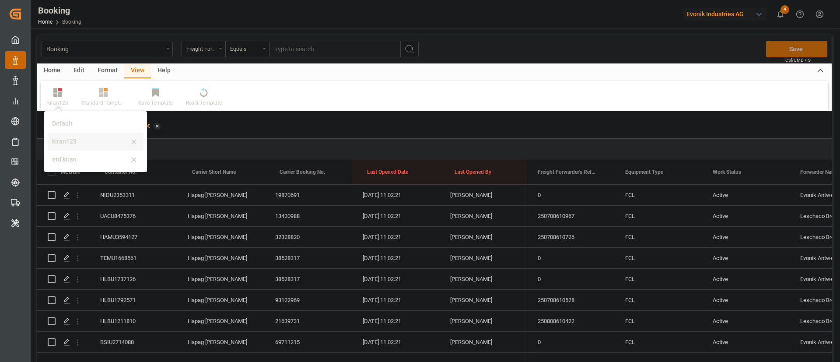
click at [65, 134] on div "kiran123" at bounding box center [96, 142] width 96 height 18
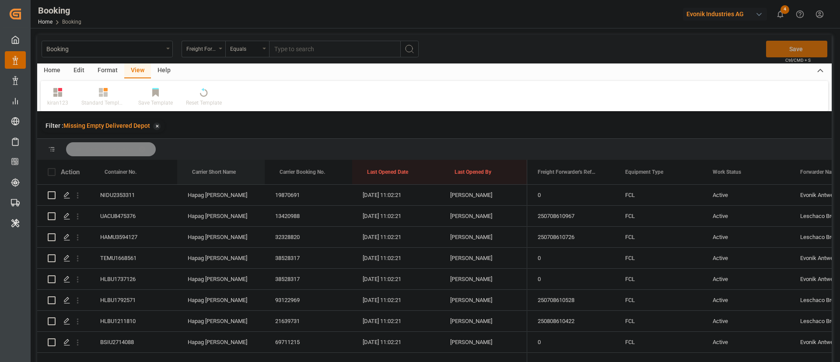
drag, startPoint x: 218, startPoint y: 161, endPoint x: 225, endPoint y: 150, distance: 13.8
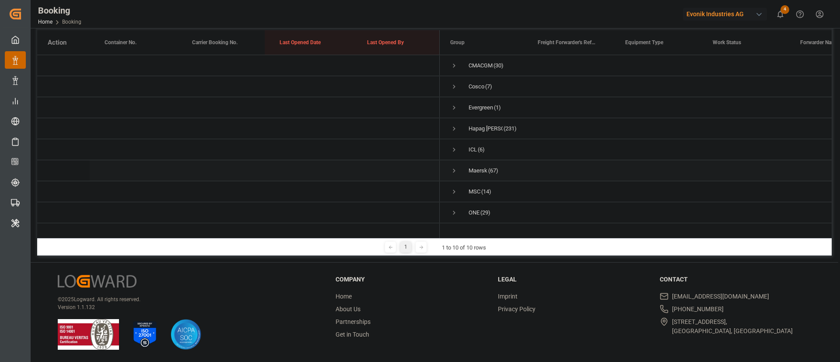
click at [457, 168] on span "Press SPACE to select this row." at bounding box center [454, 171] width 8 height 8
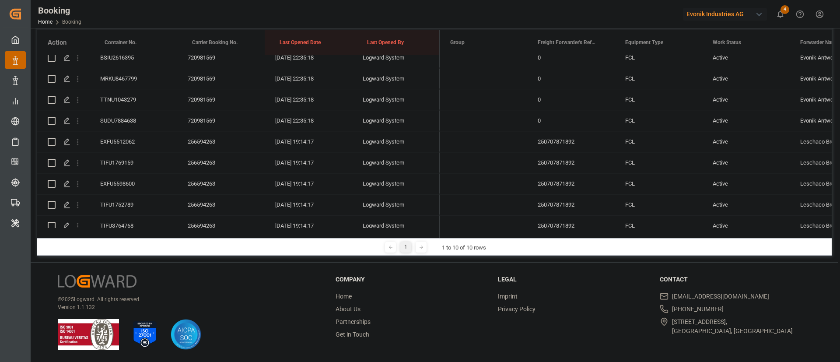
scroll to position [273, 0]
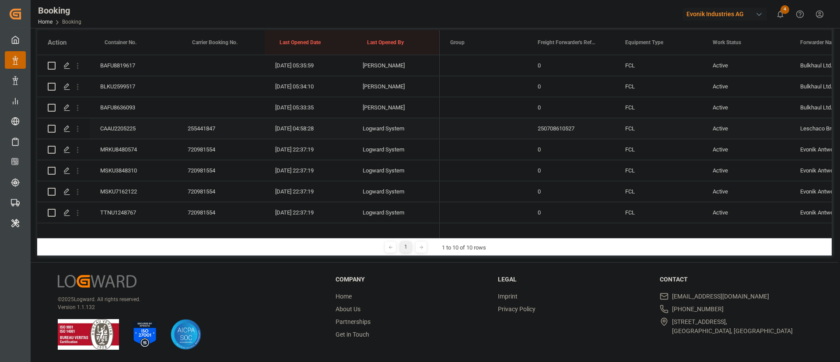
click at [139, 122] on div "CAAU2205225" at bounding box center [134, 128] width 88 height 21
click at [147, 123] on div "CAAU2205225" at bounding box center [134, 128] width 88 height 21
click at [81, 129] on icon "open menu" at bounding box center [77, 128] width 9 height 9
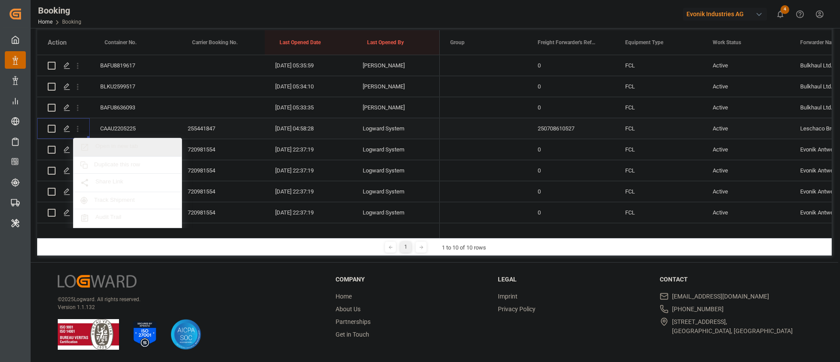
click at [169, 147] on span "Open in new tab" at bounding box center [135, 147] width 80 height 9
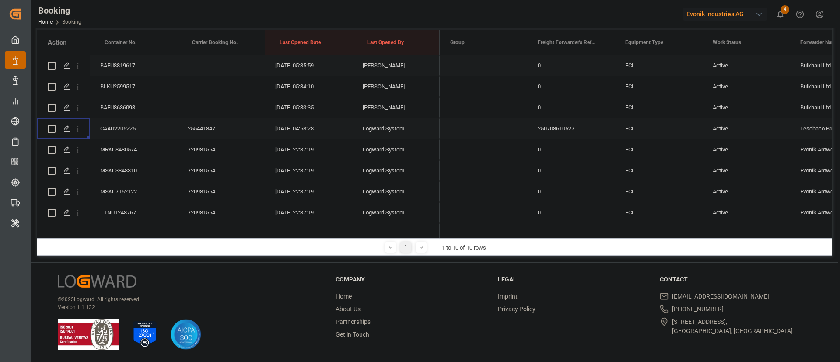
scroll to position [130, 0]
click at [126, 145] on div "MRKU8480574" at bounding box center [134, 149] width 88 height 21
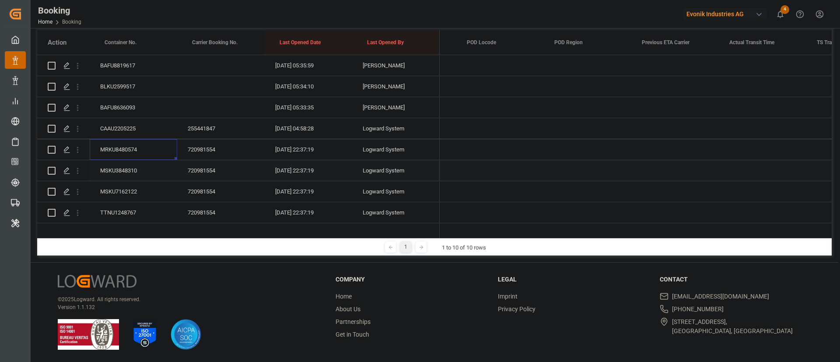
scroll to position [0, 0]
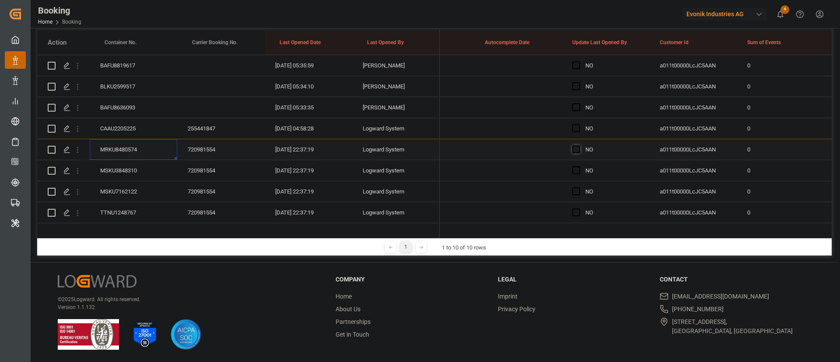
click at [576, 148] on span "Press SPACE to select this row." at bounding box center [576, 149] width 8 height 8
click at [579, 145] on input "Press SPACE to select this row." at bounding box center [579, 145] width 0 height 0
click at [576, 148] on span "Press SPACE to select this row." at bounding box center [576, 149] width 8 height 8
click at [579, 145] on input "Press SPACE to select this row." at bounding box center [579, 145] width 0 height 0
click at [576, 148] on span "Press SPACE to select this row." at bounding box center [576, 149] width 8 height 8
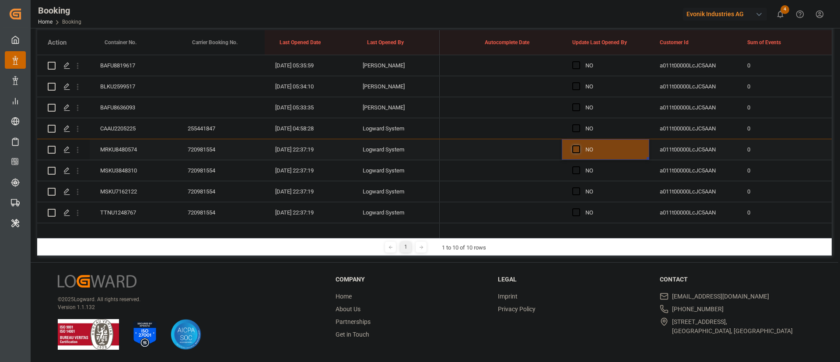
click at [579, 145] on input "Press SPACE to select this row." at bounding box center [579, 145] width 0 height 0
click at [144, 170] on div "MSKU3848310" at bounding box center [134, 170] width 88 height 21
click at [130, 196] on div "MSKU7162122" at bounding box center [134, 191] width 88 height 21
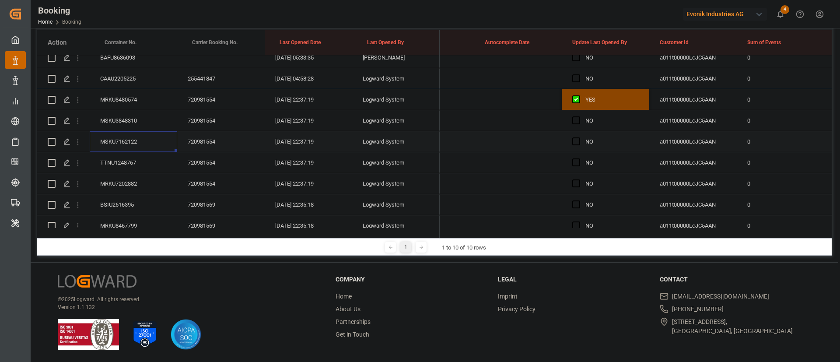
scroll to position [339, 0]
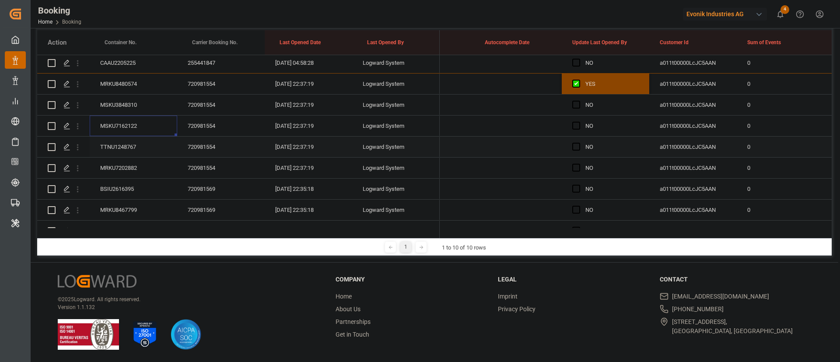
click at [128, 144] on div "TTNU1248767" at bounding box center [134, 147] width 88 height 21
click at [137, 162] on div "MRKU7202882" at bounding box center [134, 168] width 88 height 21
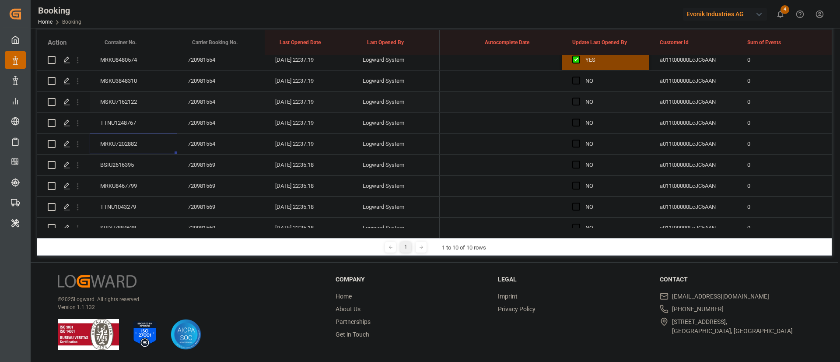
scroll to position [404, 0]
click at [124, 122] on div "BSIU2616395" at bounding box center [134, 123] width 88 height 21
click at [128, 143] on div "MRKU8467799" at bounding box center [134, 144] width 88 height 21
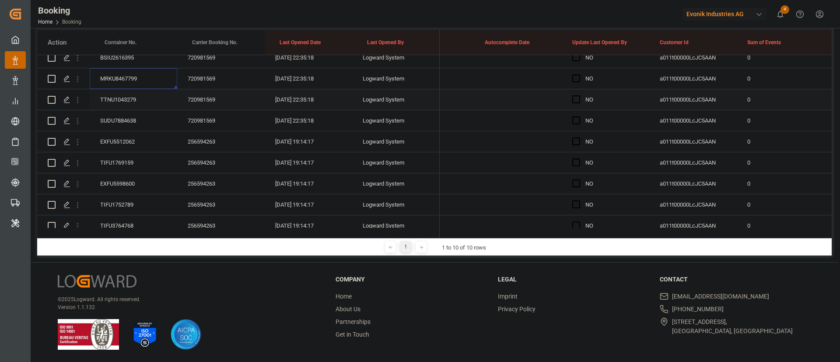
click at [125, 101] on div "TTNU1043279" at bounding box center [134, 99] width 88 height 21
click at [127, 120] on div "SUDU7884638" at bounding box center [134, 120] width 88 height 21
click at [126, 143] on div "EXFU5512062" at bounding box center [134, 141] width 88 height 21
click at [130, 161] on div "TIFU1769159" at bounding box center [134, 162] width 88 height 21
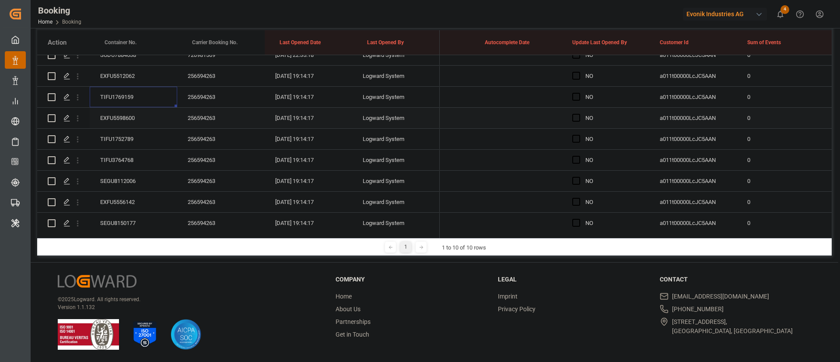
click at [130, 116] on div "EXFU5598600" at bounding box center [134, 118] width 88 height 21
click at [119, 137] on div "TIFU1752789" at bounding box center [134, 139] width 88 height 21
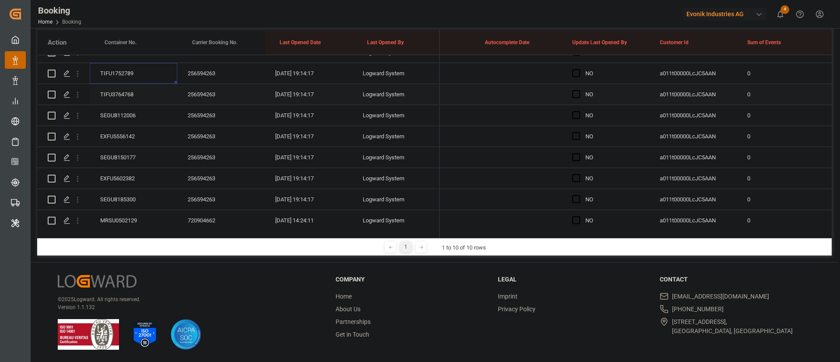
click at [124, 97] on div "TIFU3764768" at bounding box center [134, 94] width 88 height 21
click at [123, 121] on div "SEGU8112006" at bounding box center [134, 115] width 88 height 21
click at [114, 137] on div "EXFU5556142" at bounding box center [134, 136] width 88 height 21
click at [123, 161] on div "SEGU8150177" at bounding box center [134, 157] width 88 height 21
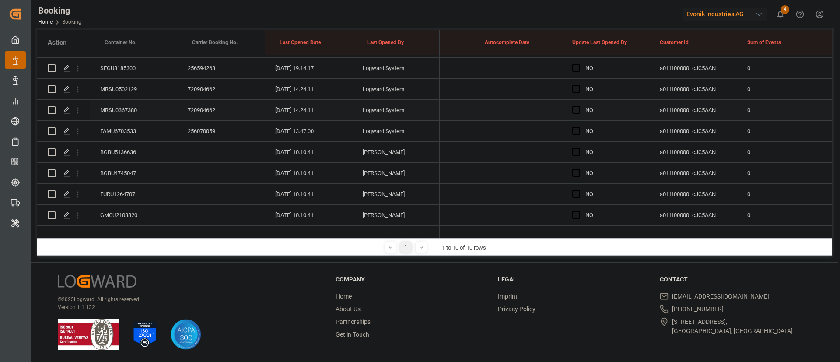
scroll to position [639, 0]
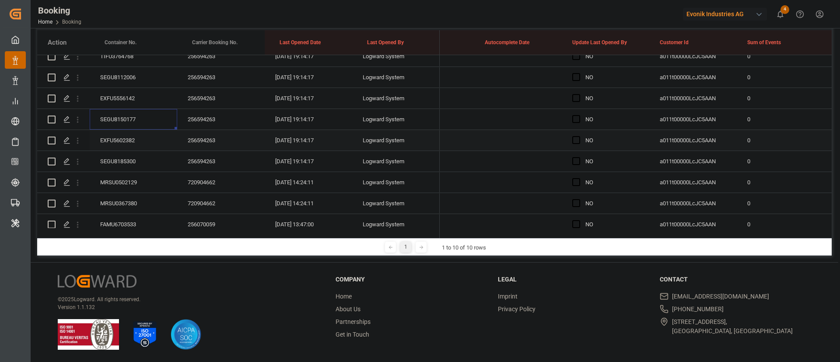
click at [133, 151] on div "EXFU5602382" at bounding box center [134, 140] width 88 height 21
click at [140, 151] on div "EXFU5602382" at bounding box center [134, 140] width 88 height 21
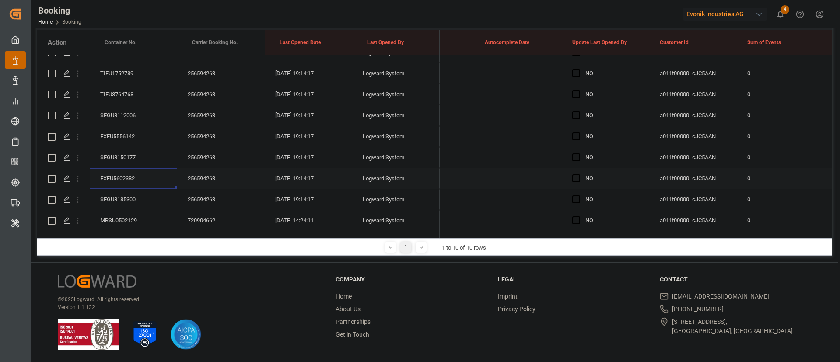
scroll to position [667, 0]
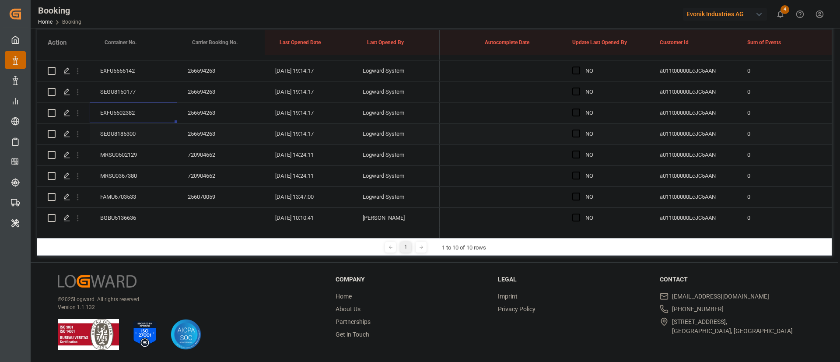
click at [136, 136] on div "SEGU8185300" at bounding box center [134, 133] width 88 height 21
click at [136, 149] on div "MRSU0502129" at bounding box center [134, 154] width 88 height 21
click at [76, 157] on icon "open menu" at bounding box center [77, 155] width 9 height 9
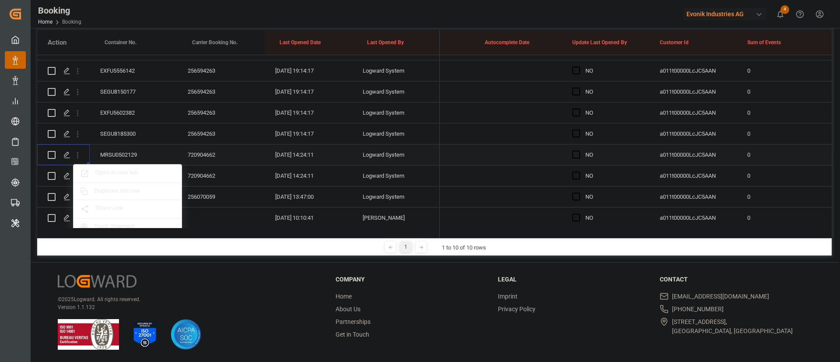
click at [127, 179] on div "Open in new tab" at bounding box center [128, 174] width 108 height 18
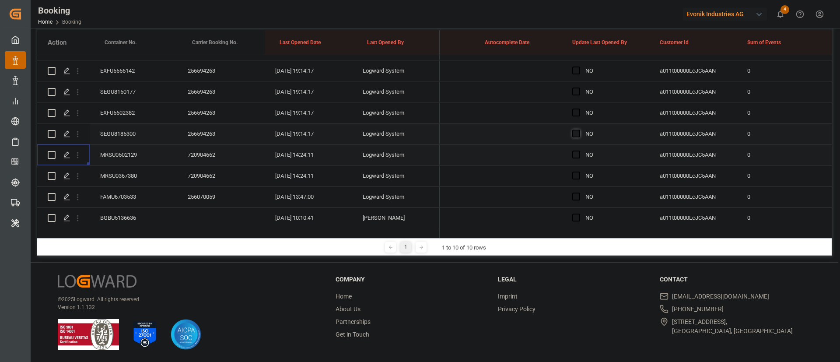
click at [578, 135] on span "Press SPACE to select this row." at bounding box center [576, 134] width 8 height 8
click at [579, 130] on input "Press SPACE to select this row." at bounding box center [579, 130] width 0 height 0
drag, startPoint x: 646, startPoint y: 141, endPoint x: 640, endPoint y: 128, distance: 14.1
click at [640, 128] on div "YES" at bounding box center [606, 133] width 88 height 21
drag, startPoint x: 640, startPoint y: 121, endPoint x: 590, endPoint y: 127, distance: 50.2
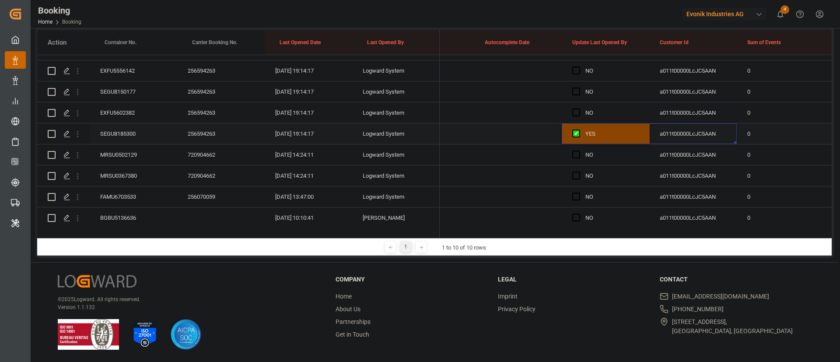
click at [617, 127] on div "YES" at bounding box center [612, 134] width 53 height 20
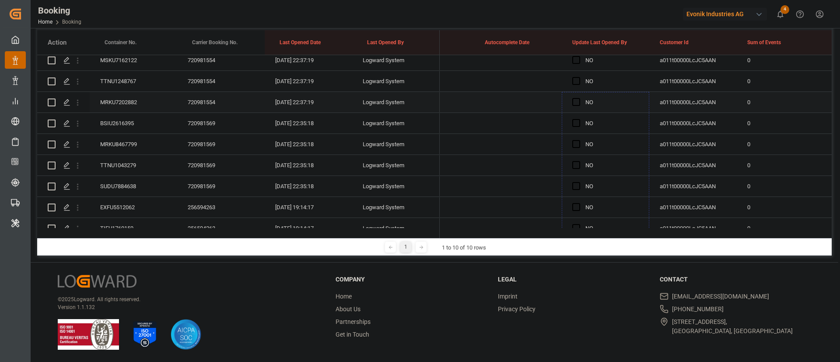
scroll to position [339, 0]
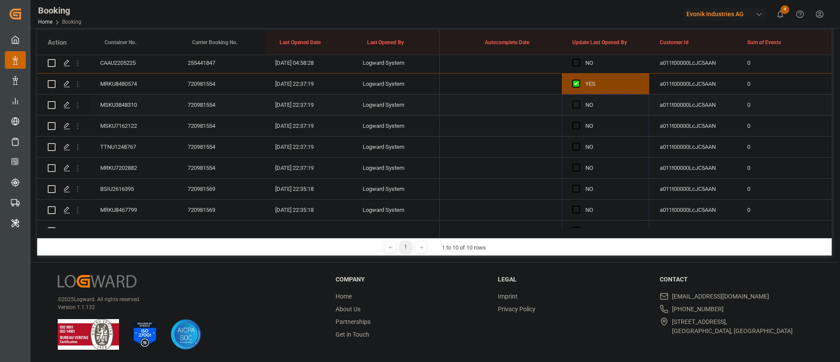
drag, startPoint x: 647, startPoint y: 141, endPoint x: 604, endPoint y: 102, distance: 58.2
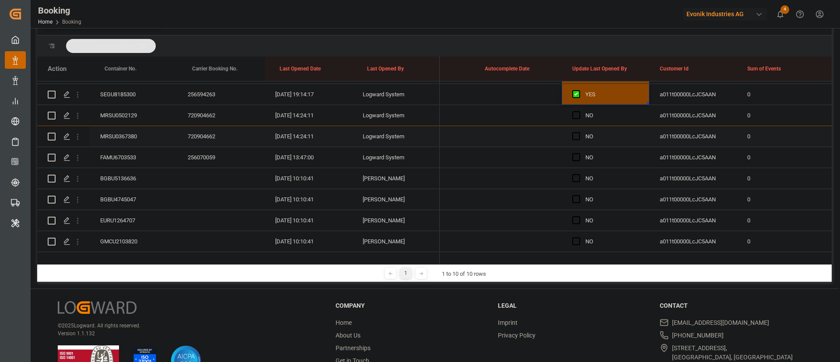
scroll to position [156, 0]
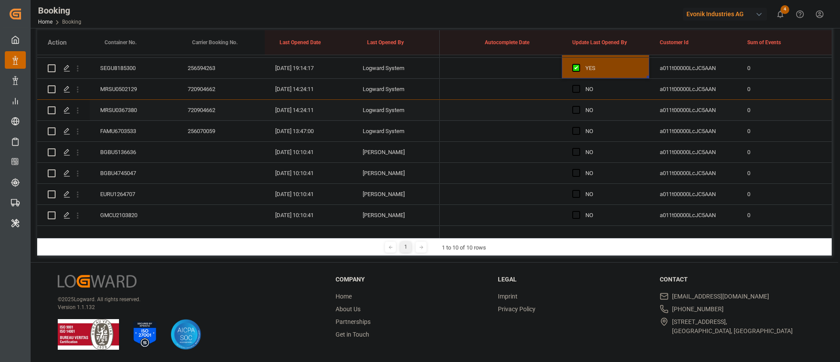
click at [132, 110] on div "MRSU0367380" at bounding box center [134, 110] width 88 height 21
click at [81, 110] on icon "open menu" at bounding box center [77, 110] width 9 height 9
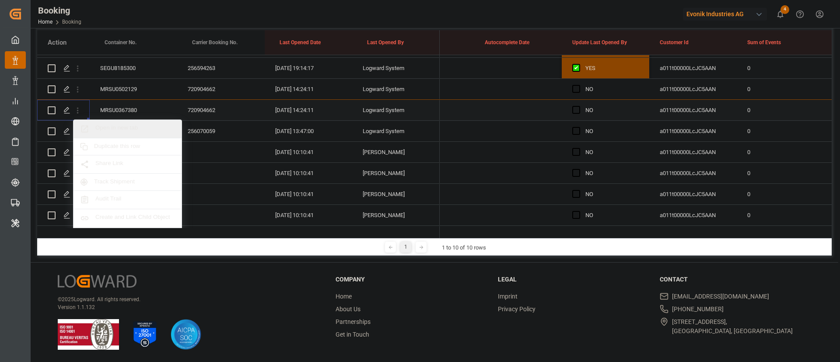
click at [119, 126] on span "Open in new tab" at bounding box center [135, 128] width 80 height 9
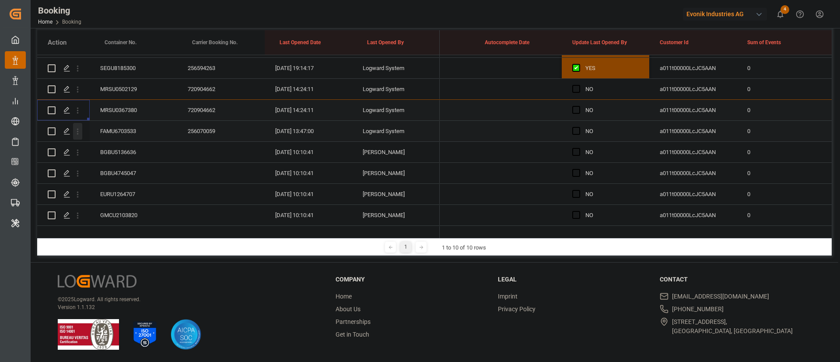
click at [81, 133] on icon "open menu" at bounding box center [77, 131] width 9 height 9
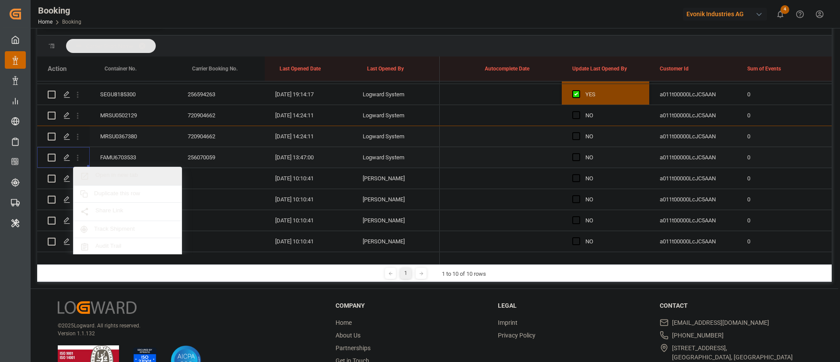
click at [134, 172] on span "Open in new tab" at bounding box center [135, 176] width 80 height 9
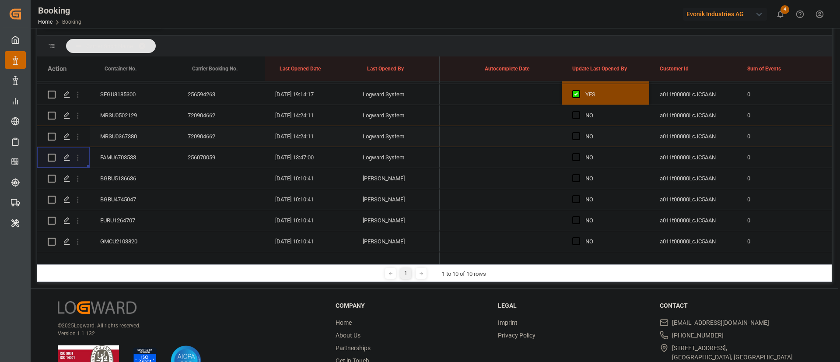
scroll to position [156, 0]
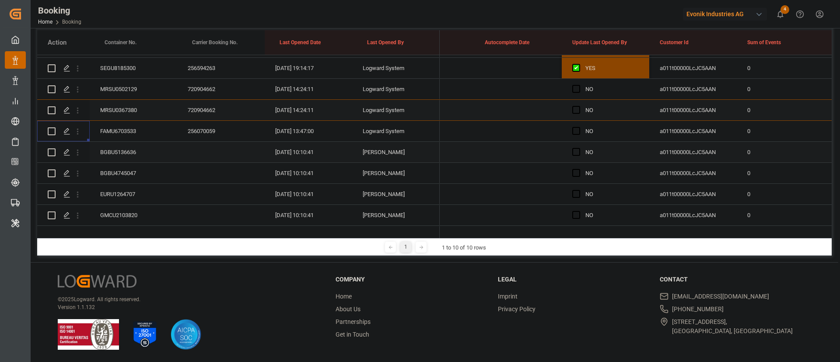
click at [78, 153] on icon "open menu" at bounding box center [77, 152] width 9 height 9
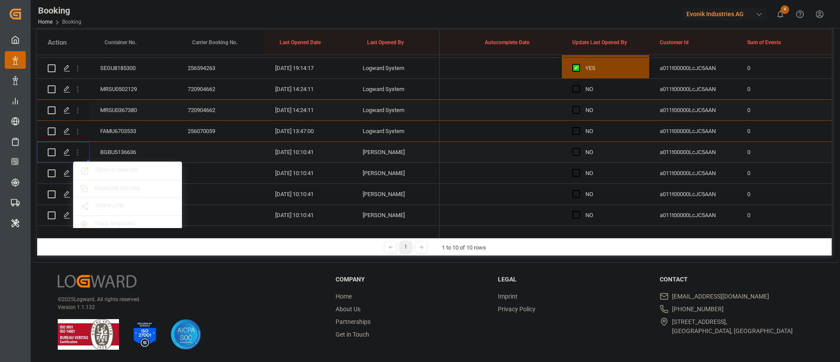
click at [123, 168] on span "Open in new tab" at bounding box center [135, 170] width 80 height 9
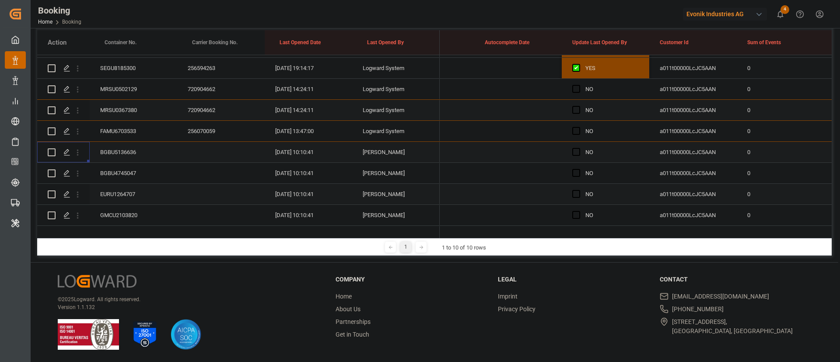
scroll to position [798, 0]
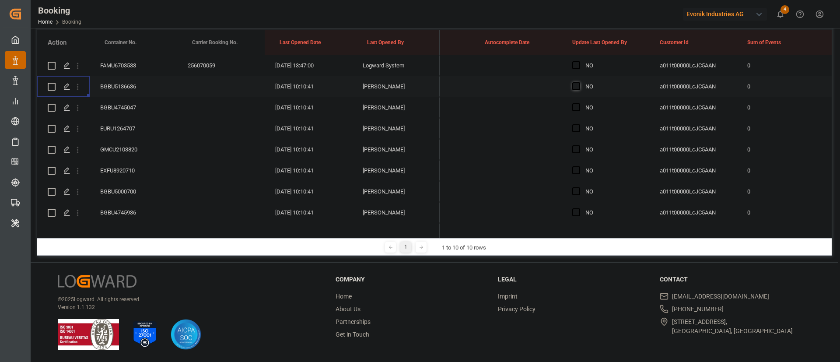
click at [576, 88] on span "Press SPACE to select this row." at bounding box center [576, 86] width 8 height 8
click at [579, 82] on input "Press SPACE to select this row." at bounding box center [579, 82] width 0 height 0
click at [122, 110] on div "BGBU4745047" at bounding box center [134, 107] width 88 height 21
click at [116, 119] on div "EURU1264707" at bounding box center [134, 128] width 88 height 21
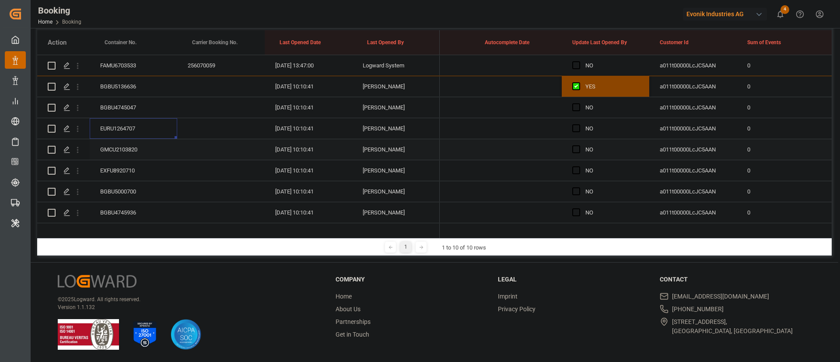
click at [125, 147] on div "GMCU2103820" at bounding box center [134, 149] width 88 height 21
click at [131, 163] on div "EXFU8920710" at bounding box center [134, 170] width 88 height 21
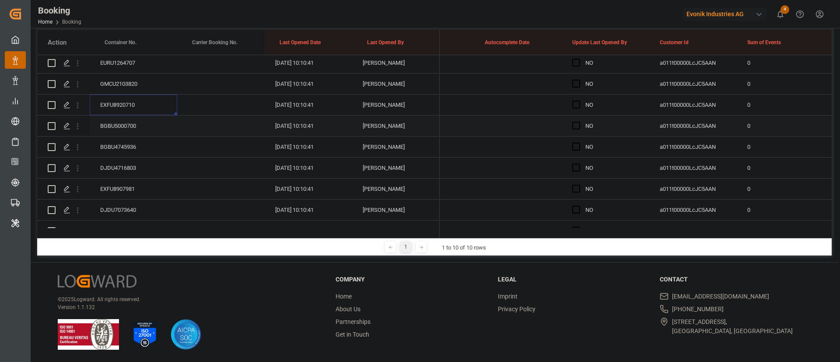
click at [139, 129] on div "BGBU5000700" at bounding box center [134, 126] width 88 height 21
click at [132, 145] on div "BGBU4745936" at bounding box center [134, 147] width 88 height 21
click at [145, 170] on div "DJDU4716803" at bounding box center [134, 168] width 88 height 21
click at [121, 188] on div "EXFU8907981" at bounding box center [134, 189] width 88 height 21
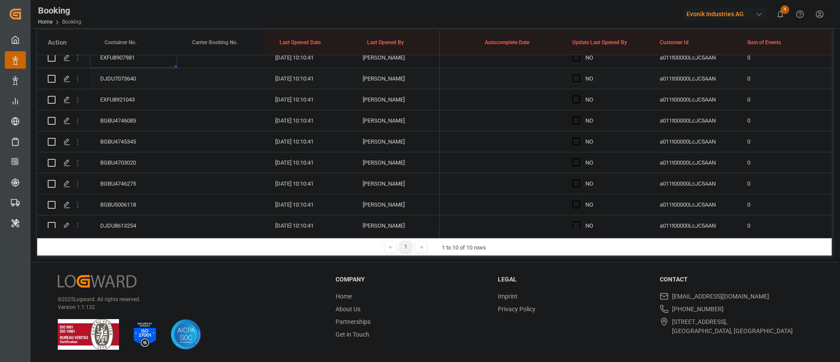
click at [131, 80] on div "DJDU7073640" at bounding box center [134, 78] width 88 height 21
click at [138, 102] on div "EXFU8921043" at bounding box center [134, 99] width 88 height 21
click at [121, 124] on div "BGBU4746085" at bounding box center [134, 120] width 88 height 21
click at [117, 143] on div "BGBU4745345" at bounding box center [134, 141] width 88 height 21
click at [115, 163] on div "BGBU4703020" at bounding box center [134, 162] width 88 height 21
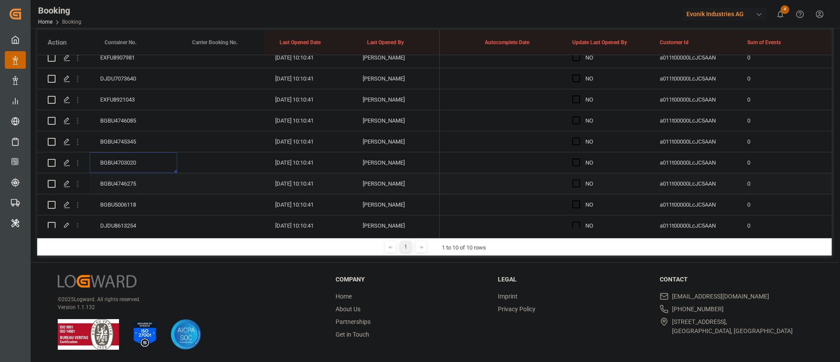
click at [121, 180] on div "BGBU4746275" at bounding box center [134, 183] width 88 height 21
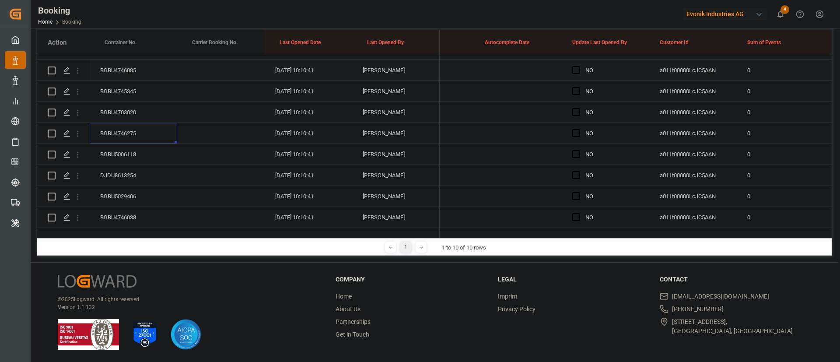
scroll to position [1061, 0]
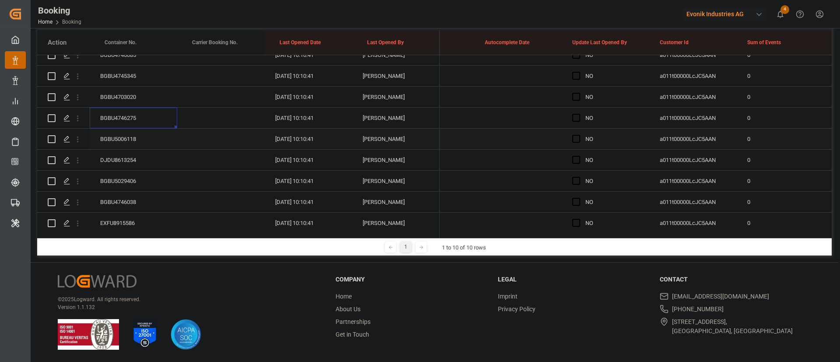
click at [119, 136] on div "BGBU5006118" at bounding box center [134, 139] width 88 height 21
click at [128, 118] on div "BGBU4746275" at bounding box center [134, 118] width 88 height 21
click at [112, 133] on div "BGBU5006118" at bounding box center [134, 139] width 88 height 21
click at [119, 162] on div "DJDU8613254" at bounding box center [134, 160] width 88 height 21
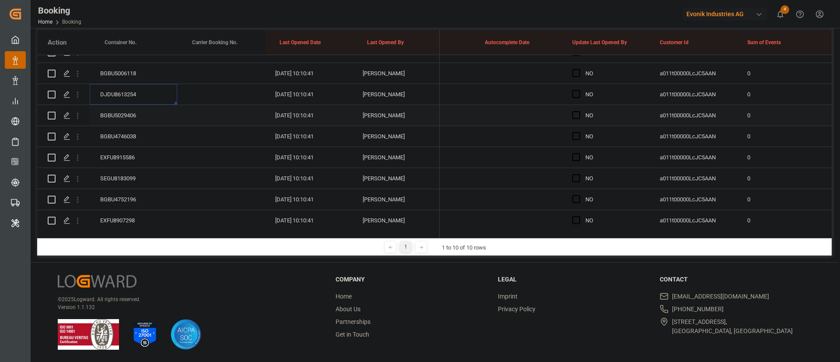
click at [130, 116] on div "BGBU5029406" at bounding box center [134, 115] width 88 height 21
click at [129, 133] on div "BGBU4746038" at bounding box center [134, 136] width 88 height 21
click at [131, 163] on div "EXFU8915586" at bounding box center [134, 157] width 88 height 21
click at [133, 176] on div "SEGU8183099" at bounding box center [134, 178] width 88 height 21
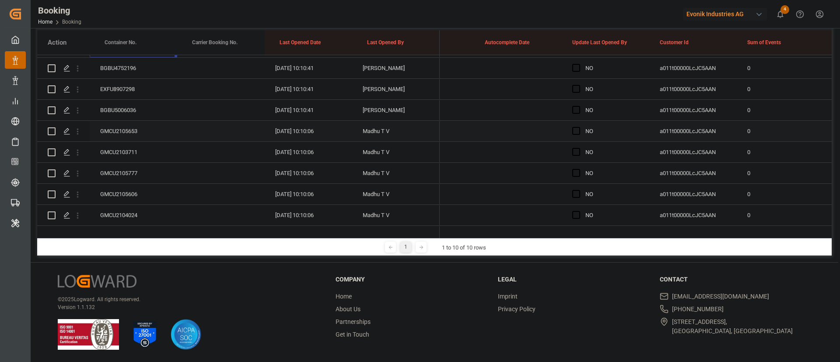
scroll to position [1192, 0]
click at [128, 132] on div "BGBU4752196" at bounding box center [134, 133] width 88 height 21
click at [143, 154] on div "EXFU8907298" at bounding box center [134, 154] width 88 height 21
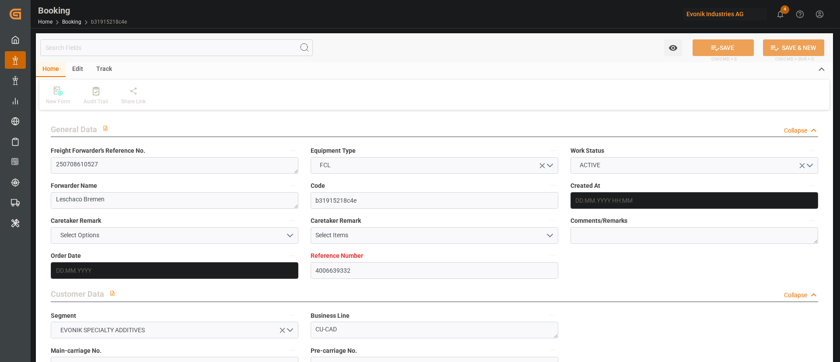
scroll to position [1247, 0]
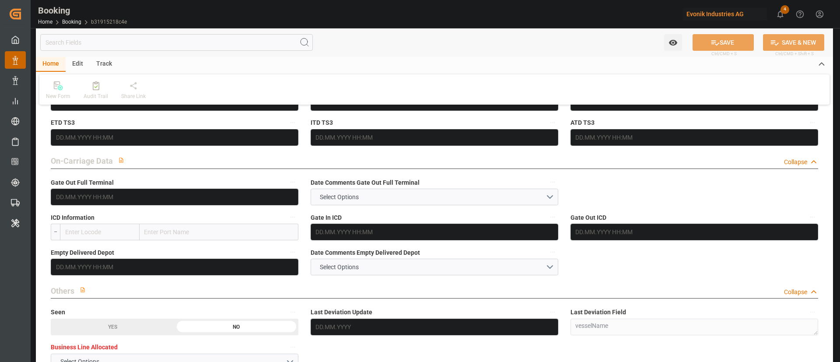
type input "4006639332"
type input "9619995"
type input "Maersk"
type input "Maersk Line AS"
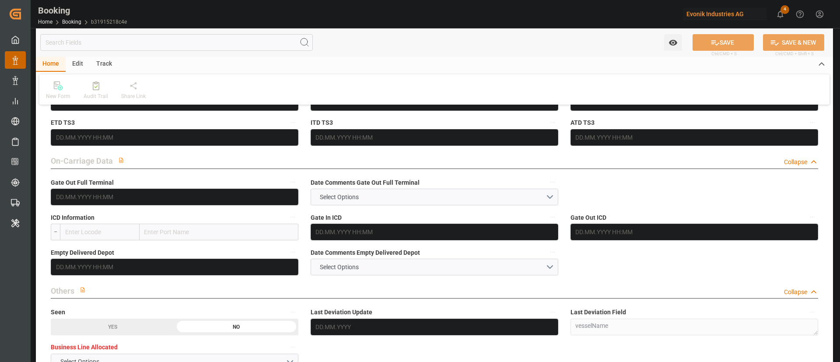
type input "DEBRV"
type input "THLCH"
type input "47"
type input "MYTPP"
type input "0"
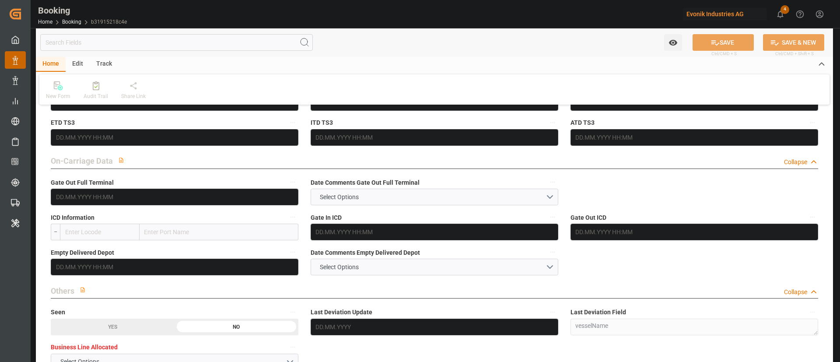
type input "DEBRV"
type input "THLCH"
type input "9400198"
type input "[DATE] 06:49"
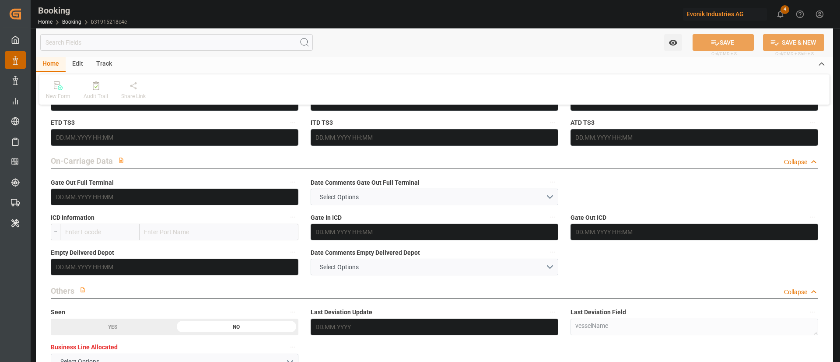
type input "[DATE]"
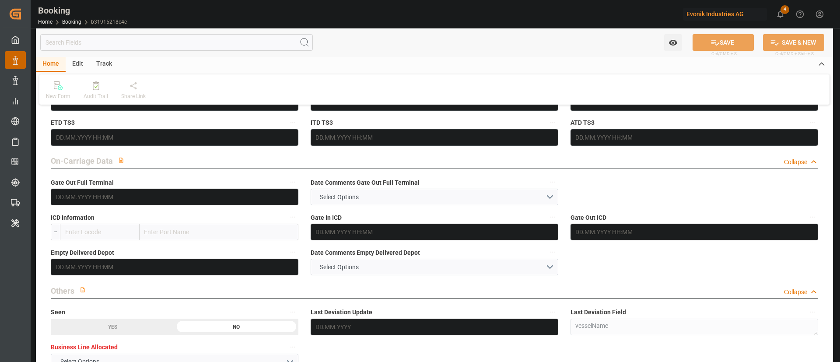
type input "[DATE] 19:00"
type input "26.07.2025 00:01"
type input "01.08.2025 19:31"
type input "25.07.2025 12:50"
type input "17.09.2025 19:00"
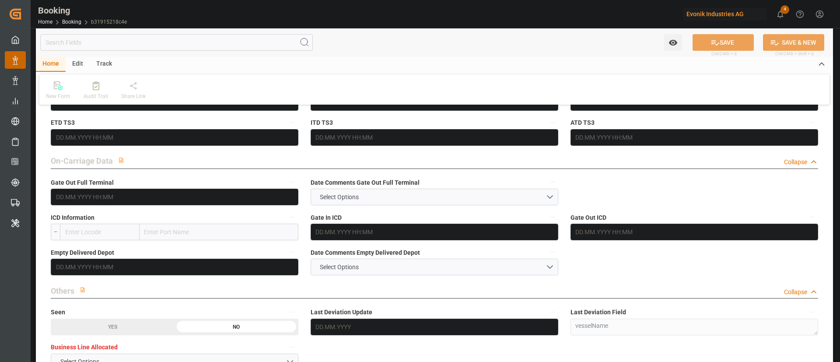
type input "03.09.2025 12:00"
type input "17.09.2025 19:07"
type input "10.09.2025 01:00"
type input "30.08.2025 08:00"
type input "10.09.2025 00:53"
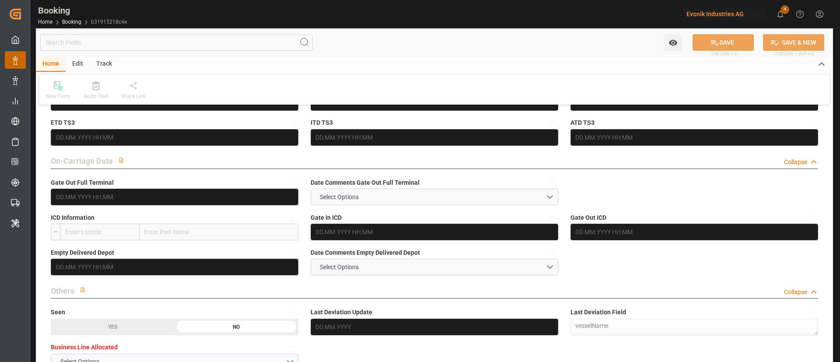
type input "14.09.2025 20:00"
type input "01.09.2025 07:00"
type input "14.09.2025 17:59"
type input "22.09.2025 04:32"
type input "28.07.2025"
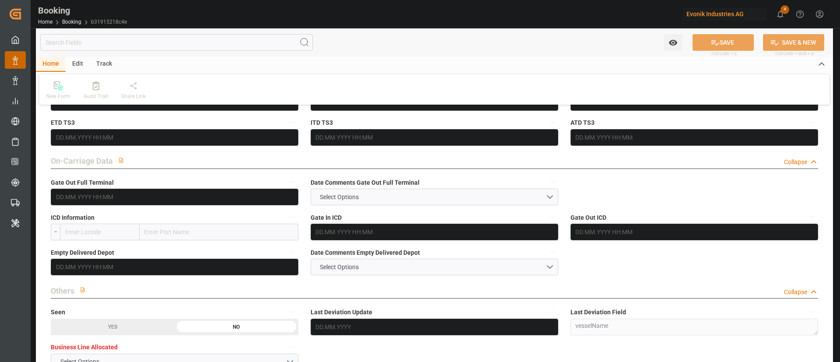
type input "22.09.2025 04:58"
type input "22.09.2025"
type input "17.07.2025 13:18"
type input "01.08.2025 14:19"
type input "01.08.2025 19:00"
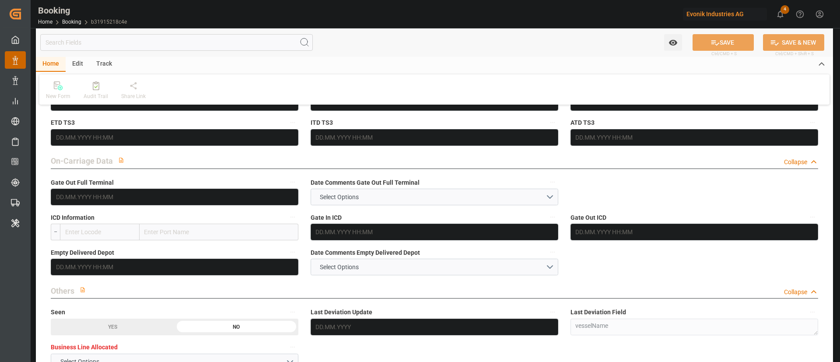
type input "01.08.2025 19:45"
type input "10.09.2025 01:00"
type input "10.09.2025 00:28"
type input "10.09.2025 17:39"
type input "10.09.2025 10:32"
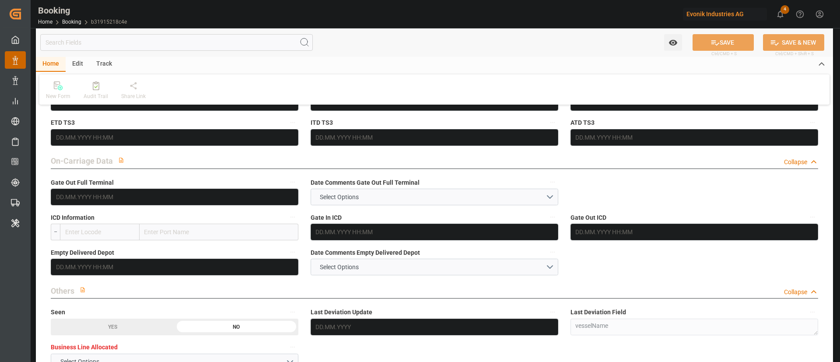
type input "14.09.2025 00:59"
type input "14.09.2025 17:00"
type input "14.09.2025 18:18"
type input "17.09.2025 19:00"
type input "18.09.2025 10:25"
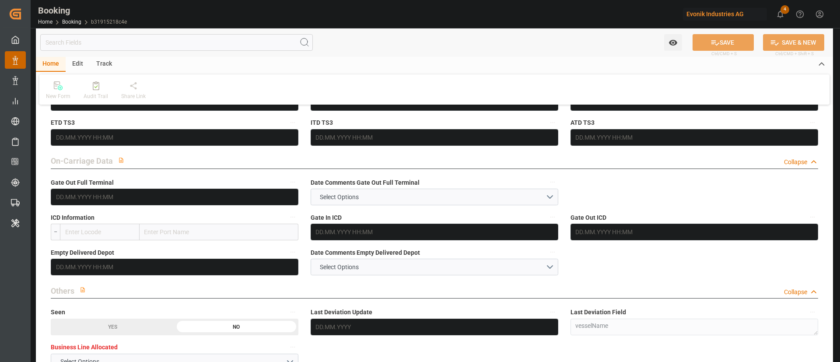
type input "18.09.2025 04:05"
type input "22.09.2025 04:05"
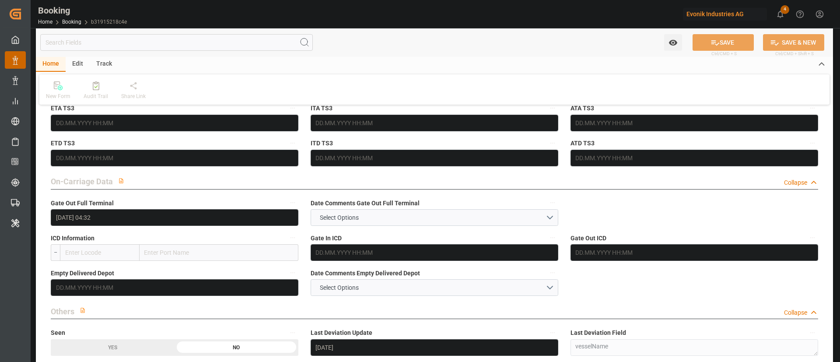
scroll to position [1313, 0]
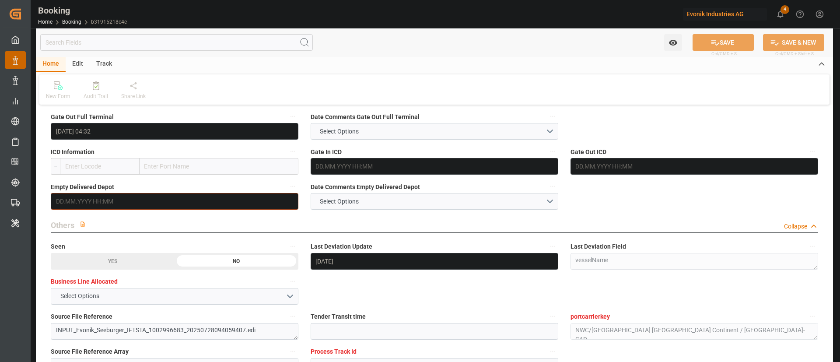
click at [147, 201] on input "text" at bounding box center [175, 201] width 248 height 17
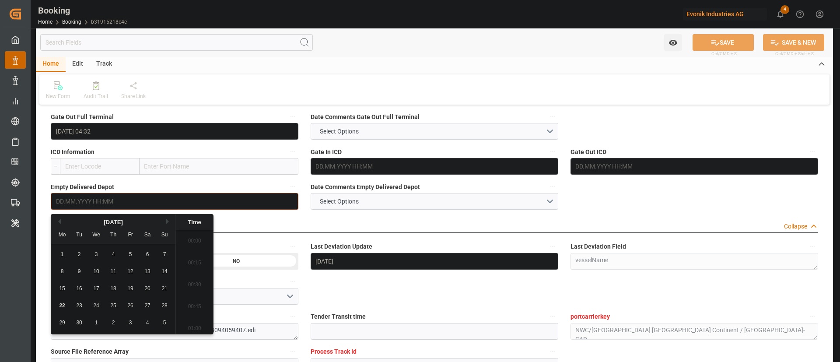
scroll to position [1425, 0]
click at [65, 307] on span "22" at bounding box center [62, 305] width 6 height 6
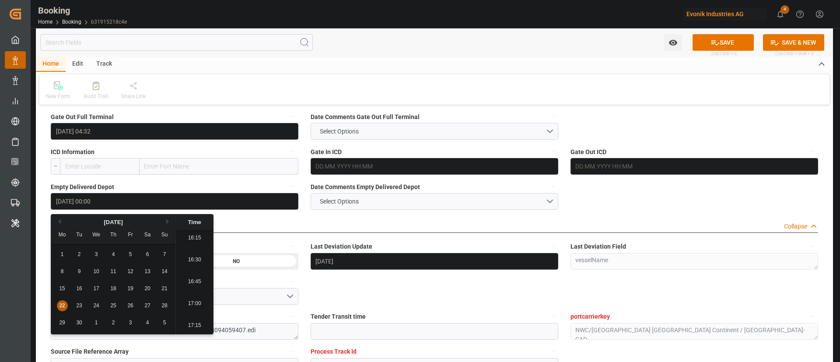
type input "22.09.2025 00:00"
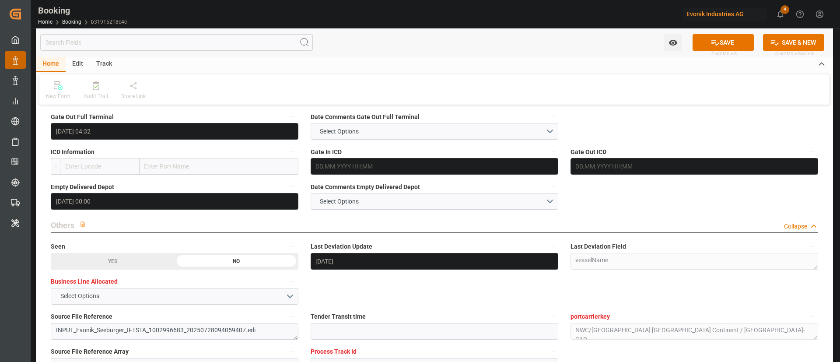
click at [718, 41] on button "SAVE" at bounding box center [723, 42] width 61 height 17
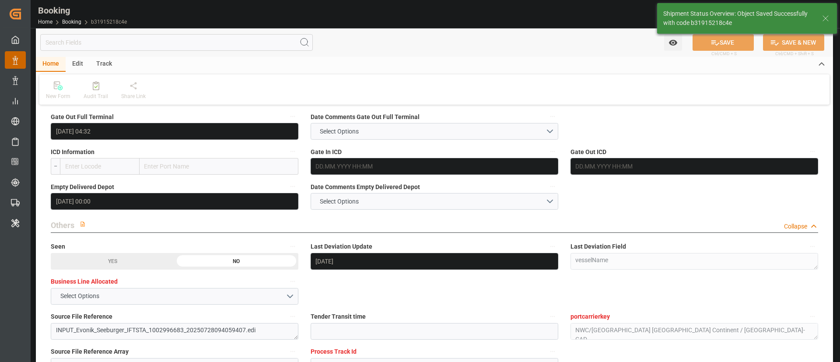
type textarea "Kiran Hari"
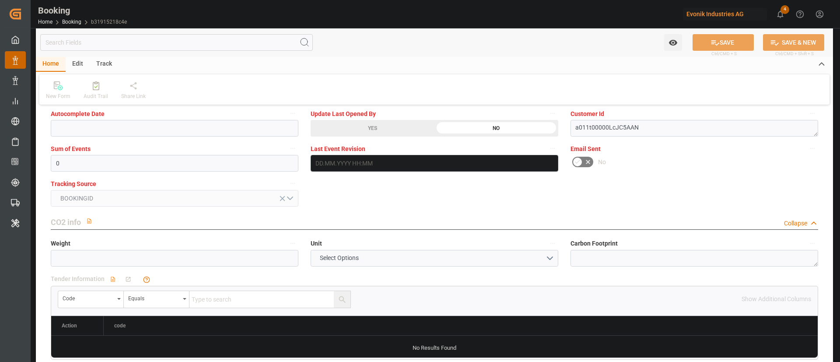
scroll to position [1707, 0]
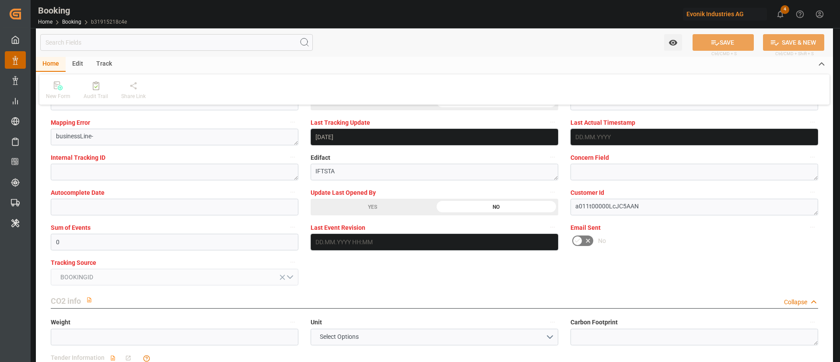
click at [378, 206] on div "YES" at bounding box center [373, 207] width 124 height 17
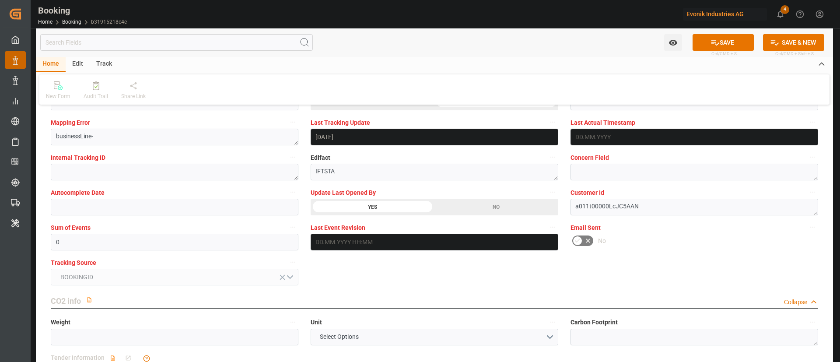
click at [731, 40] on button "SAVE" at bounding box center [723, 42] width 61 height 17
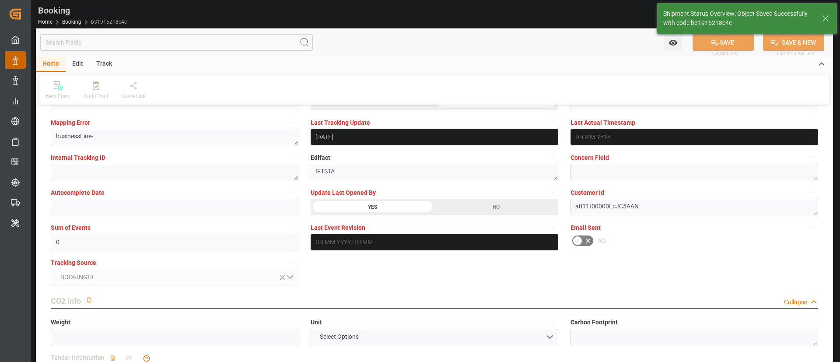
type input "22.09.2025 11:35"
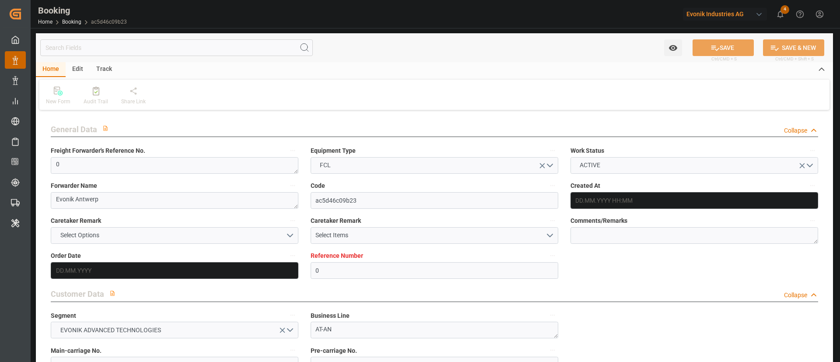
type input "0"
type input "9231482"
type input "Maersk"
type input "Maersk Line AS"
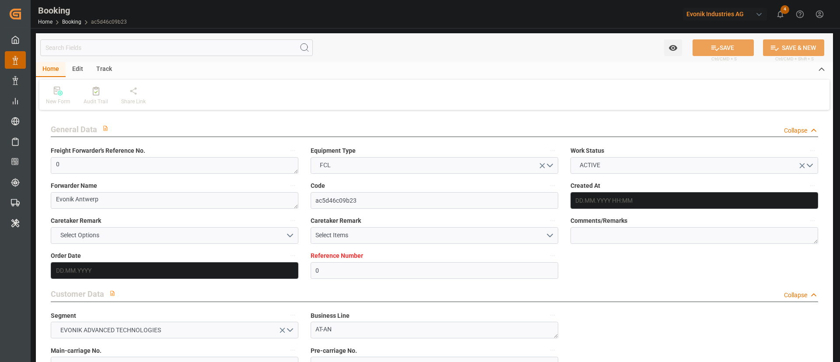
type input "BEANR"
type input "ECGYE"
type input "42"
type input "PAMIT"
type input "0"
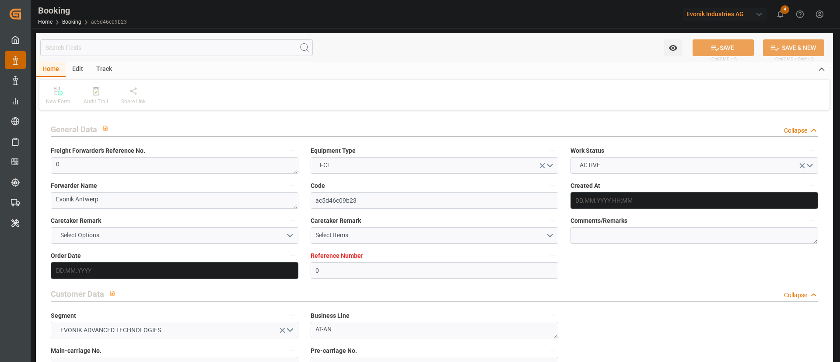
type input "BEANR"
type input "ECPSJ"
type input "9190731"
type input "[DATE] 08:15"
type input "[DATE]"
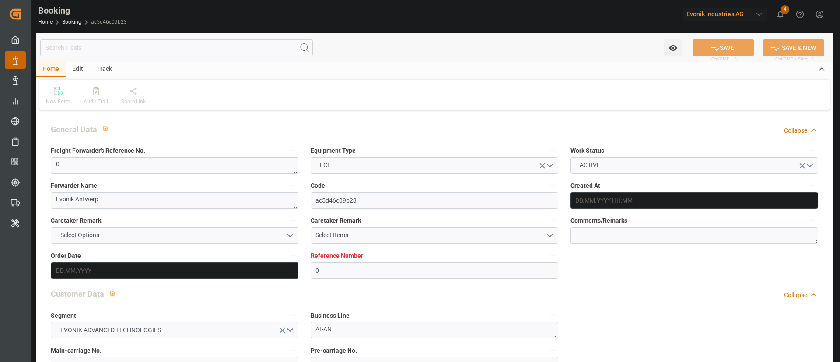
type input "[DATE]"
type input "[DATE] 00:00"
type input "[DATE] 10:13"
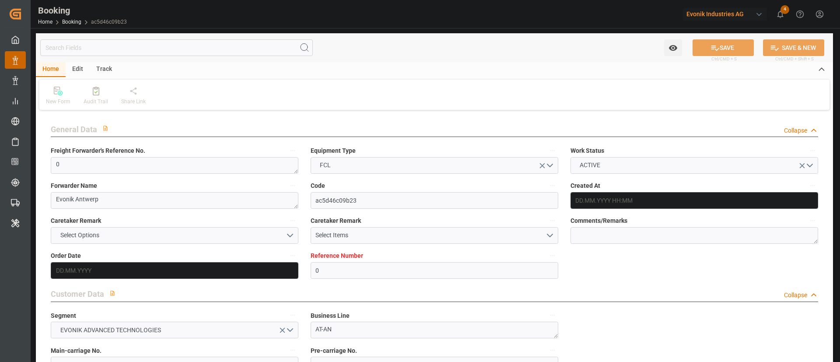
type input "[DATE] 07:31"
type input "[DATE] 00:00"
type input "[DATE] 10:25"
type input "[DATE] 00:00"
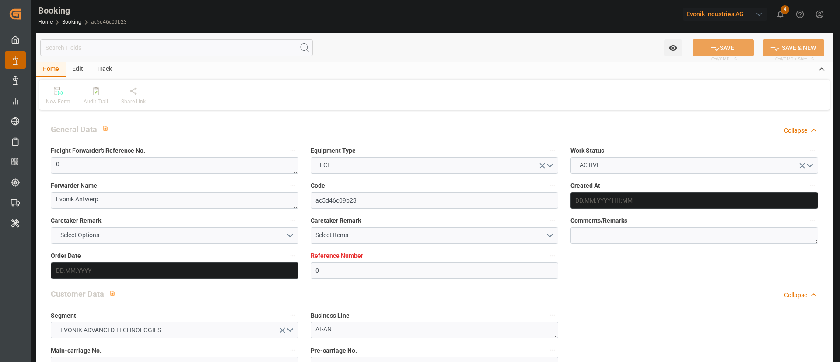
type input "[DATE] 00:00"
type input "[DATE] 06:34"
type input "[DATE] 00:00"
type input "[DATE] 14:33"
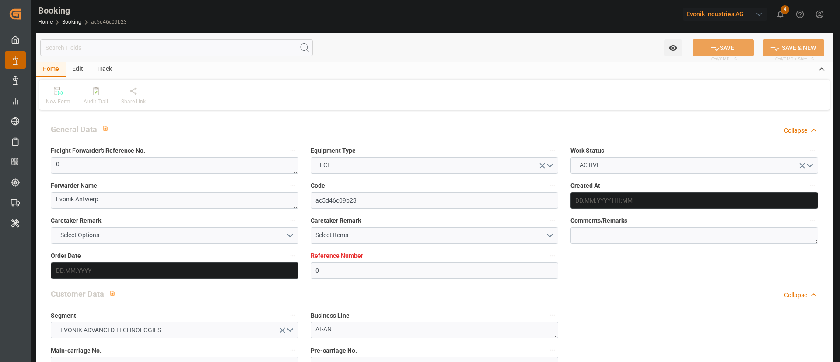
type input "[DATE] 04:22"
type input "[DATE] 13:08"
type input "[DATE] 14:24"
type input "[DATE]"
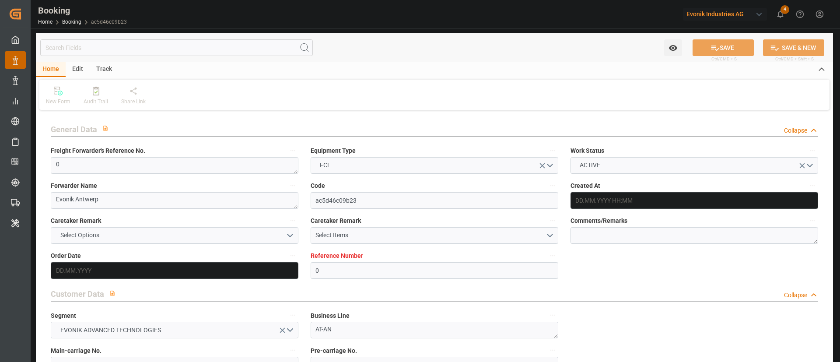
type input "[DATE] 23:15"
type input "[DATE] 13:45"
type input "[DATE] 05:54"
type input "[DATE] 16:50"
type input "[DATE] 02:37"
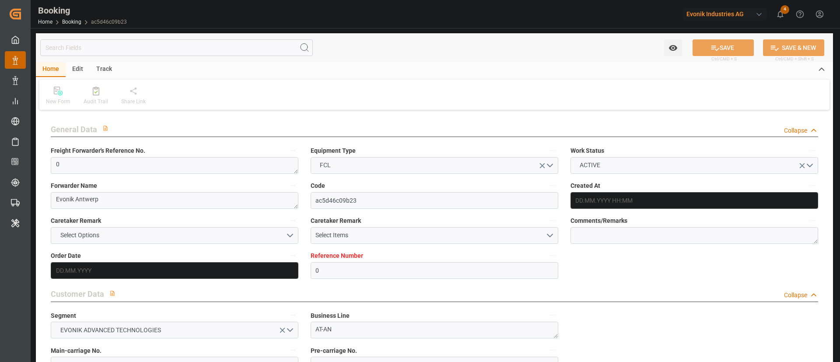
type input "[DATE] 14:43"
type input "[DATE] 10:24"
type input "[DATE] 12:25"
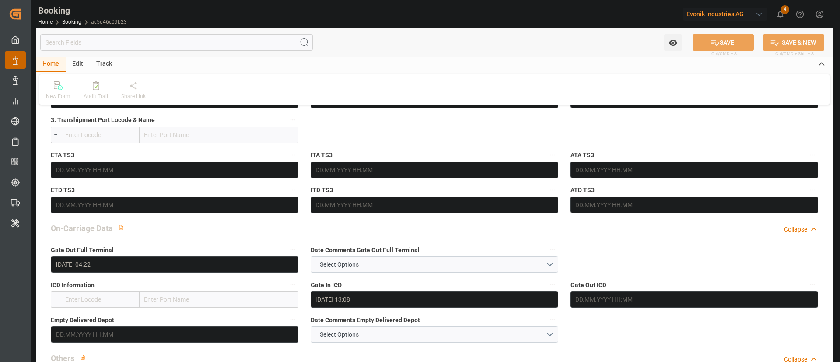
scroll to position [1247, 0]
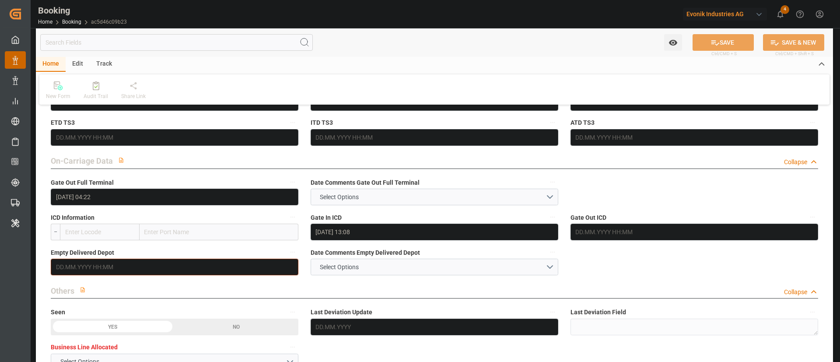
click at [91, 265] on input "text" at bounding box center [175, 267] width 248 height 17
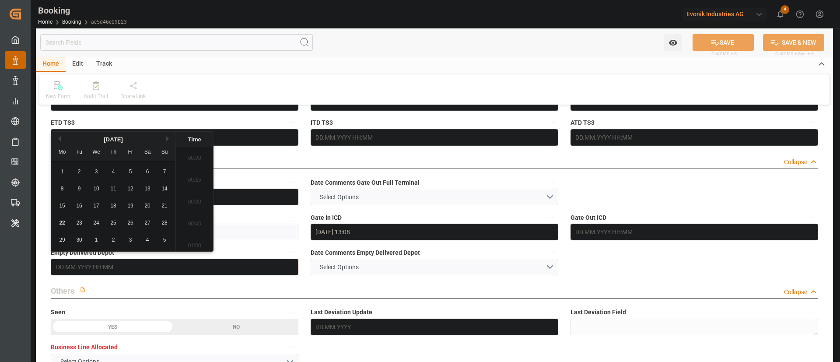
scroll to position [1447, 0]
click at [131, 201] on div "19" at bounding box center [130, 206] width 11 height 11
type input "[DATE] 00:00"
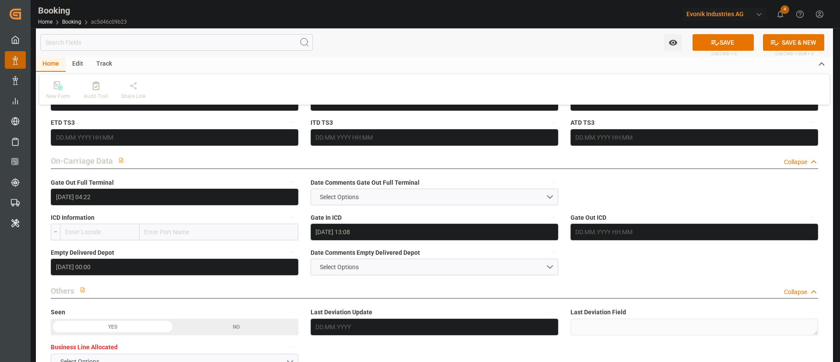
click at [733, 39] on button "SAVE" at bounding box center [723, 42] width 61 height 17
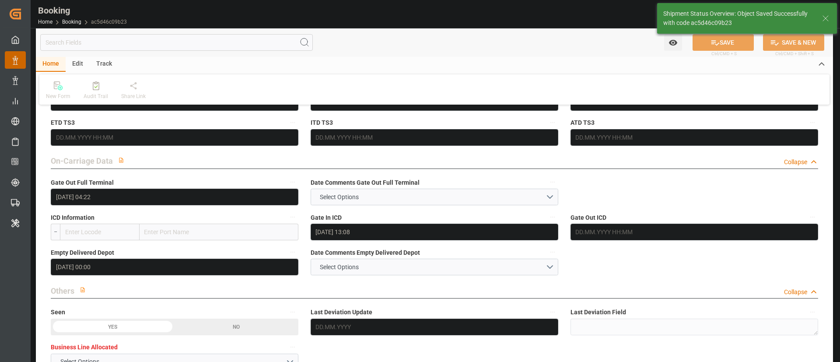
type textarea "Kiran Hari"
type input "22.09.2025 11:40"
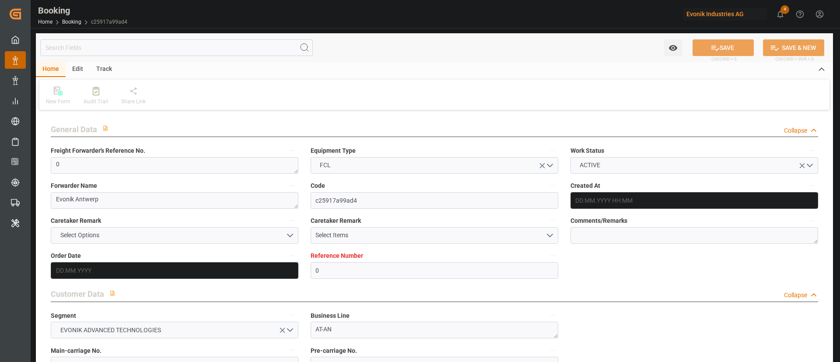
type input "0"
type input "9231482"
type input "Maersk"
type input "Maersk Line AS"
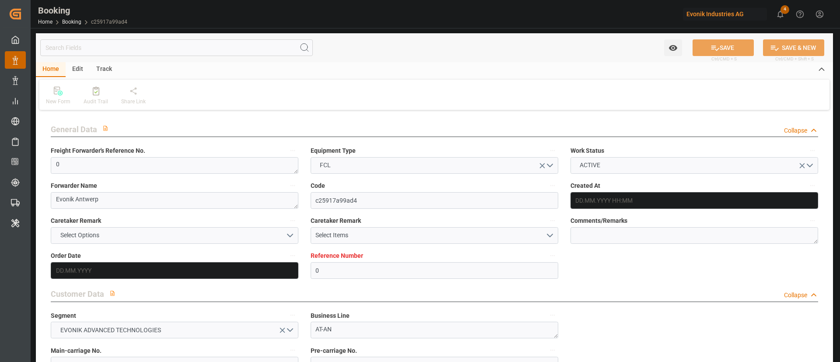
type input "BEANR"
type input "ECGYE"
type input "42"
type input "PAMIT"
type input "0"
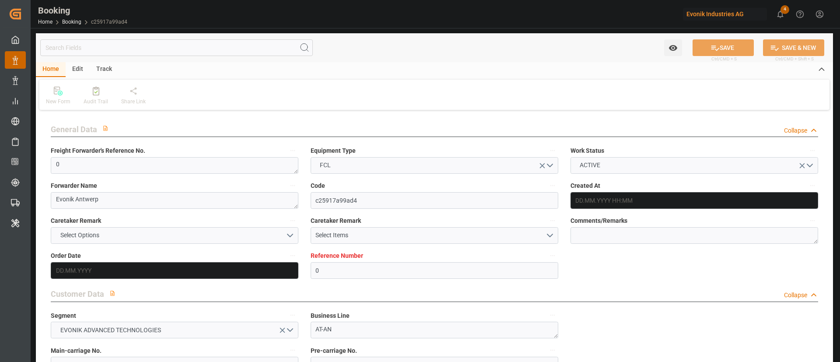
type input "BEANR"
type input "ECPSJ"
type input "9190731"
type input "04.07.2025 08:15"
type input "04.07.2025"
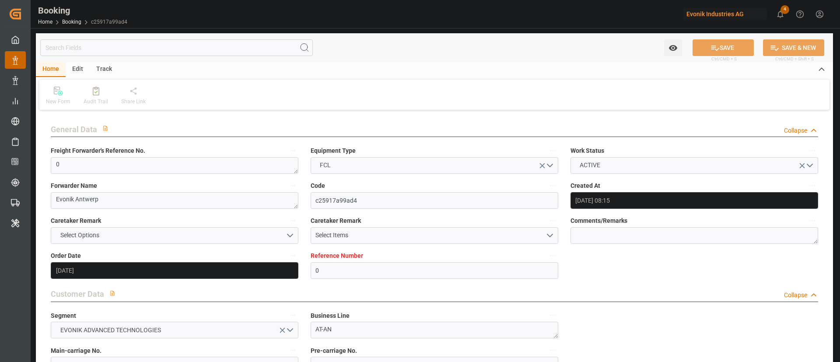
type input "28.07.2025"
type input "08.07.2025"
type input "20.07.2025 00:00"
type input "20.07.2025 10:13"
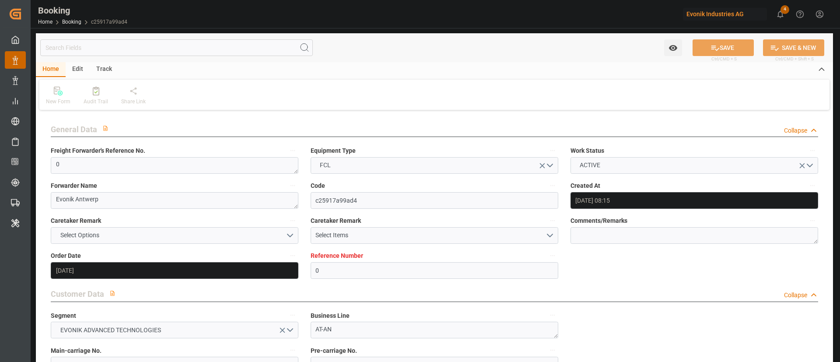
type input "08.07.2025 12:09"
type input "[DATE] 00:00"
type input "31.08.2025 10:25"
type input "16.08.2025 00:00"
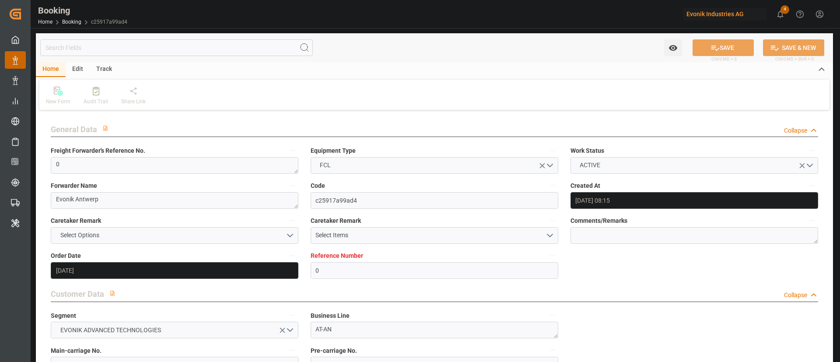
type input "16.08.2025 00:00"
type input "16.08.2025 06:34"
type input "22.08.2025 00:00"
type input "22.08.2025 14:33"
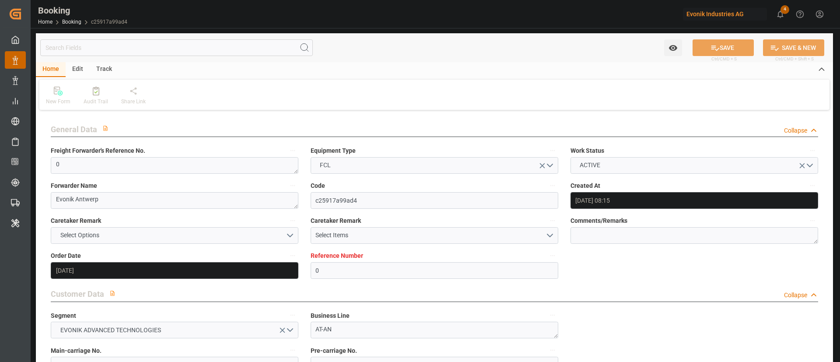
type input "19.09.2025 04:54"
type input "19.09.2025 13:17"
type input "21.09.2025 14:24"
type input "21.09.2025"
type input "20.07.2025 02:13"
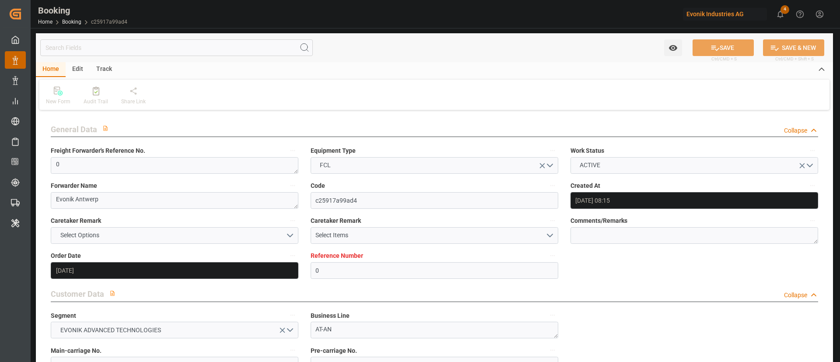
type input "20.07.2025 13:45"
type input "16.08.2025 05:54"
type input "17.08.2025 00:19"
type input "22.08.2025 02:07"
type input "22.08.2025 14:43"
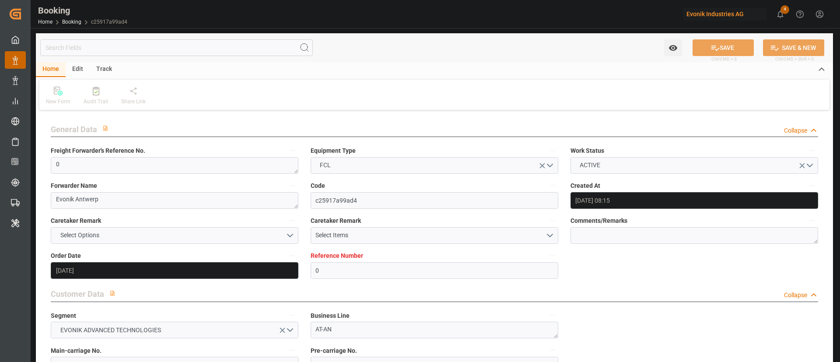
type input "31.08.2025 10:24"
type input "31.08.2025 12:25"
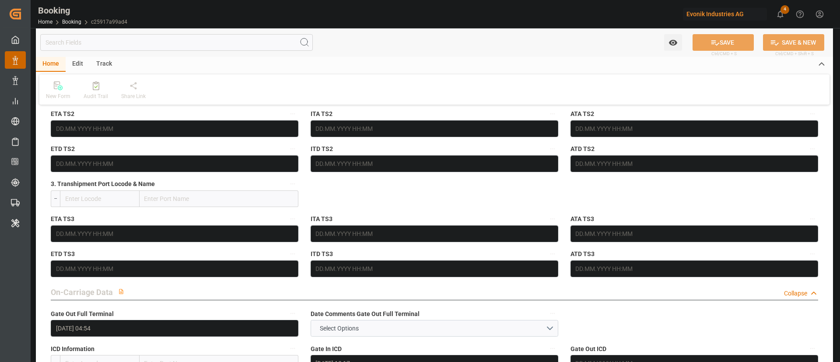
scroll to position [1182, 0]
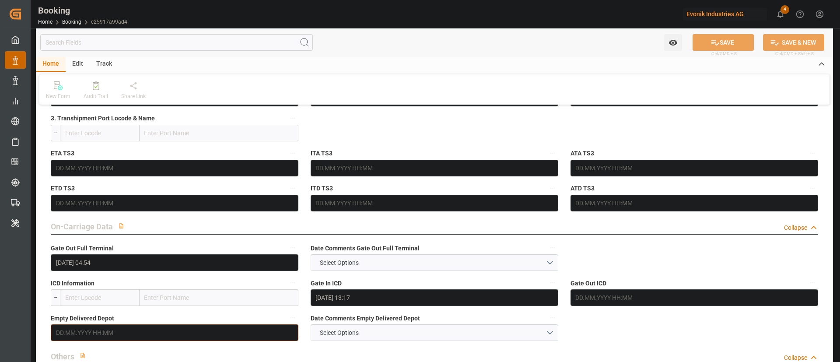
click at [94, 334] on input "text" at bounding box center [175, 332] width 248 height 17
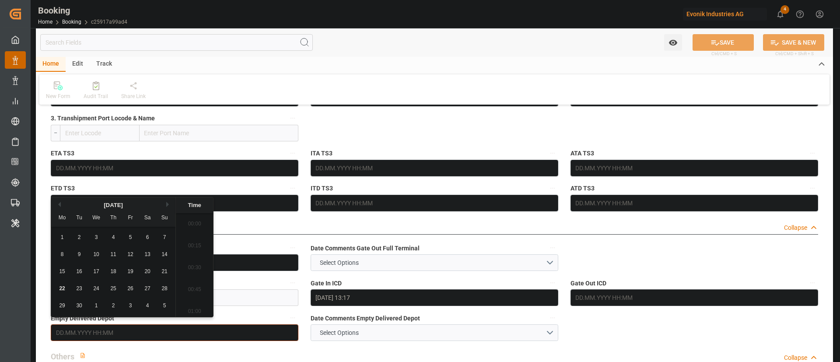
scroll to position [1447, 0]
click at [130, 273] on span "19" at bounding box center [130, 271] width 6 height 6
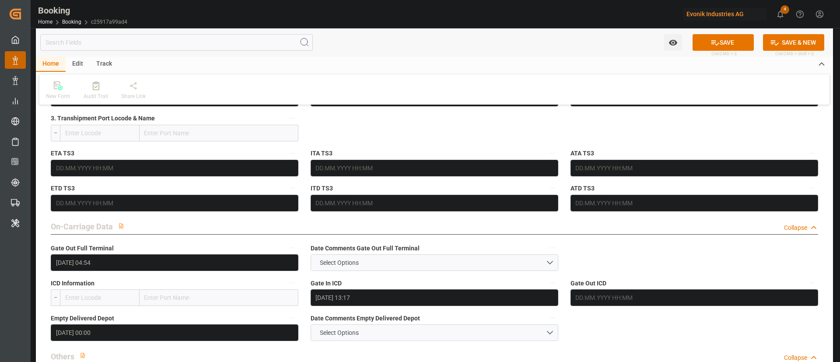
type input "19.09.2025 00:00"
click at [733, 44] on button "SAVE" at bounding box center [723, 42] width 61 height 17
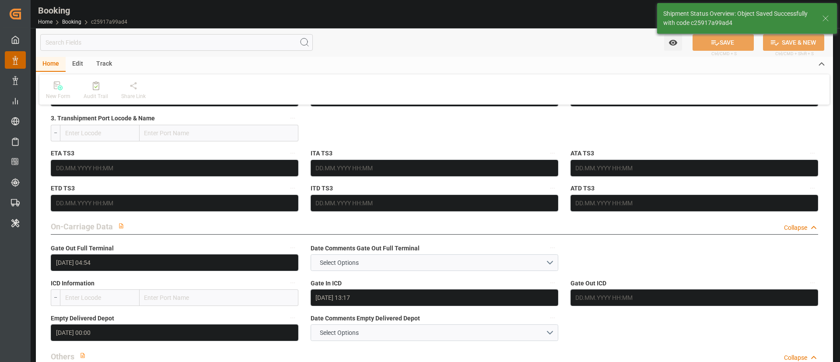
type textarea "Kiran Hari"
type input "22.09.2025 11:41"
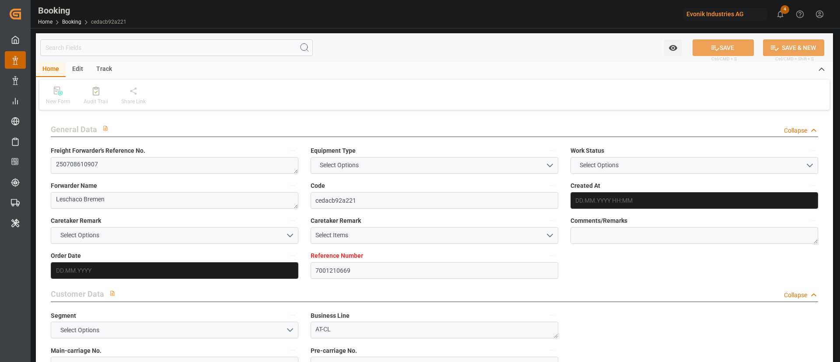
type input "7001210669"
type input "9619983"
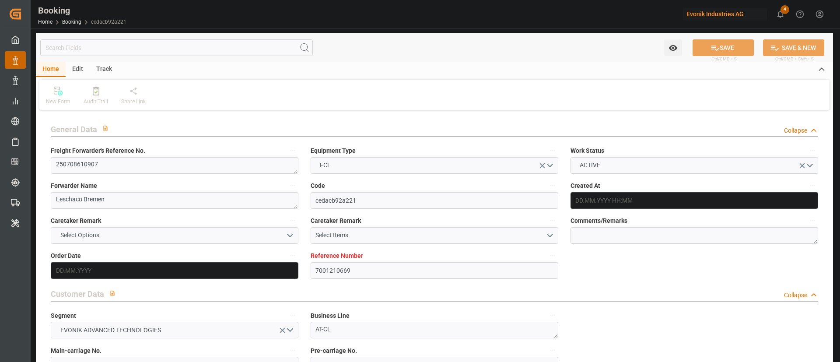
type input "Maersk"
type input "Maersk Line AS"
type input "NLRTM"
type input "CNNSA"
type input "49"
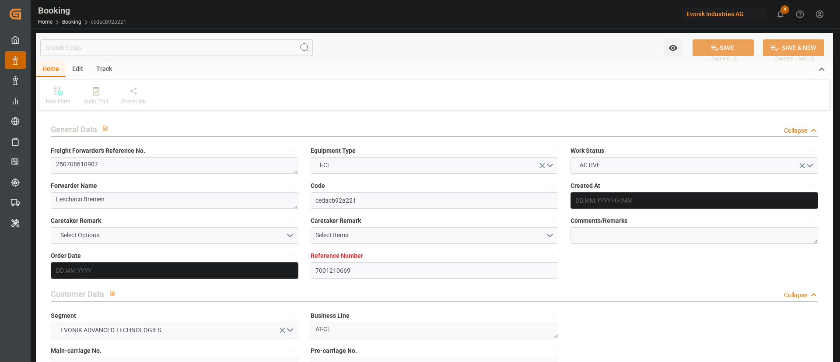
type input "MYTPP"
type input "0"
type input "NLRTM"
type input "CNNSA"
type input "9858723"
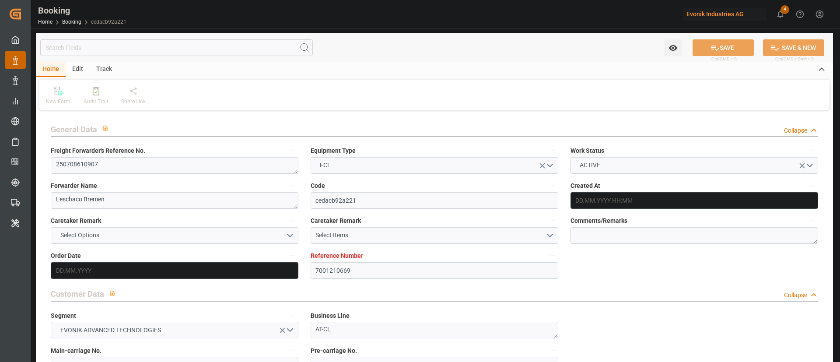
type input "9858723"
type input "02.07.2025 06:43"
type input "02.07.2025"
type input "16.09.2025"
type input "21.07.2025"
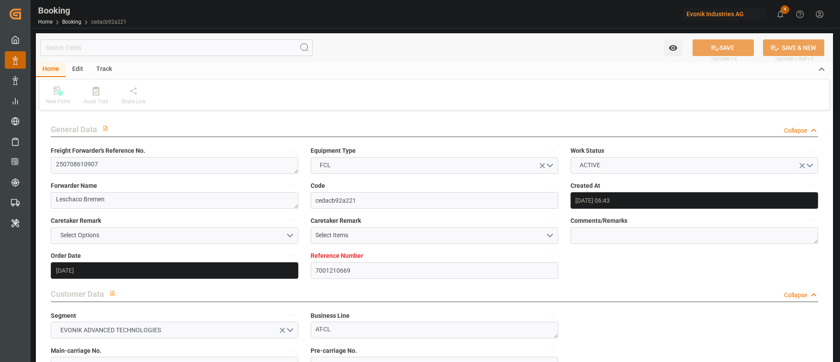
type input "02.07.2025"
type input "03.07.2025"
type input "28.07.2025 16:30"
type input "[DATE] 00:00"
type input "28.07.2025 17:25"
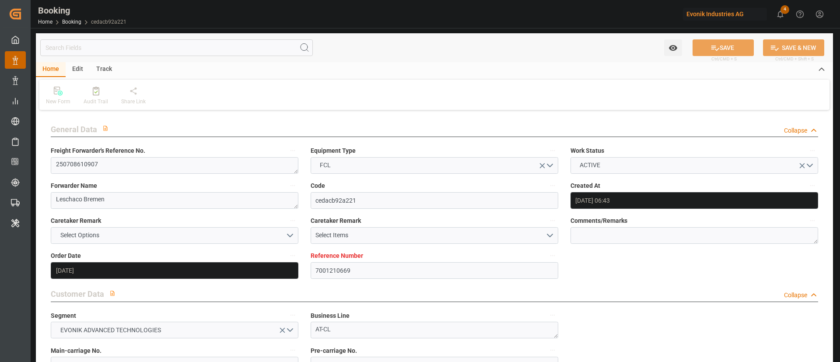
type input "22.07.2025 05:37"
type input "15.09.2025 14:00"
type input "06.09.2025 00:00"
type input "15.09.2025 07:35"
type input "29.08.2025 10:00"
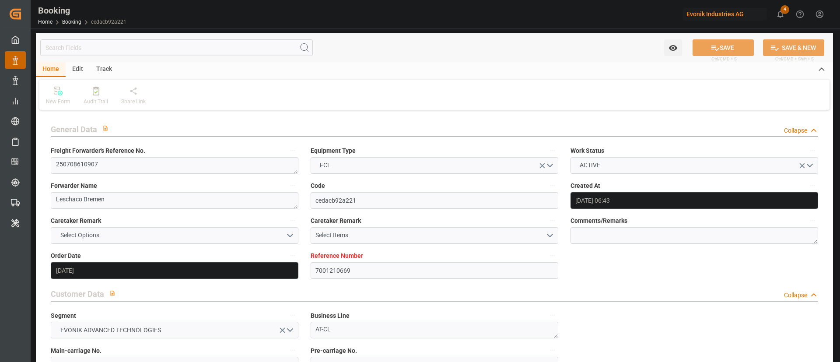
type input "[DATE] 00:00"
type input "29.08.2025 01:45"
type input "08.09.2025 15:00"
type input "01.09.2025 00:00"
type input "08.09.2025 16:36"
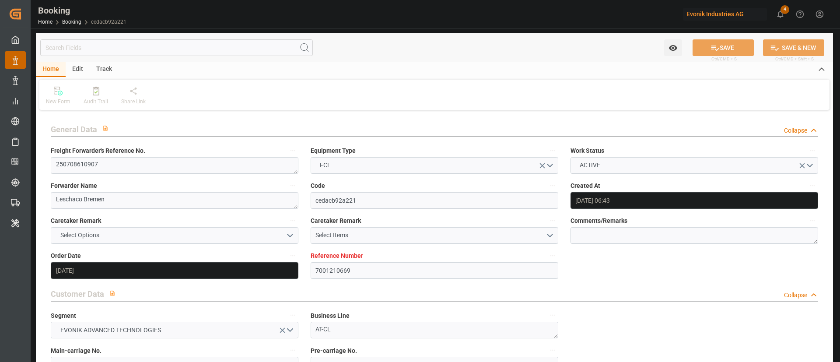
type input "21.09.2025 08:11"
type input "16.07.2025"
type input "21.09.2025 13:47"
type input "21.09.2025"
type input "14.07.2025 12:17"
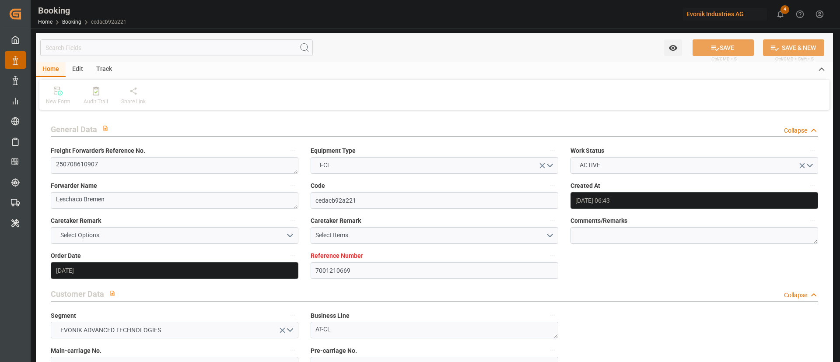
type input "27.07.2025 16:22"
type input "28.07.2025 16:30"
type input "28.07.2025 19:09"
type input "29.08.2025 10:00"
type input "29.08.2025 01:14"
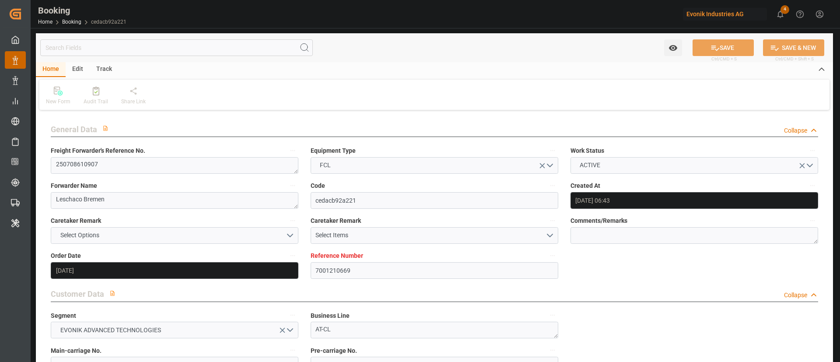
type input "29.08.2025 18:25"
type input "29.08.2025 21:17"
type input "07.09.2025 20:59"
type input "08.09.2025 17:00"
type input "08.09.2025 17:20"
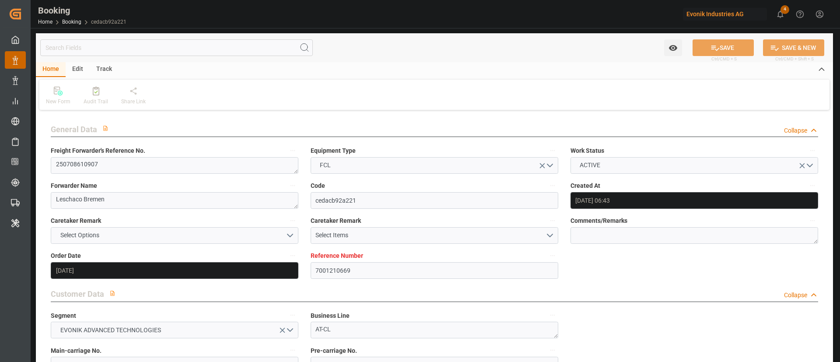
type input "15.09.2025 14:00"
type input "15.09.2025 07:10"
type input "15.09.2025 19:20"
type input "15.09.2025 16:11"
type input "19.09.2025 16:11"
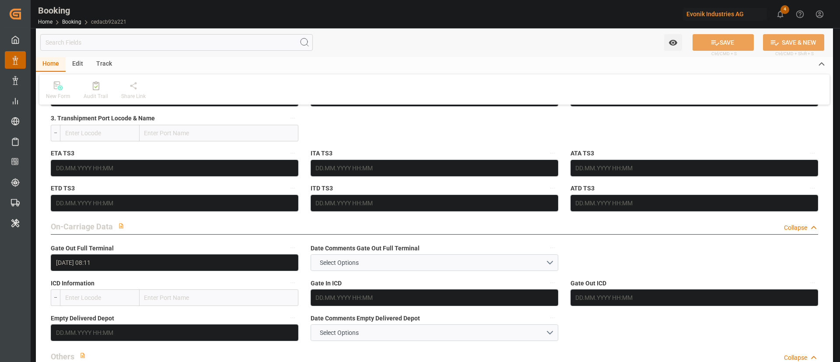
scroll to position [1247, 0]
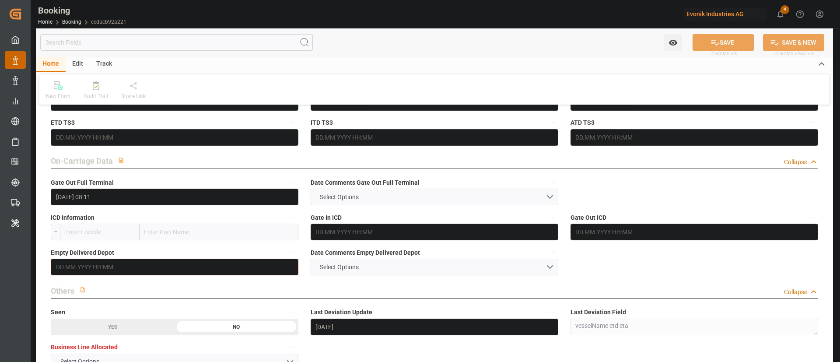
click at [97, 263] on input "text" at bounding box center [175, 267] width 248 height 17
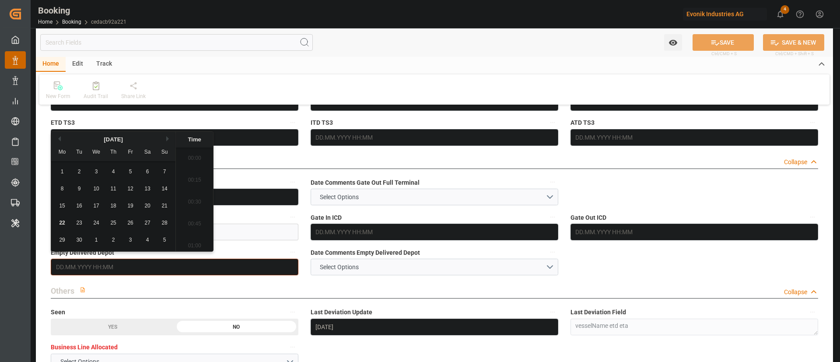
scroll to position [1447, 0]
drag, startPoint x: 63, startPoint y: 219, endPoint x: 626, endPoint y: 191, distance: 563.5
click at [63, 220] on span "22" at bounding box center [62, 223] width 6 height 6
type input "22.09.2025 00:00"
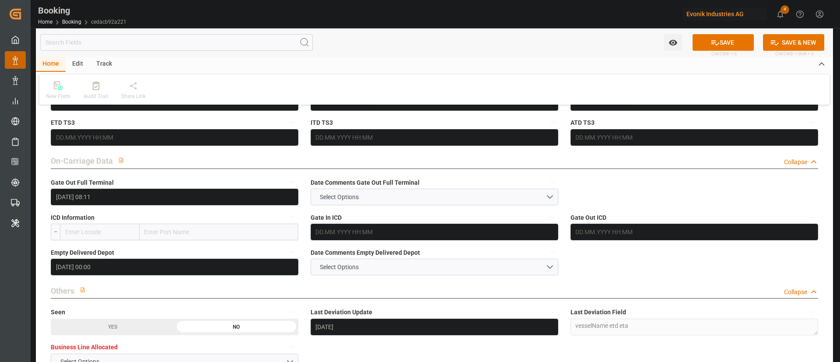
click at [723, 39] on button "SAVE" at bounding box center [723, 42] width 61 height 17
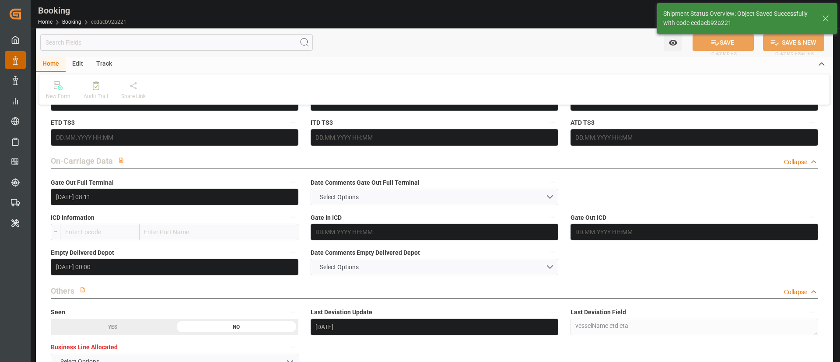
type textarea "Kiran Hari"
type input "22.09.2025 11:41"
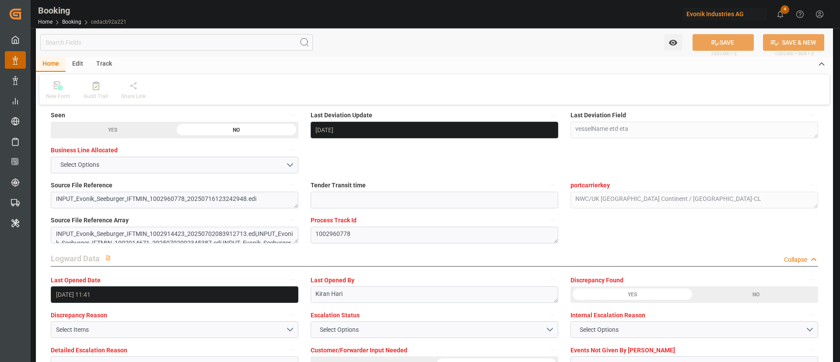
scroll to position [1641, 0]
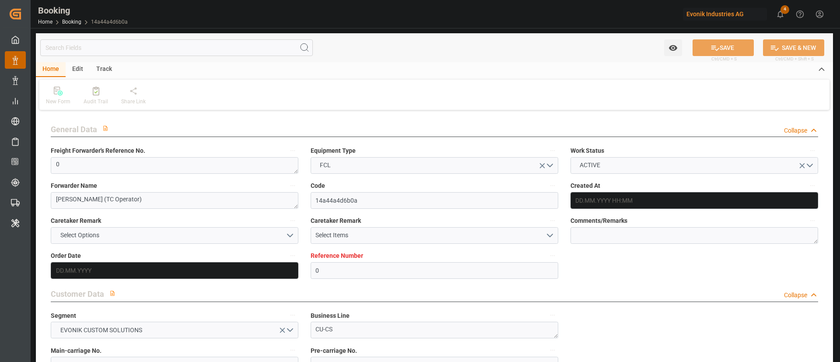
type input "0"
type input "9619983"
type input "Maersk"
type input "Maersk Line AS"
type input "NLRTM"
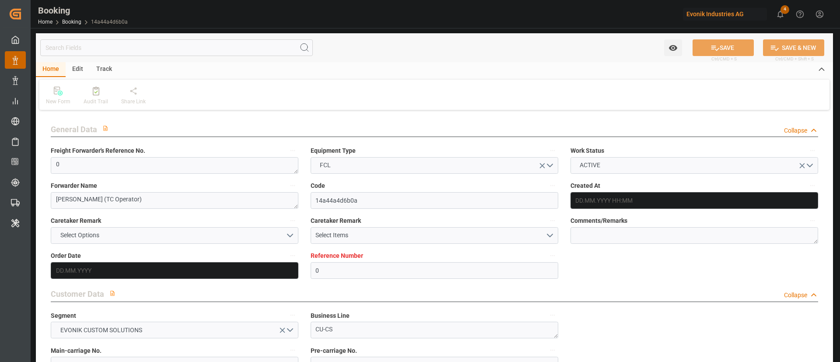
type input "THLCH"
type input "37"
type input "MYTPP"
type input "0"
type input "[DATE] 08:46"
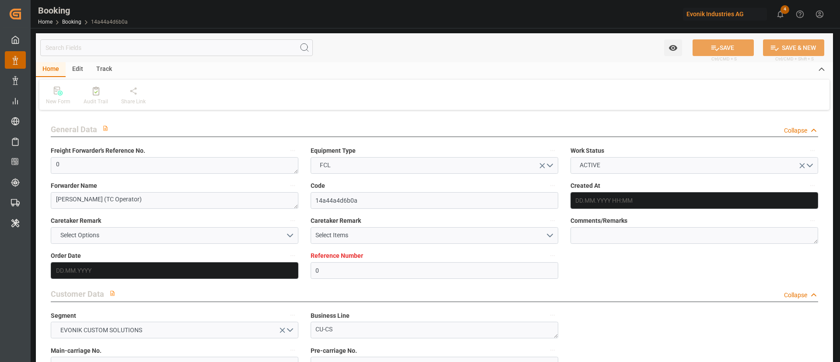
type input "[DATE]"
type input "[DATE] 00:00"
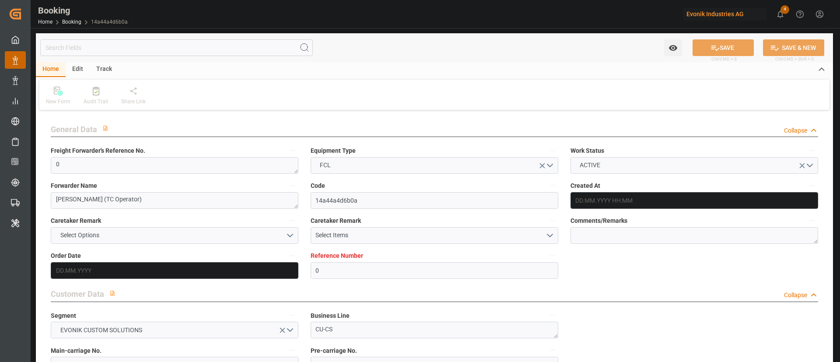
type input "[DATE] 00:00"
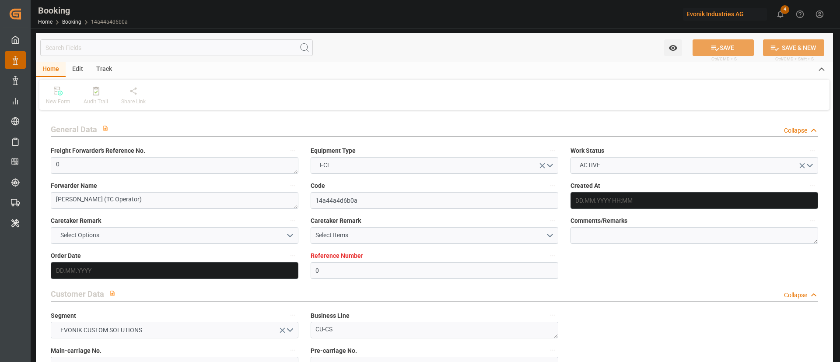
type input "[DATE] 00:00"
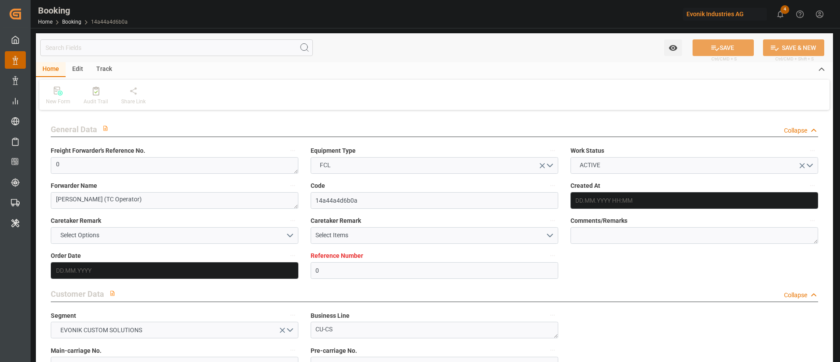
type input "[DATE] 00:00"
type input "[DATE] 10:10"
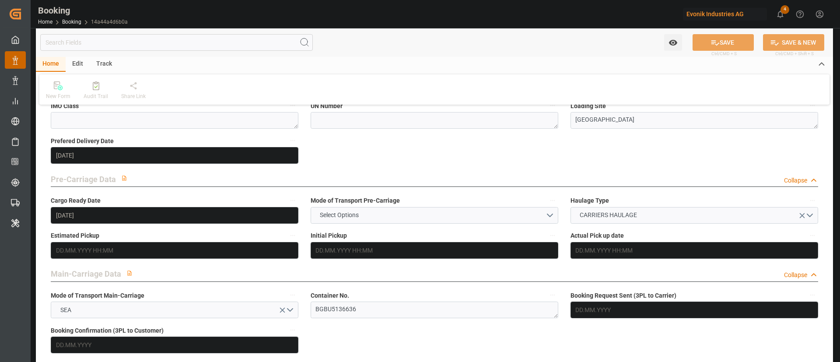
scroll to position [460, 0]
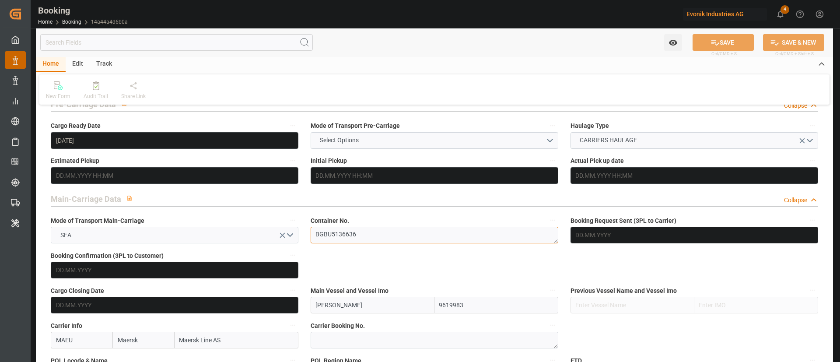
click at [388, 235] on textarea "BGBU5136636" at bounding box center [435, 235] width 248 height 17
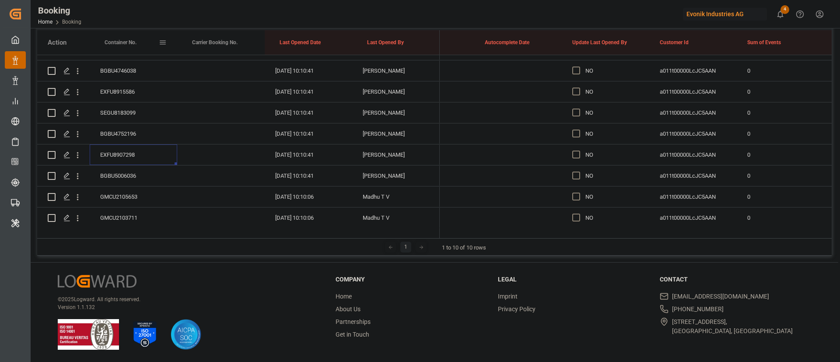
scroll to position [0, 6793]
click at [126, 172] on div "BGBU5006036" at bounding box center [134, 175] width 88 height 21
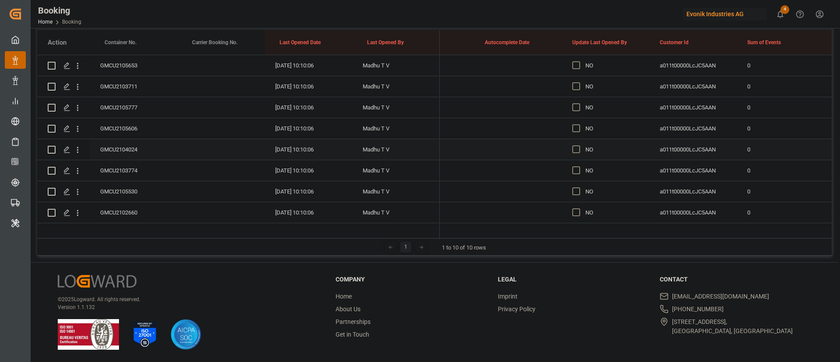
scroll to position [1258, 0]
click at [130, 127] on div "GMCU2105653" at bounding box center [134, 131] width 88 height 21
click at [136, 152] on div "GMCU2103711" at bounding box center [134, 152] width 88 height 21
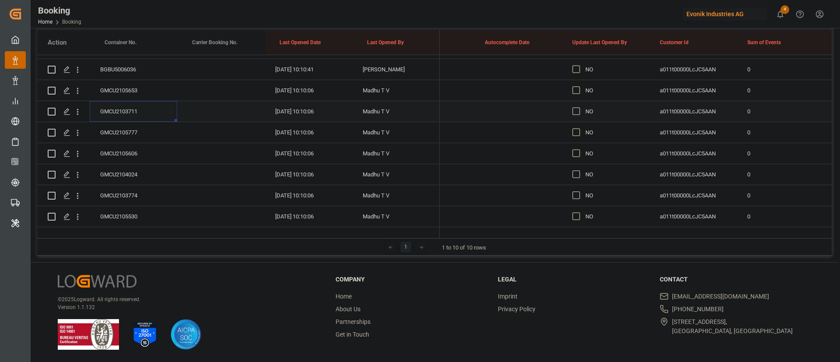
scroll to position [1323, 0]
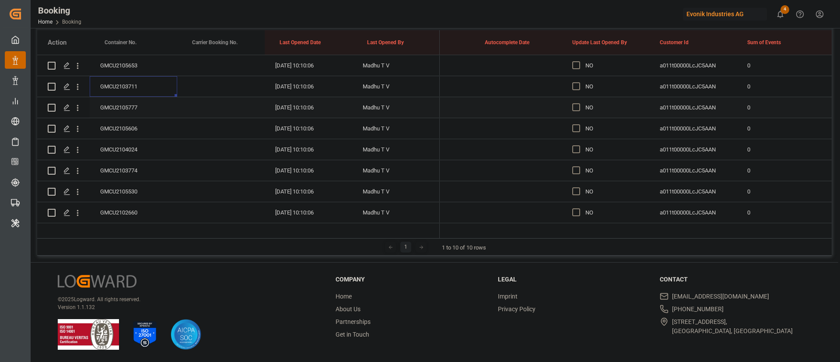
click at [132, 103] on div "GMCU2105777" at bounding box center [134, 107] width 88 height 21
click at [130, 126] on div "GMCU2105606" at bounding box center [134, 128] width 88 height 21
click at [133, 148] on div "GMCU2104024" at bounding box center [134, 149] width 88 height 21
click at [126, 169] on div "GMCU2103774" at bounding box center [134, 170] width 88 height 21
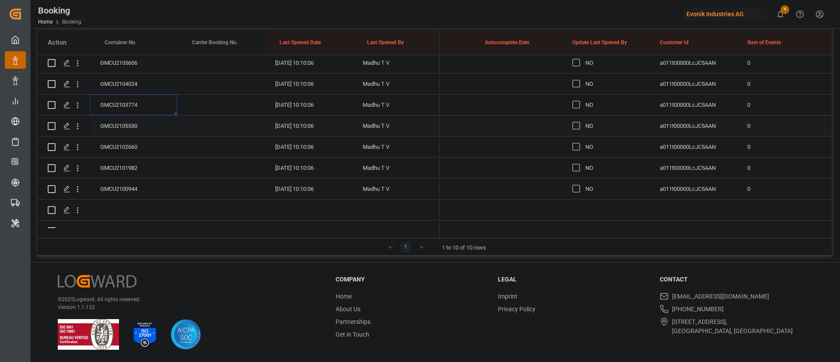
click at [133, 128] on div "GMCU2105530" at bounding box center [134, 126] width 88 height 21
click at [133, 145] on div "GMCU2102660" at bounding box center [134, 147] width 88 height 21
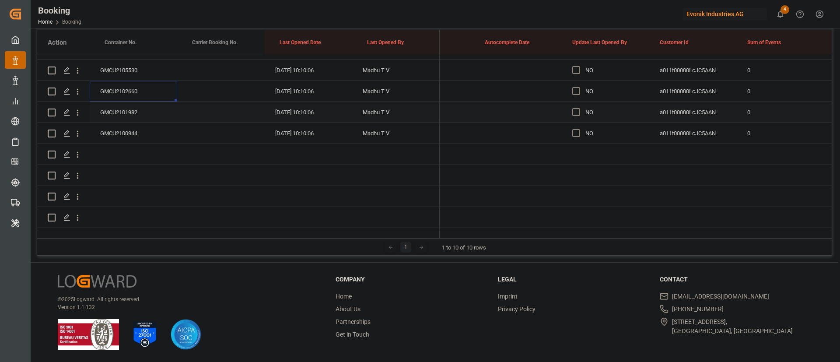
click at [128, 102] on div "GMCU2101982" at bounding box center [134, 112] width 88 height 21
click at [135, 129] on div "GMCU2100944" at bounding box center [134, 133] width 88 height 21
click at [579, 129] on span "Press SPACE to select this row." at bounding box center [576, 133] width 8 height 8
click at [579, 129] on input "Press SPACE to select this row." at bounding box center [579, 129] width 0 height 0
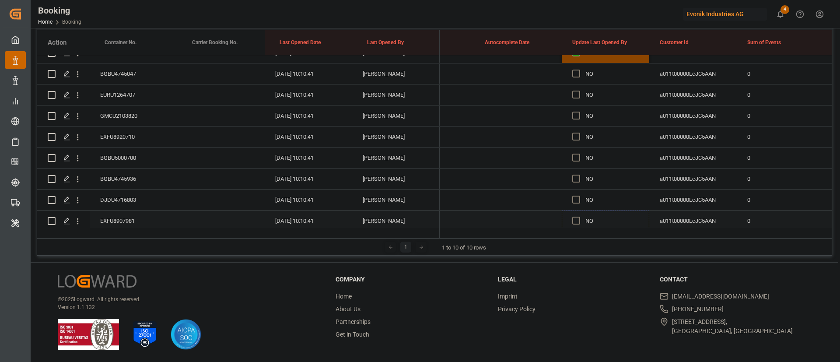
scroll to position [798, 0]
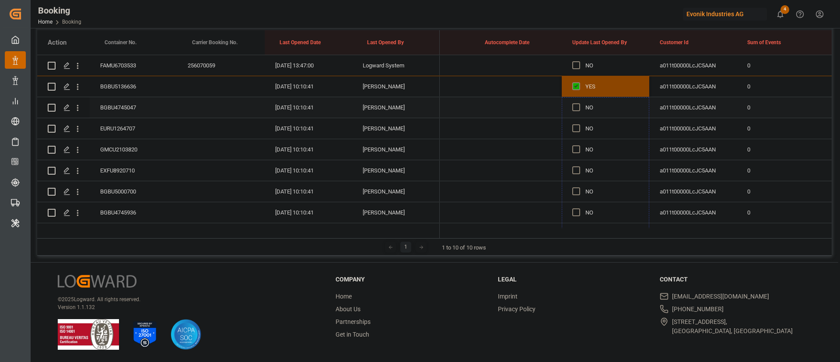
drag, startPoint x: 648, startPoint y: 197, endPoint x: 615, endPoint y: 106, distance: 96.4
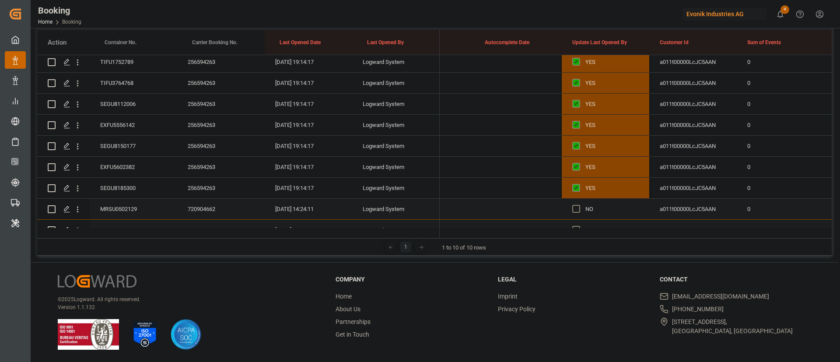
scroll to position [536, 0]
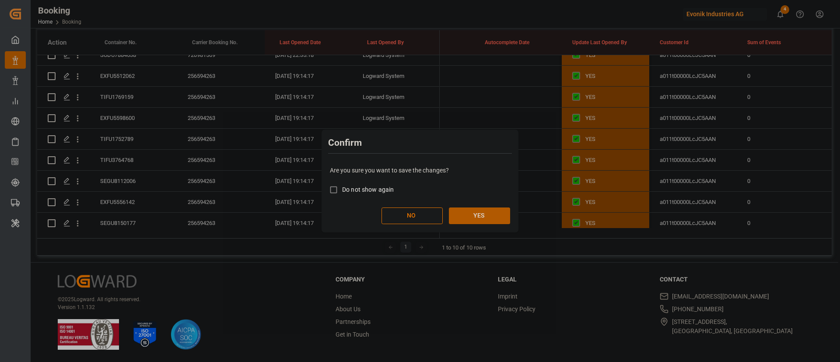
click at [480, 215] on button "YES" at bounding box center [479, 215] width 61 height 17
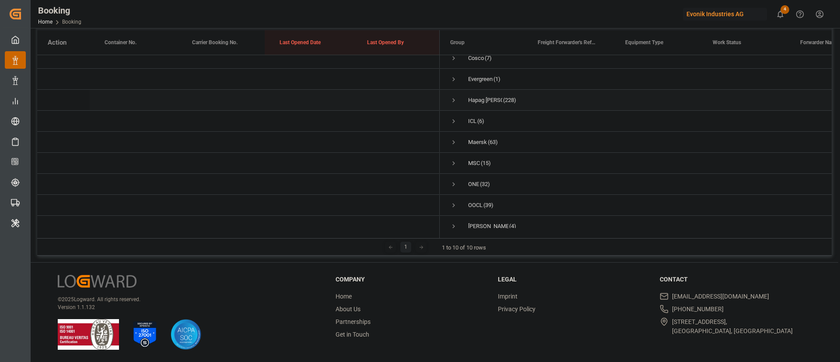
scroll to position [47, 0]
click at [456, 193] on span "Press SPACE to select this row." at bounding box center [454, 197] width 8 height 8
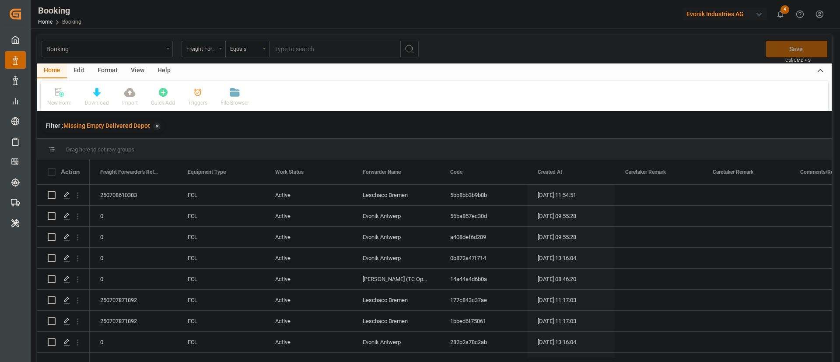
click at [136, 72] on div "View" at bounding box center [137, 70] width 27 height 15
click at [51, 101] on div "Default" at bounding box center [55, 103] width 17 height 8
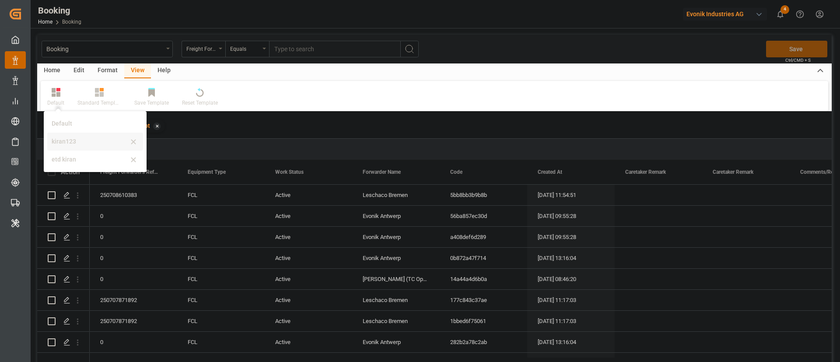
click at [90, 141] on div "kiran123" at bounding box center [90, 141] width 77 height 9
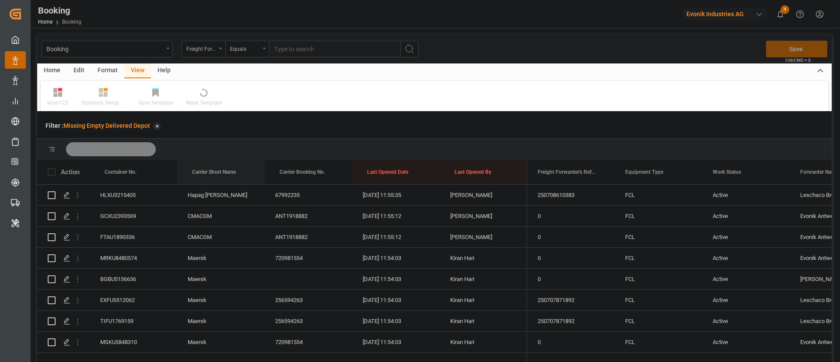
drag, startPoint x: 217, startPoint y: 167, endPoint x: 234, endPoint y: 147, distance: 25.8
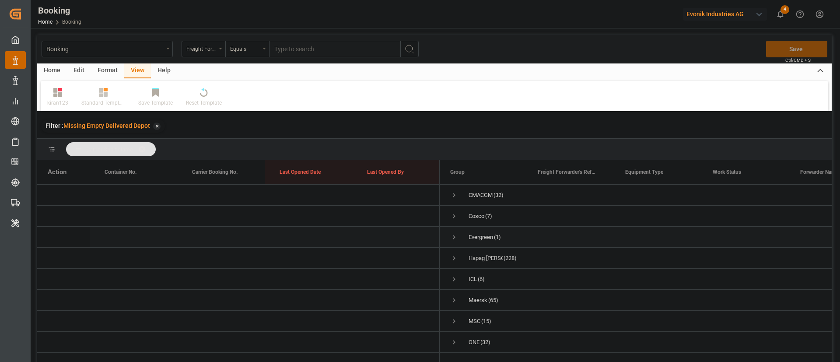
scroll to position [47, 0]
click at [454, 259] on span "Press SPACE to select this row." at bounding box center [454, 263] width 8 height 8
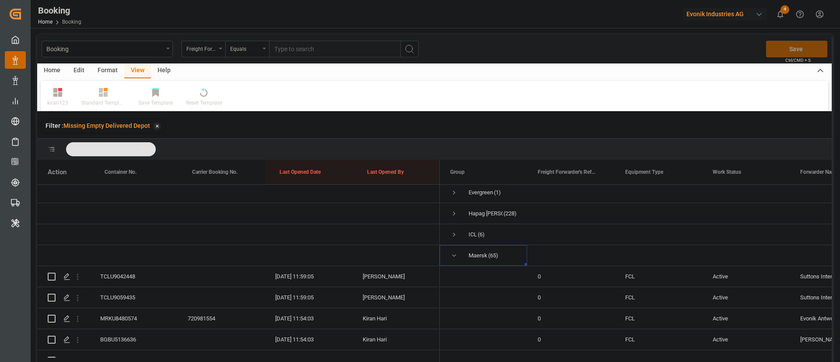
scroll to position [0, 0]
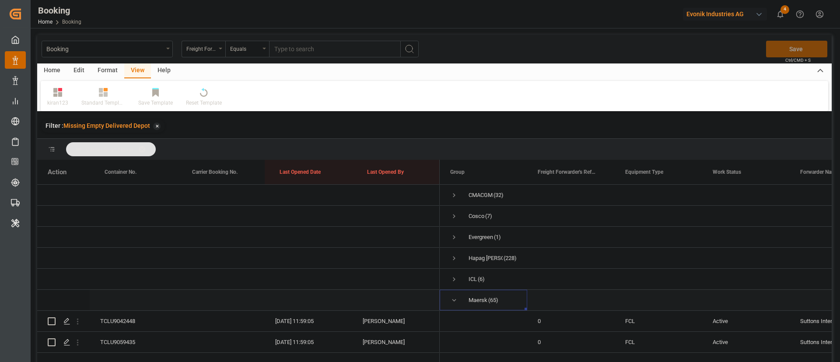
click at [455, 301] on span "Press SPACE to select this row." at bounding box center [454, 300] width 8 height 8
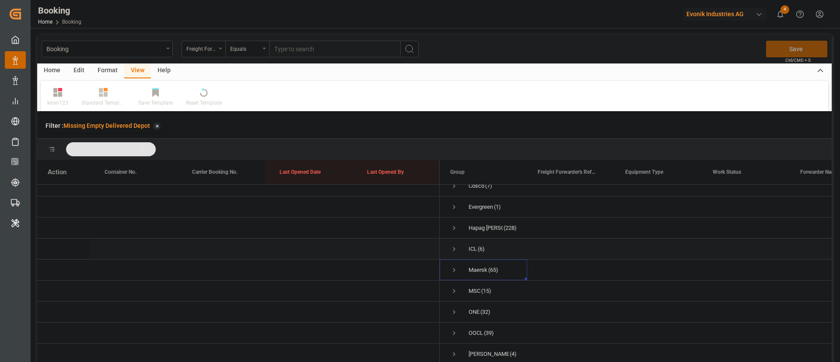
scroll to position [47, 0]
click at [456, 322] on span "Press SPACE to select this row." at bounding box center [454, 326] width 8 height 8
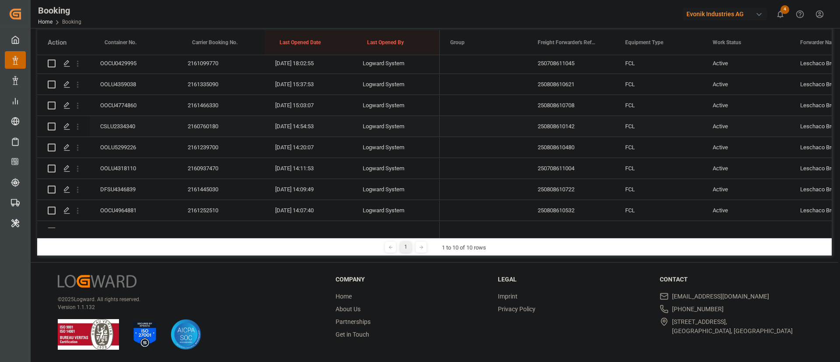
scroll to position [144, 0]
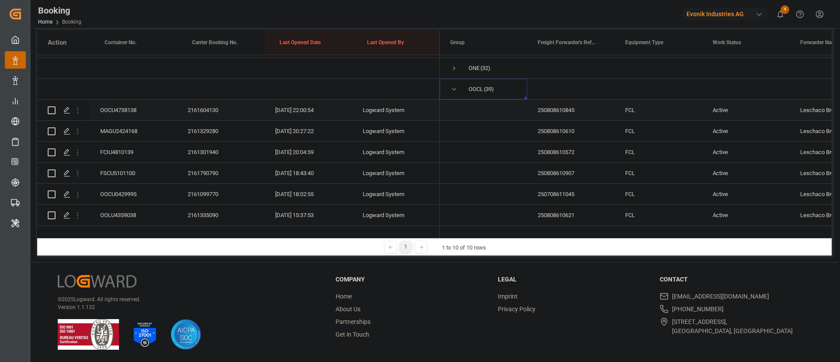
click at [207, 120] on div "2161604130" at bounding box center [221, 110] width 88 height 21
click at [217, 128] on div "2161329280" at bounding box center [221, 131] width 88 height 21
click at [204, 154] on div "2161301940" at bounding box center [221, 152] width 88 height 21
click at [204, 174] on div "2161790790" at bounding box center [221, 173] width 88 height 21
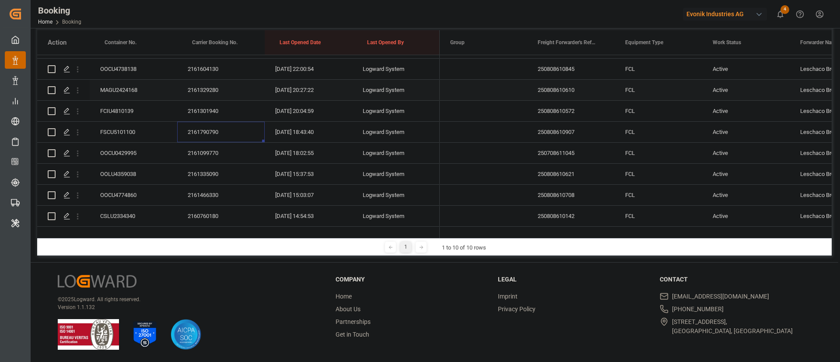
scroll to position [210, 0]
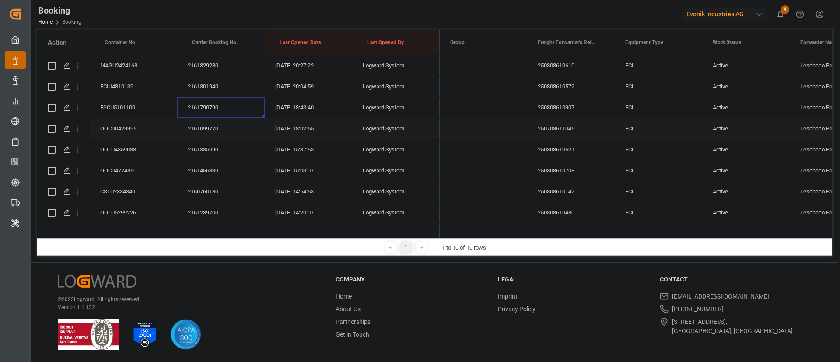
click at [197, 127] on div "2161099770" at bounding box center [221, 128] width 88 height 21
click at [203, 145] on div "2161335090" at bounding box center [221, 149] width 88 height 21
click at [216, 169] on div "2161466330" at bounding box center [221, 170] width 88 height 21
click at [208, 187] on div "2160760180" at bounding box center [221, 191] width 88 height 21
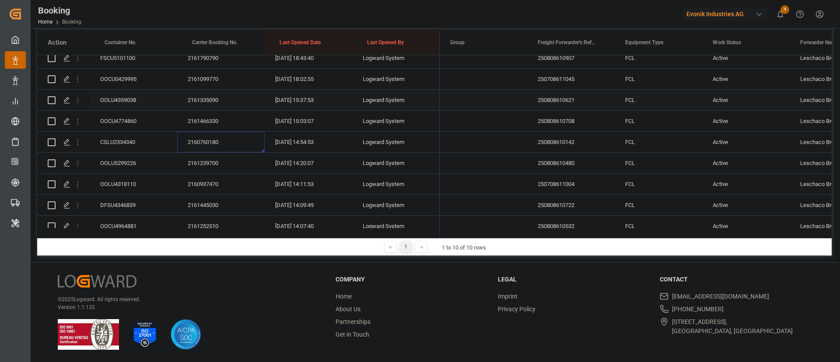
scroll to position [276, 0]
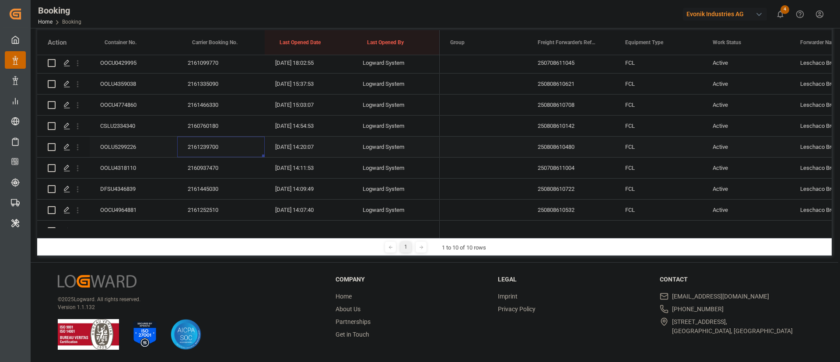
click at [216, 148] on div "2161239700" at bounding box center [221, 147] width 88 height 21
click at [207, 168] on div "2160937470" at bounding box center [221, 168] width 88 height 21
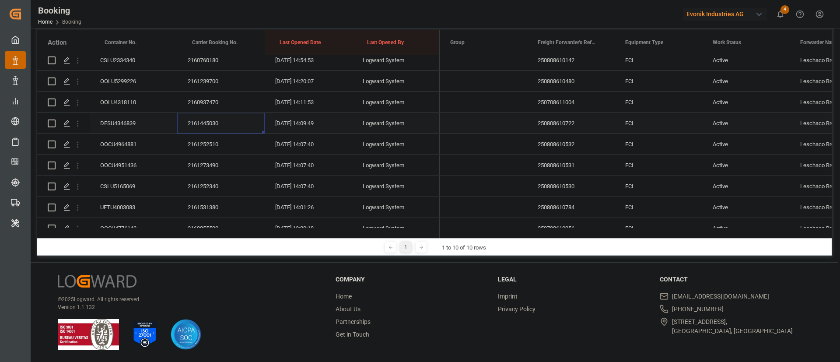
click at [225, 122] on div "2161445030" at bounding box center [221, 123] width 88 height 21
click at [222, 145] on div "2161252510" at bounding box center [221, 144] width 88 height 21
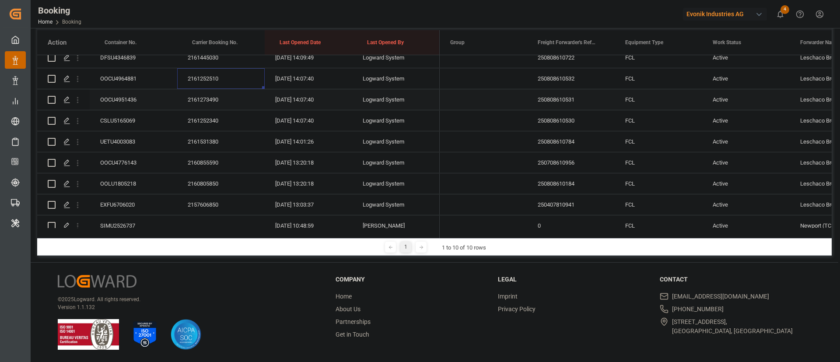
click at [221, 102] on div "2161273490" at bounding box center [221, 99] width 88 height 21
click at [200, 119] on div "2161252340" at bounding box center [221, 120] width 88 height 21
click at [195, 137] on div "2161531380" at bounding box center [221, 141] width 88 height 21
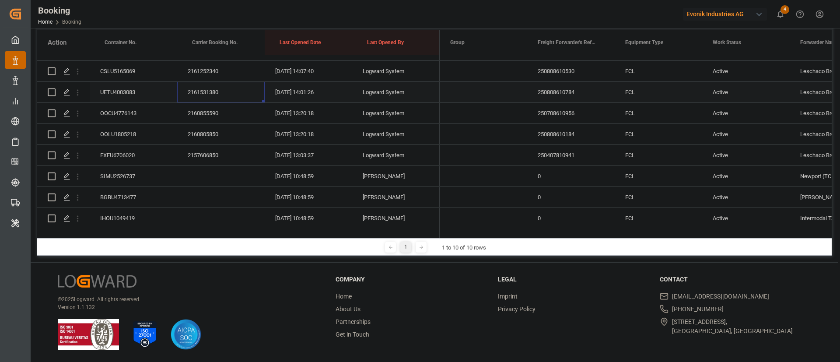
scroll to position [473, 0]
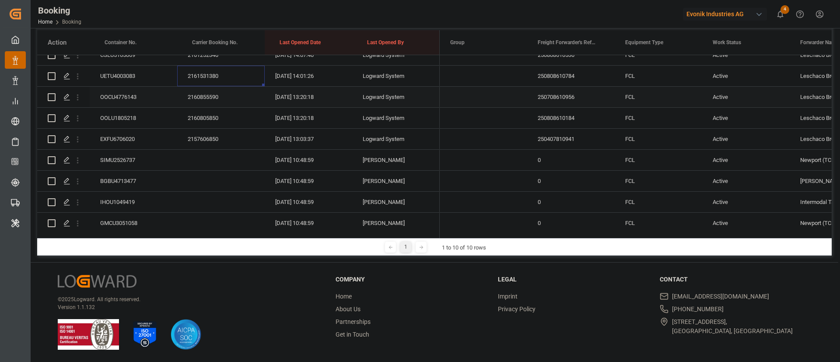
click at [206, 99] on div "2160855590" at bounding box center [221, 97] width 88 height 21
click at [218, 126] on div "2160805850" at bounding box center [221, 118] width 88 height 21
click at [130, 134] on div "EXFU6706020" at bounding box center [134, 139] width 88 height 21
click at [203, 134] on div "2157606850" at bounding box center [221, 139] width 88 height 21
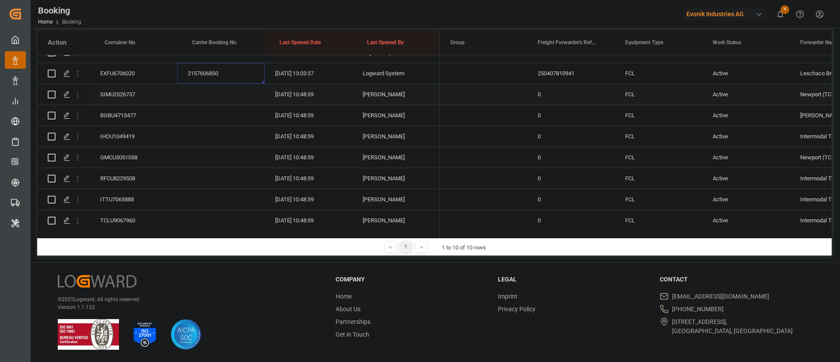
click at [126, 88] on div "SIMU2526737" at bounding box center [134, 94] width 88 height 21
click at [119, 112] on div "BGBU4713477" at bounding box center [134, 115] width 88 height 21
click at [121, 132] on div "IHOU1049419" at bounding box center [134, 136] width 88 height 21
click at [113, 165] on div "GMCU3051058" at bounding box center [134, 157] width 88 height 21
click at [129, 176] on div "RFCU8229508" at bounding box center [134, 178] width 88 height 21
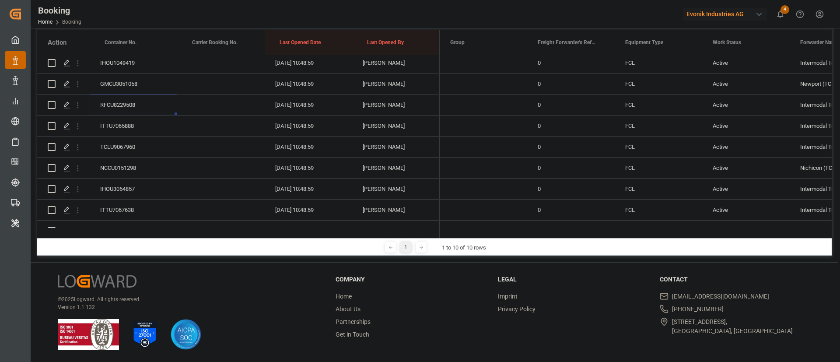
scroll to position [604, 0]
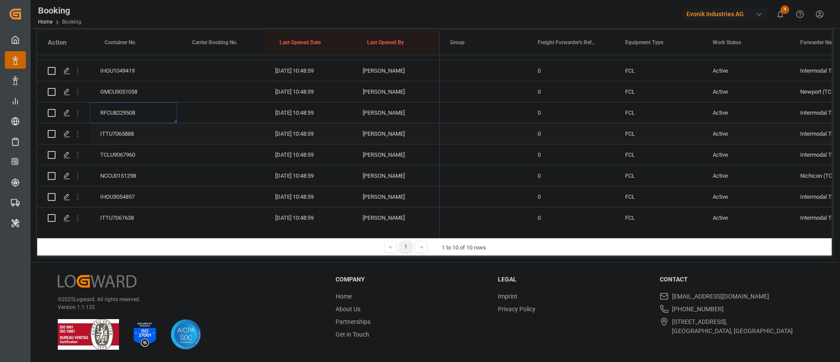
click at [126, 129] on div "ITTU7065888" at bounding box center [134, 133] width 88 height 21
click at [123, 156] on div "TCLU9067960" at bounding box center [134, 154] width 88 height 21
click at [131, 172] on div "NCCU0151298" at bounding box center [134, 175] width 88 height 21
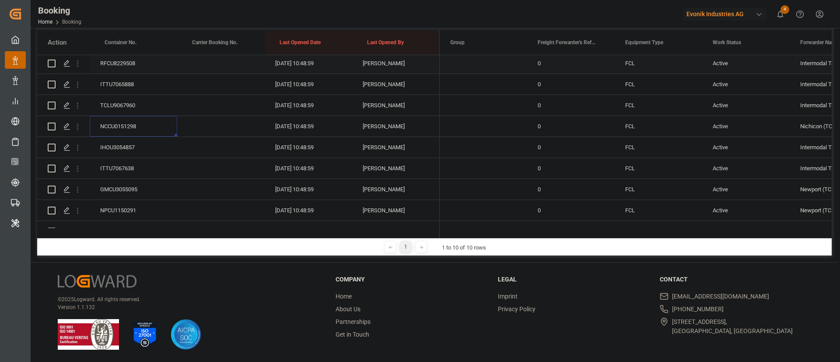
scroll to position [670, 0]
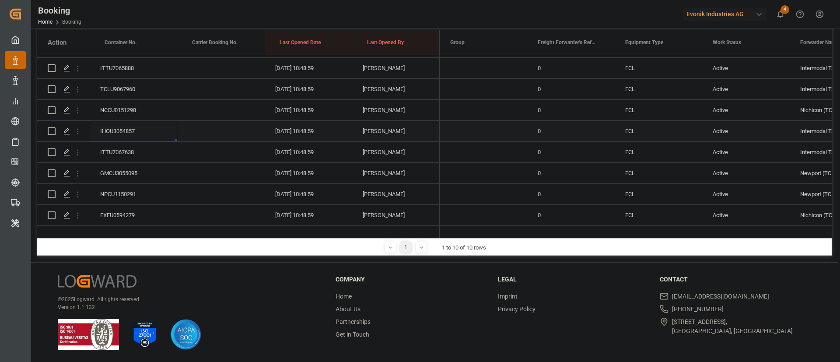
click at [115, 129] on div "IHOU3054857" at bounding box center [134, 131] width 88 height 21
click at [132, 150] on div "ITTU7067638" at bounding box center [134, 152] width 88 height 21
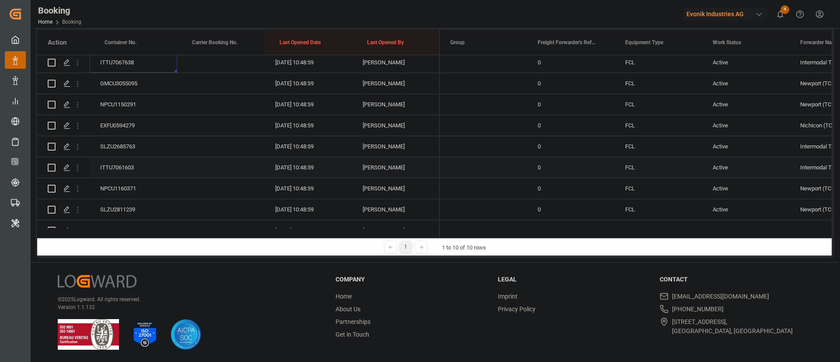
scroll to position [735, 0]
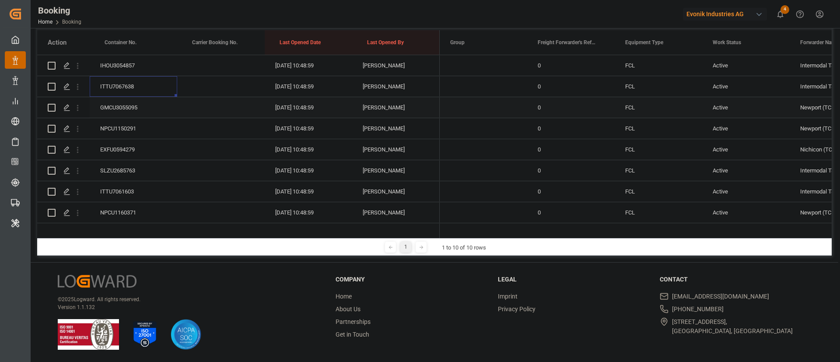
click at [124, 106] on div "GMCU3055095" at bounding box center [134, 107] width 88 height 21
click at [133, 136] on div "NPCU1150291" at bounding box center [134, 128] width 88 height 21
click at [122, 153] on div "EXFU0594279" at bounding box center [134, 149] width 88 height 21
click at [125, 106] on div "SLZU2685763" at bounding box center [134, 105] width 88 height 21
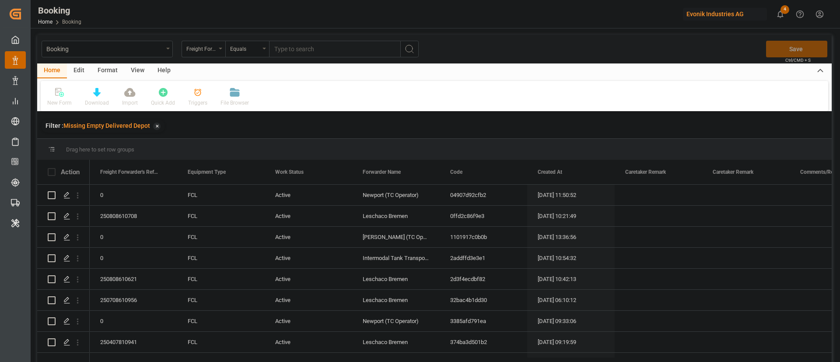
click at [133, 72] on div "View" at bounding box center [137, 70] width 27 height 15
drag, startPoint x: 133, startPoint y: 72, endPoint x: 62, endPoint y: 95, distance: 74.6
click at [62, 95] on div at bounding box center [55, 92] width 17 height 9
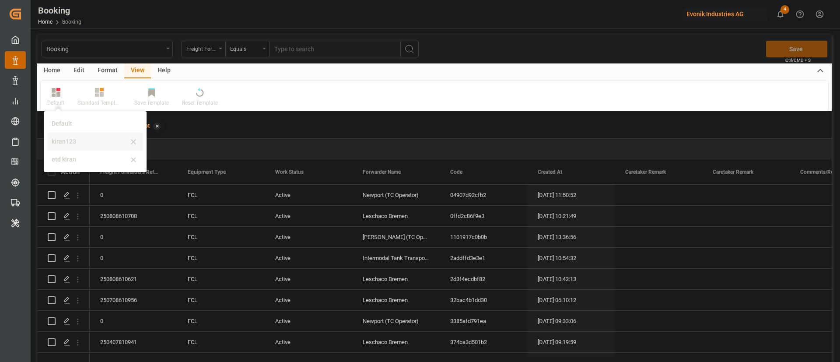
click at [57, 140] on div "kiran123" at bounding box center [90, 141] width 77 height 9
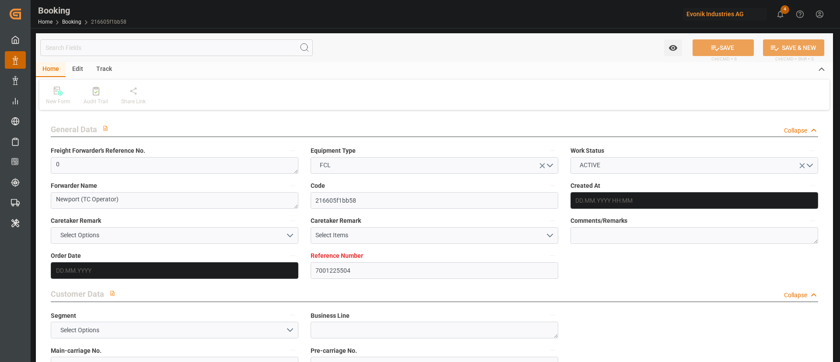
type input "7001225504"
type input "9349497"
type input "Hapag [PERSON_NAME]"
type input "Hapag Lloyd Aktiengesellschaft"
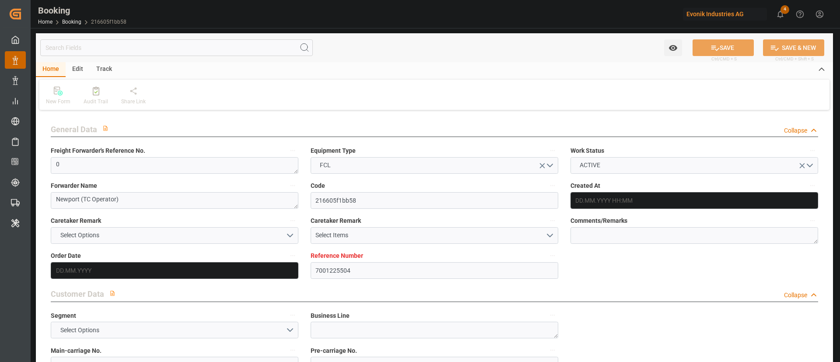
type input "NLRTM"
type input "USCHS"
type input "0"
type input "[DATE] 12:14"
type input "[DATE]"
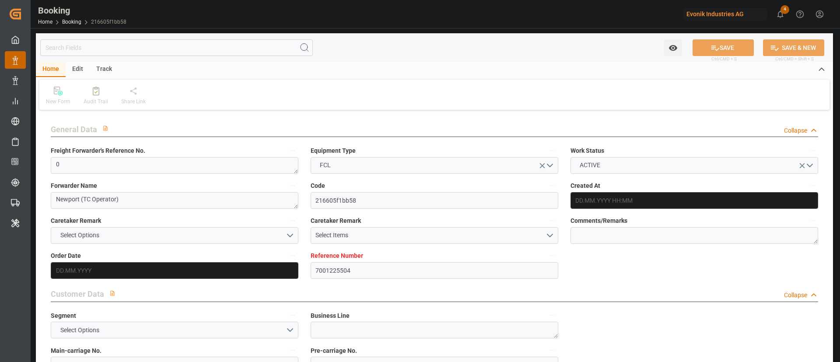
type input "[DATE] 00:00"
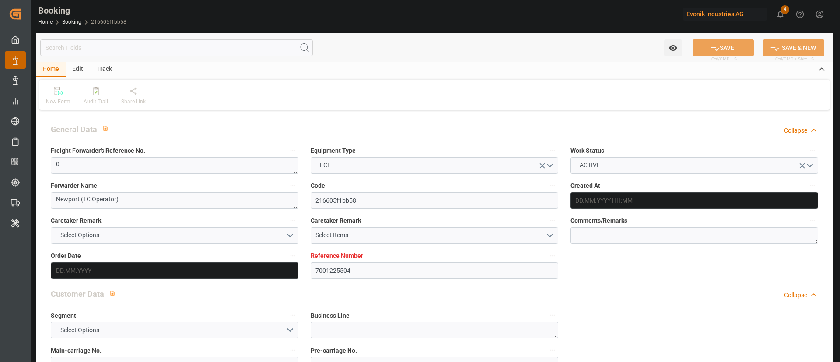
type input "[DATE] 00:00"
type input "[DATE]"
type input "[DATE] 06:27"
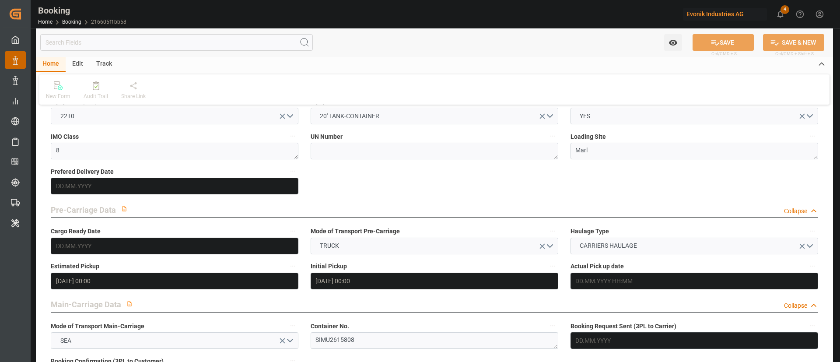
scroll to position [460, 0]
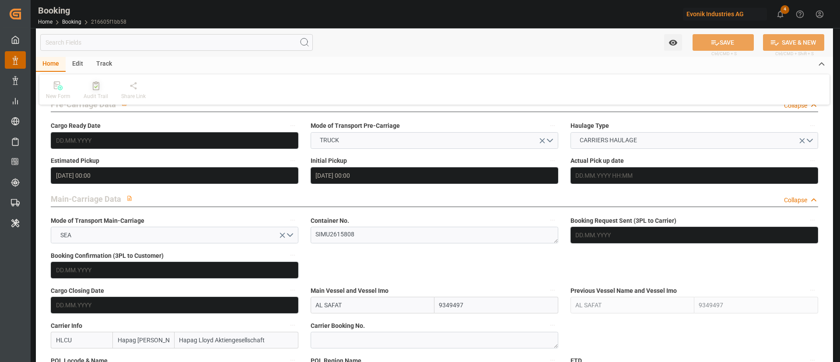
click at [100, 90] on div "Audit Trail" at bounding box center [96, 90] width 38 height 19
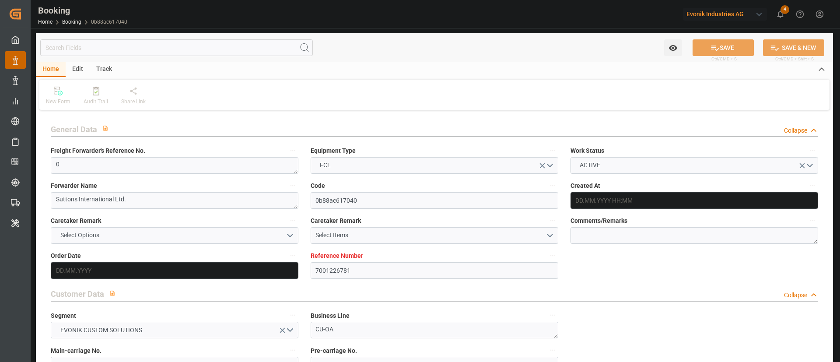
type input "7001226781"
type input "9315850"
type input "Hapag [PERSON_NAME]"
type input "Hapag Lloyd Aktiengesellschaft"
type input "BEANR"
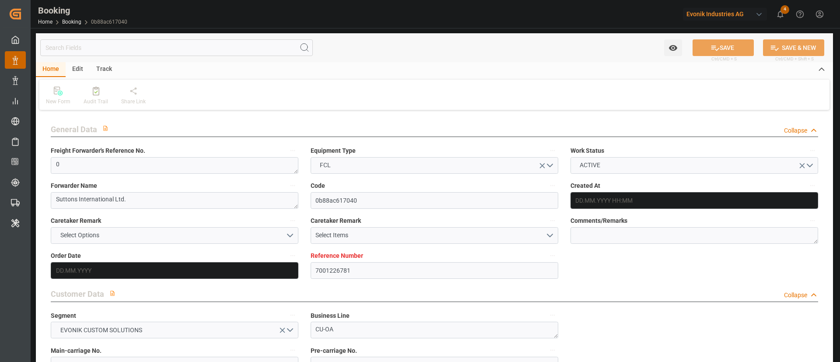
type input "CNSGH"
type input "MAPTM"
type input "0"
type input "[DATE] 13:39"
type input "[DATE]"
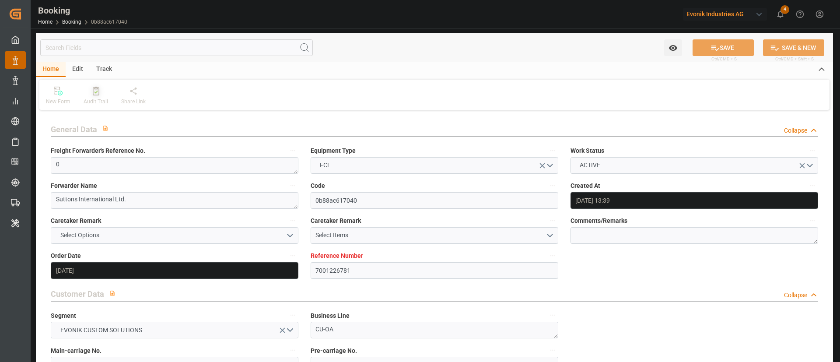
type input "[DATE]"
type input "[DATE] 00:00"
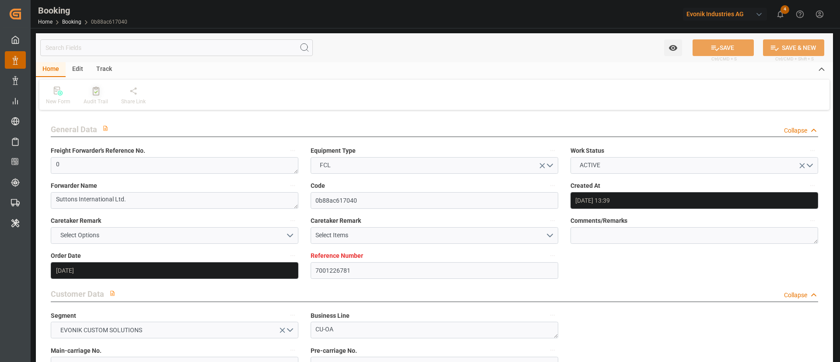
type input "[DATE] 00:00"
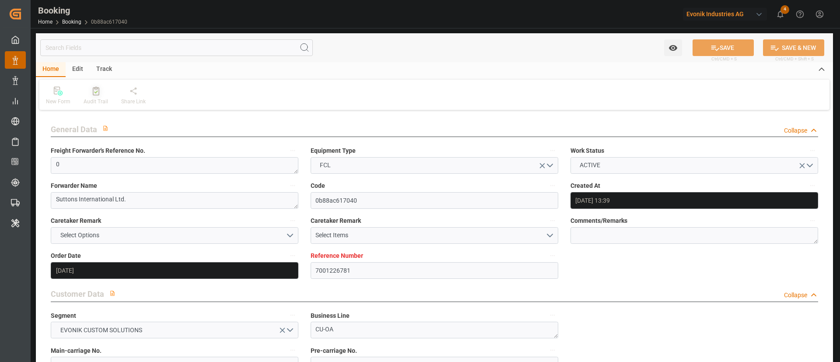
type input "[DATE] 00:00"
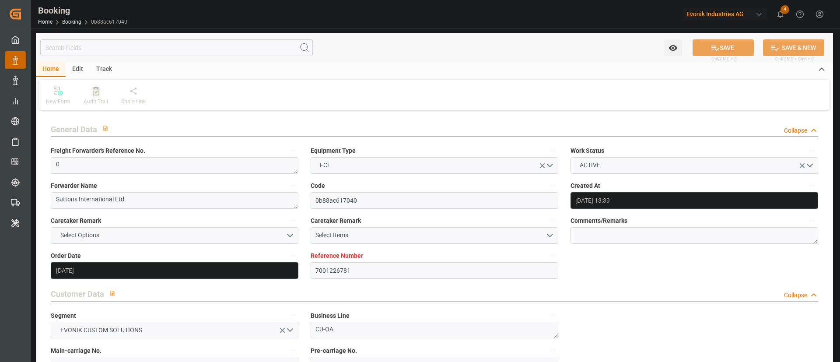
type input "[DATE]"
type input "[DATE] 06:46"
click at [98, 96] on div "Audit Trail" at bounding box center [96, 95] width 38 height 19
type input "7001221848"
type input "9321536"
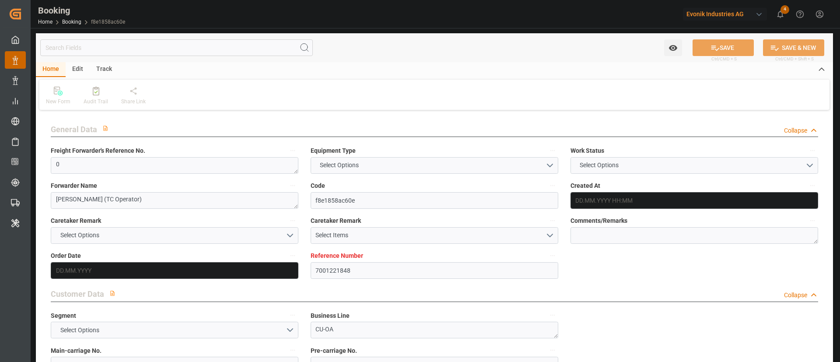
type input "9321536"
type input "Maersk"
type input "Maersk Line AS"
type input "NLRTM"
type input "SGSIN"
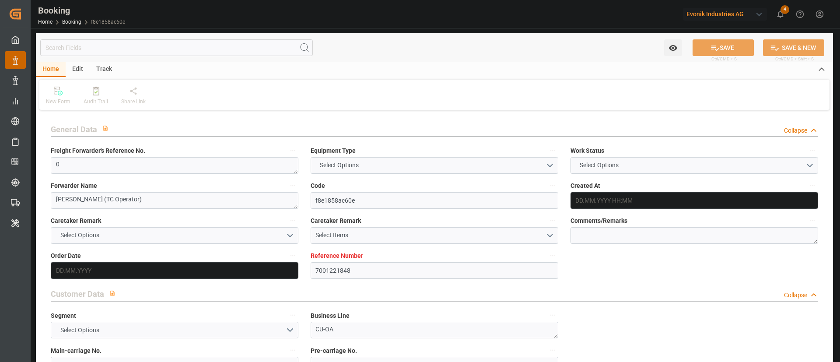
type input "35"
type input "0"
type input "[DATE] 12:21"
type input "[DATE]"
type input "03.09.2025"
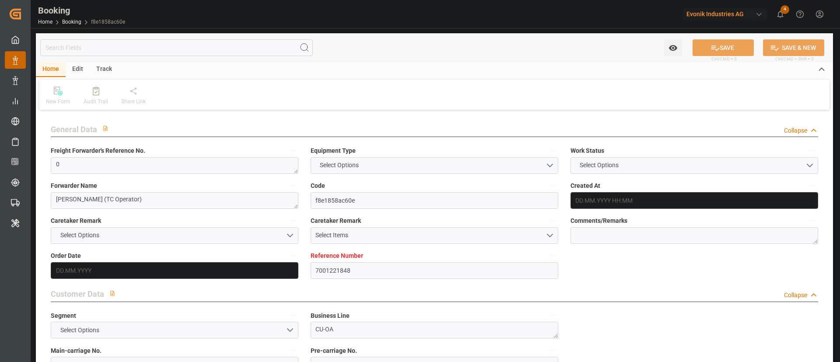
type input "04.08.2025"
type input "17.08.2025 00:00"
type input "11.08.2025 00:00"
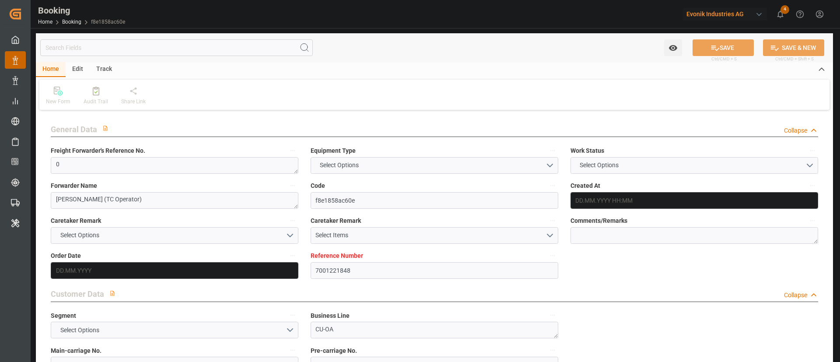
type input "20.09.2025 00:00"
type input "[DATE] 00:00"
type input "21.09.2025 00:00"
type input "13.08.2025"
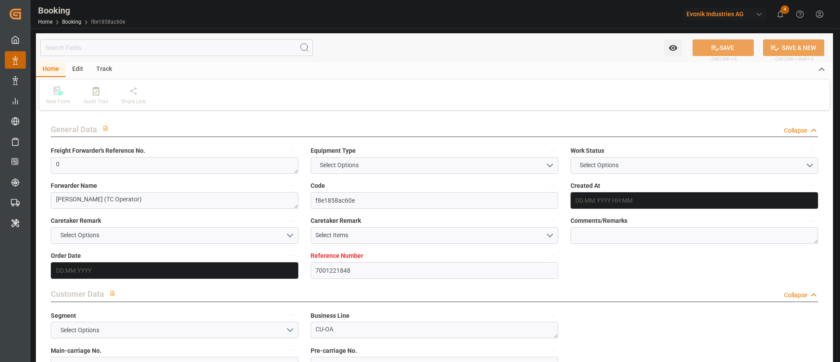
type input "22.09.2025 07:16"
click at [93, 94] on icon at bounding box center [96, 91] width 7 height 9
click at [98, 94] on icon at bounding box center [96, 91] width 7 height 9
type input "7001180766"
type input "9839210"
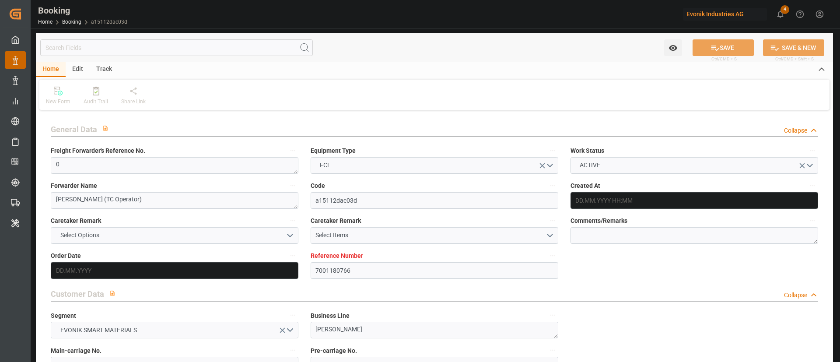
type input "CMACGM"
type input "CMA CGM Group"
type input "NLRTM"
type input "IDBDJ"
type input "MYPKG"
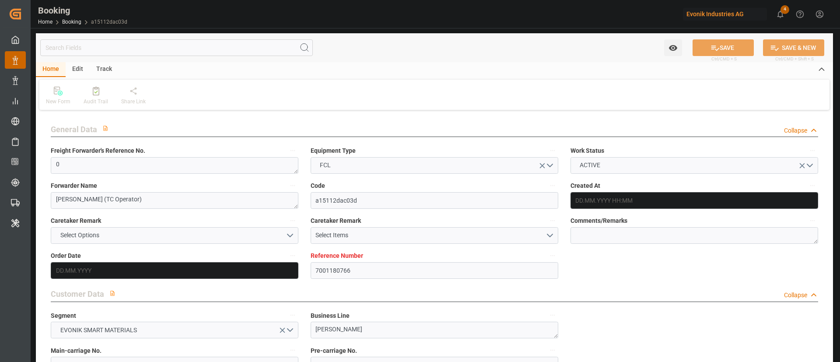
type input "IDJKT"
type input "49"
type input "0"
type input "[DATE] 12:52"
type input "[DATE]"
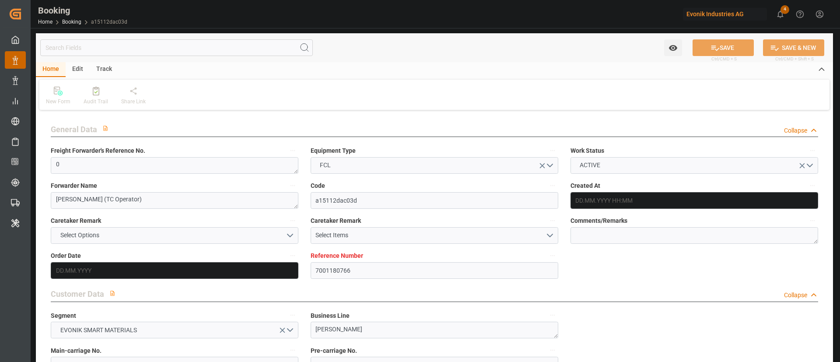
type input "[DATE]"
type input "[DATE] 00:00"
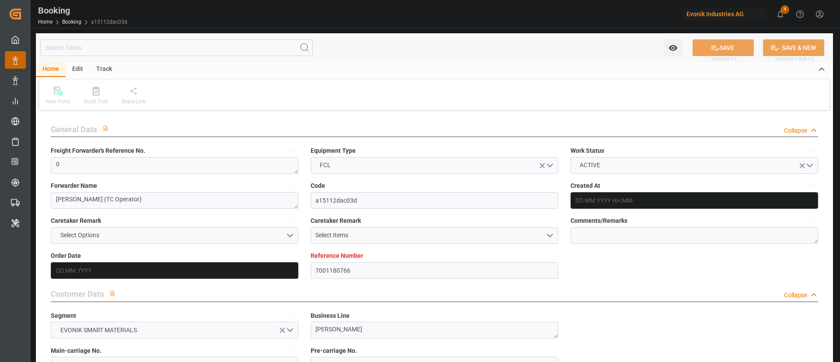
type input "[DATE] 00:00"
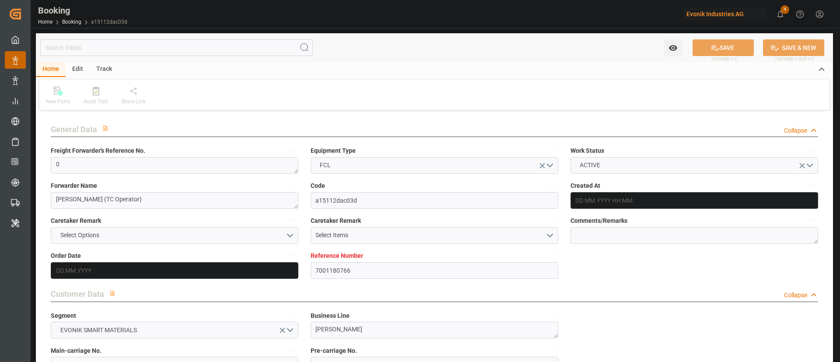
type input "[DATE] 00:00"
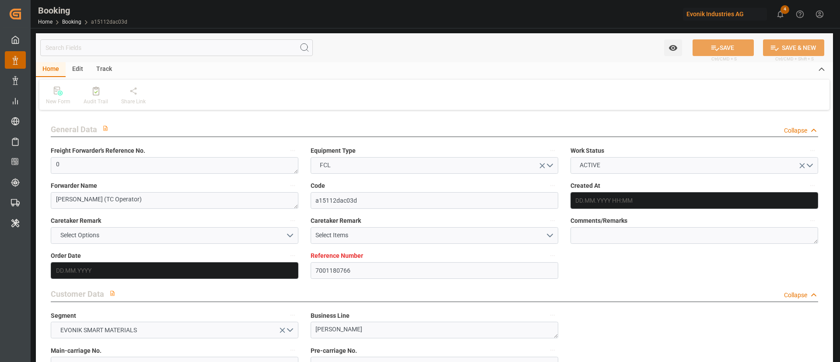
type input "[DATE] 00:00"
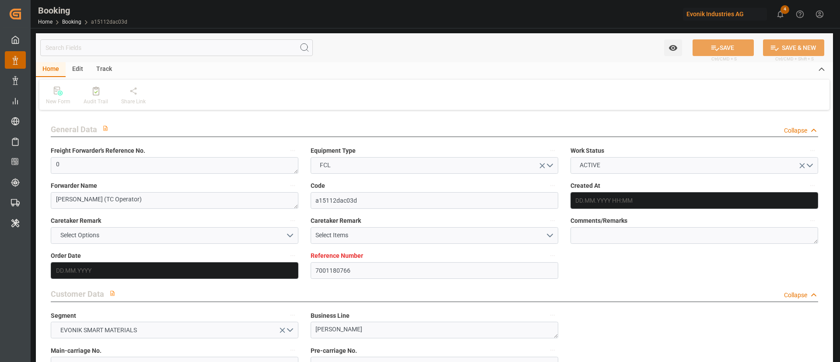
type input "[DATE] 00:00"
type input "[DATE]"
type input "[DATE] 09:45"
click at [90, 95] on div at bounding box center [96, 90] width 25 height 9
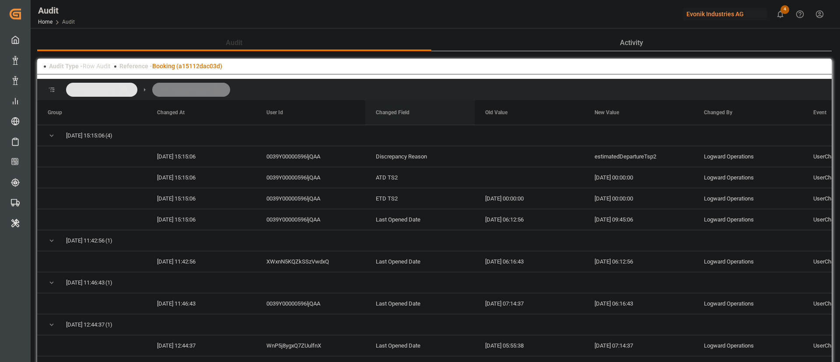
drag, startPoint x: 407, startPoint y: 109, endPoint x: 408, endPoint y: 99, distance: 9.4
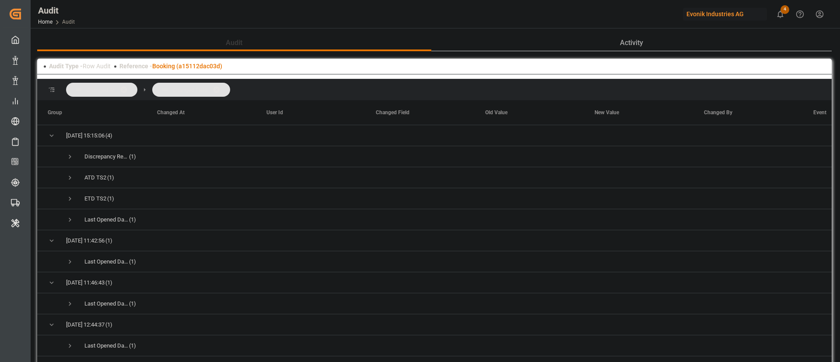
click at [127, 86] on span at bounding box center [127, 90] width 14 height 8
